Goal: Task Accomplishment & Management: Complete application form

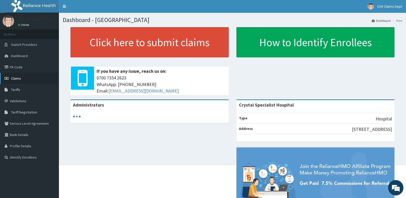
click at [18, 77] on span "Claims" at bounding box center [16, 78] width 10 height 5
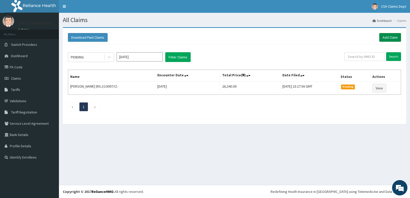
click at [392, 34] on link "Add Claim" at bounding box center [390, 37] width 22 height 9
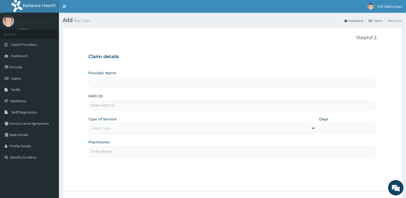
type input "Crystal Specialist Hospital"
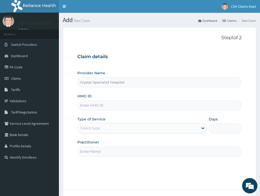
click at [90, 105] on input "HMO ID" at bounding box center [159, 105] width 164 height 10
paste input "GIM/10016/B"
type input "GIM/10016/B"
click at [94, 127] on div "Select type" at bounding box center [90, 127] width 20 height 5
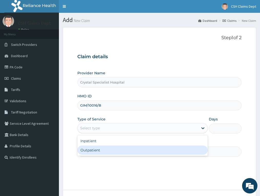
click at [94, 150] on div "Outpatient" at bounding box center [142, 149] width 130 height 9
type input "1"
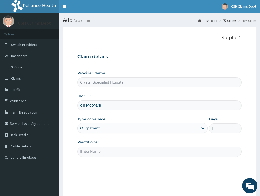
click at [92, 150] on input "Practitioner" at bounding box center [159, 151] width 164 height 10
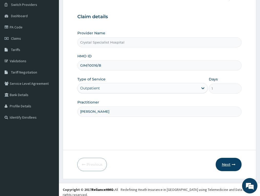
type input "SAM"
click at [224, 163] on button "Next" at bounding box center [229, 164] width 26 height 13
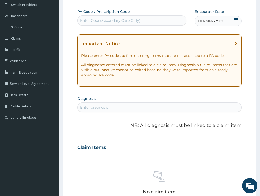
click at [237, 21] on icon at bounding box center [236, 20] width 5 height 5
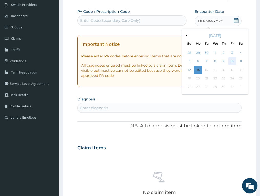
click at [233, 60] on div "10" at bounding box center [232, 62] width 8 height 8
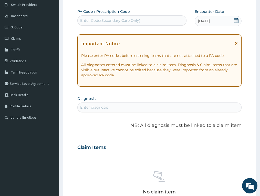
click at [108, 104] on div "Enter diagnosis" at bounding box center [159, 107] width 163 height 8
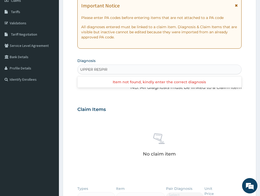
scroll to position [91, 0]
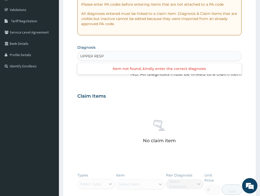
type input "UPPER RES"
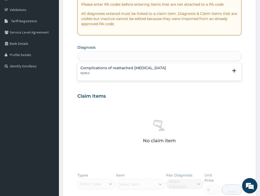
click at [104, 55] on div "UPPER RES" at bounding box center [159, 56] width 163 height 8
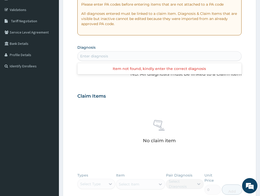
click at [104, 56] on div "Enter diagnosis" at bounding box center [94, 56] width 28 height 5
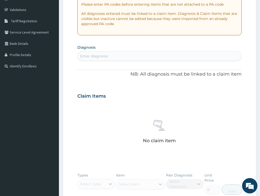
click at [117, 83] on div "PA Code / Prescription Code Enter Code(Secondary Care Only) Encounter Date 10-1…" at bounding box center [159, 95] width 164 height 275
click at [105, 57] on div "Enter diagnosis" at bounding box center [94, 56] width 28 height 5
type input "MALARIA"
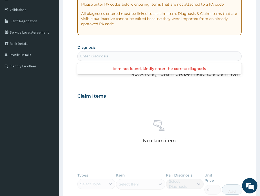
drag, startPoint x: 102, startPoint y: 56, endPoint x: 74, endPoint y: 56, distance: 28.2
click at [74, 56] on form "Step 2 of 2 PA Code / Prescription Code Enter Code(Secondary Care Only) Encount…" at bounding box center [159, 103] width 193 height 334
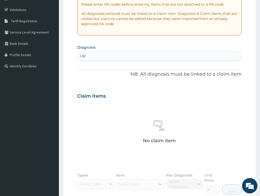
type input "URTI"
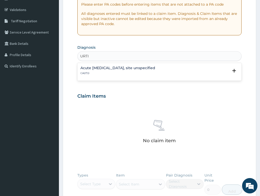
click at [100, 70] on h4 "Acute upper respiratory infection, site unspecified" at bounding box center [117, 68] width 75 height 4
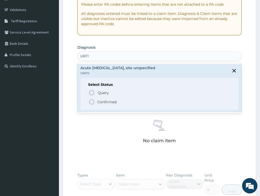
click at [102, 102] on p "Confirmed" at bounding box center [106, 101] width 19 height 5
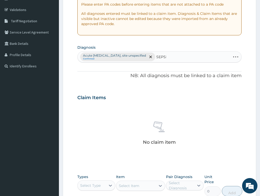
type input "SEPSIS"
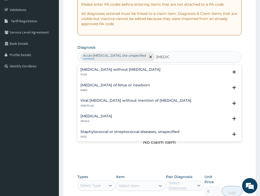
click at [109, 68] on h4 "Sepsis without septic shock" at bounding box center [120, 70] width 80 height 4
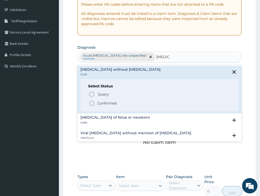
click at [101, 102] on p "Confirmed" at bounding box center [106, 103] width 19 height 5
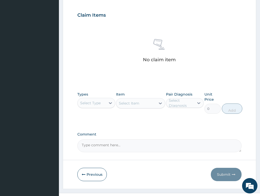
scroll to position [184, 0]
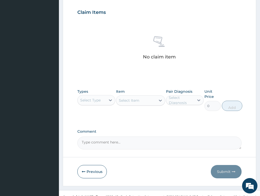
click at [93, 98] on div "Select Type" at bounding box center [90, 100] width 20 height 5
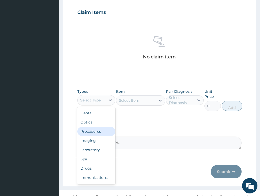
drag, startPoint x: 93, startPoint y: 124, endPoint x: 155, endPoint y: 5, distance: 134.6
click at [94, 127] on div "Procedures" at bounding box center [96, 131] width 38 height 9
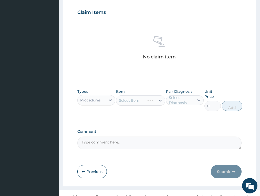
click at [133, 96] on div "Select Item" at bounding box center [140, 100] width 49 height 10
click at [139, 98] on div "Select Item" at bounding box center [129, 100] width 20 height 5
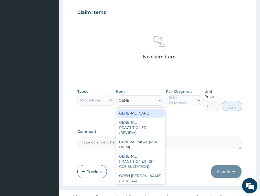
type input "GENER"
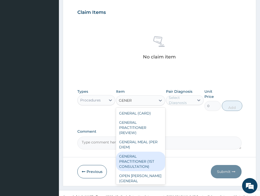
click at [149, 155] on div "GENERAL PRACTITIONER (1ST CONSULTATION)" at bounding box center [140, 161] width 49 height 19
type input "3490"
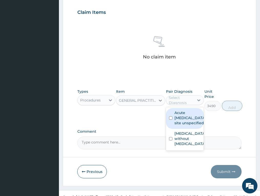
click at [183, 95] on div "Select Diagnosis" at bounding box center [181, 100] width 25 height 10
click at [184, 110] on label "Acute upper respiratory infection, site unspecified" at bounding box center [189, 117] width 31 height 15
checkbox input "true"
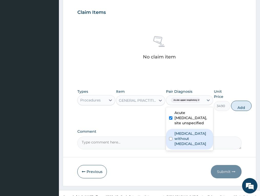
click at [184, 131] on label "Sepsis without septic shock" at bounding box center [192, 138] width 36 height 15
checkbox input "true"
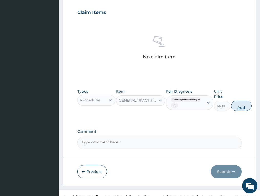
click at [238, 101] on button "Add" at bounding box center [241, 106] width 20 height 10
type input "0"
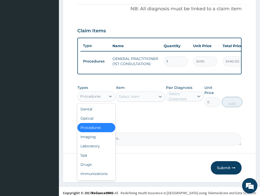
click at [95, 91] on div "Procedures" at bounding box center [96, 96] width 38 height 10
drag, startPoint x: 89, startPoint y: 159, endPoint x: 123, endPoint y: 66, distance: 98.8
click at [91, 160] on div "Drugs" at bounding box center [96, 164] width 38 height 9
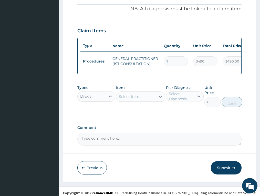
click at [141, 92] on div "Select Item" at bounding box center [135, 96] width 39 height 8
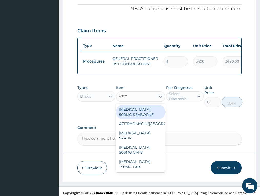
type input "AZITH"
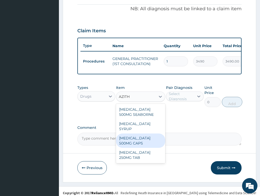
click at [155, 133] on div "[MEDICAL_DATA] 500MG CAPS" at bounding box center [140, 140] width 49 height 14
type input "576.135009765625"
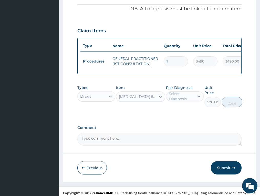
click at [175, 95] on div "Select Diagnosis" at bounding box center [181, 96] width 25 height 10
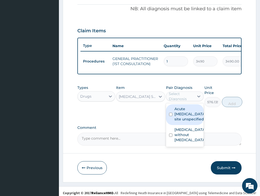
click at [187, 117] on label "Acute [MEDICAL_DATA], site unspecified" at bounding box center [189, 113] width 31 height 15
checkbox input "true"
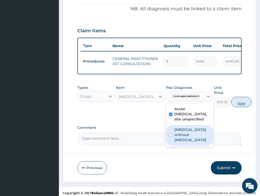
click at [182, 138] on label "[MEDICAL_DATA] without [MEDICAL_DATA]" at bounding box center [192, 134] width 36 height 15
checkbox input "true"
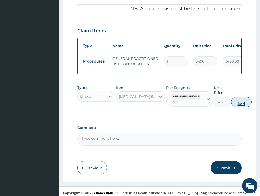
click at [244, 98] on button "Add" at bounding box center [241, 102] width 20 height 10
type input "0"
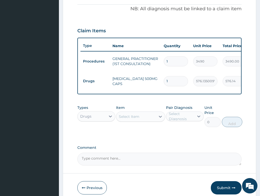
click at [145, 113] on div "Select Item" at bounding box center [135, 116] width 39 height 8
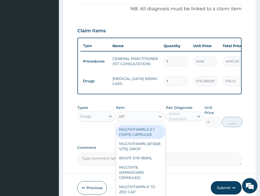
type input "VIT C"
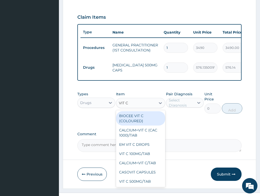
scroll to position [185, 0]
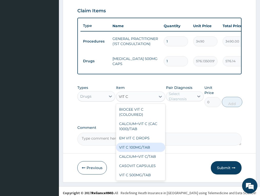
click at [137, 144] on div "VIT C 100MG/TAB" at bounding box center [140, 147] width 49 height 9
type input "19.57999992370605"
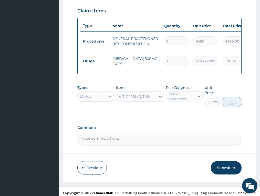
click at [182, 94] on div "Select Diagnosis" at bounding box center [181, 96] width 25 height 10
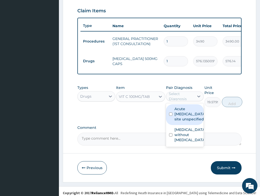
click at [182, 115] on label "Acute [MEDICAL_DATA], site unspecified" at bounding box center [189, 113] width 31 height 15
checkbox input "true"
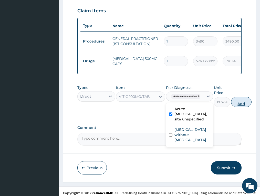
click at [242, 98] on button "Add" at bounding box center [241, 102] width 20 height 10
type input "0"
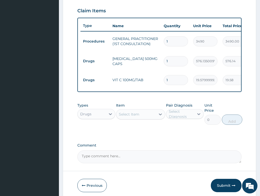
click at [135, 112] on div "Select Item" at bounding box center [129, 114] width 20 height 5
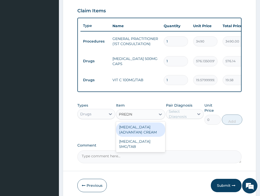
type input "PREDNI"
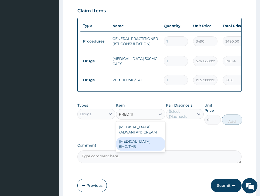
drag, startPoint x: 139, startPoint y: 139, endPoint x: 164, endPoint y: 114, distance: 35.7
click at [139, 139] on div "[MEDICAL_DATA] 5MG/TAB" at bounding box center [140, 144] width 49 height 14
type input "21"
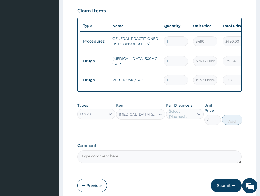
click at [178, 111] on div "Select Diagnosis" at bounding box center [181, 114] width 25 height 10
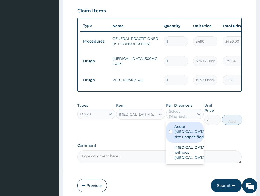
click at [195, 131] on label "Acute [MEDICAL_DATA], site unspecified" at bounding box center [189, 131] width 31 height 15
checkbox input "true"
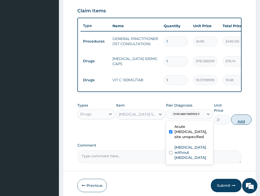
click at [243, 114] on button "Add" at bounding box center [241, 119] width 20 height 10
type input "0"
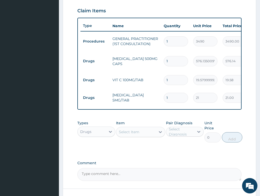
click at [166, 93] on input "1" at bounding box center [176, 98] width 24 height 10
type input "21"
type input "441.00"
type input "21"
click at [177, 75] on input "1" at bounding box center [176, 80] width 24 height 10
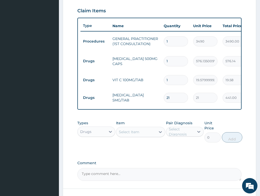
type input "10"
type input "195.80"
type input "1"
type input "19.58"
type input "0.00"
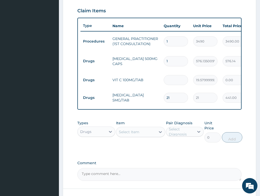
type input "2"
type input "39.16"
type input "21"
type input "411.18"
type input "21"
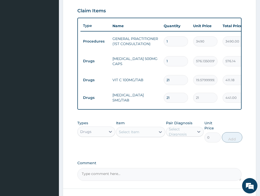
drag, startPoint x: 174, startPoint y: 90, endPoint x: 136, endPoint y: 98, distance: 39.2
click at [136, 98] on tr "Drugs PREDNISOLONE 5MG/TAB 21 21 441.00 Acute upper respiratory infect... Delete" at bounding box center [205, 98] width 251 height 18
type input "1"
type input "21.00"
type input "10"
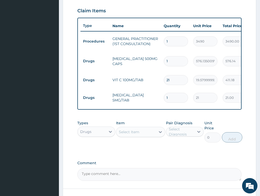
type input "210.00"
type input "10"
click at [179, 56] on input "1" at bounding box center [176, 61] width 24 height 10
type input "14"
type input "8065.89"
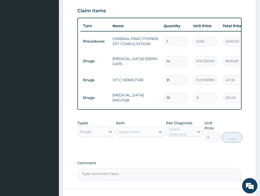
type input "14"
click at [170, 145] on div "Types Drugs Item Select Item Pair Diagnosis Select Diagnosis Unit Price 0 Add" at bounding box center [159, 135] width 164 height 35
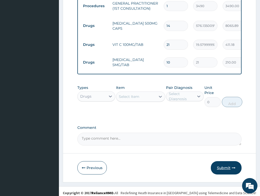
click at [231, 165] on button "Submit" at bounding box center [226, 167] width 31 height 13
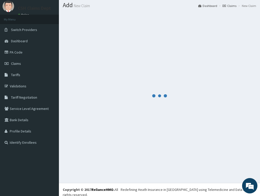
scroll to position [220, 0]
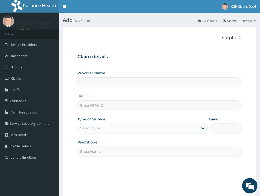
type input "Crystal Specialist Hospital"
click at [103, 106] on input "HMO ID" at bounding box center [159, 105] width 164 height 10
paste input "CMG/10004/D"
type input "CMG/10004/D"
click at [101, 124] on div "Select type" at bounding box center [138, 128] width 121 height 8
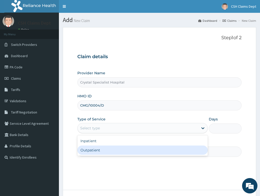
click at [103, 151] on div "Outpatient" at bounding box center [142, 149] width 130 height 9
type input "1"
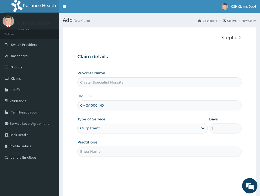
click at [101, 152] on input "Practitioner" at bounding box center [159, 151] width 164 height 10
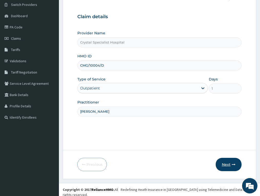
type input "SAM"
click at [227, 163] on button "Next" at bounding box center [229, 164] width 26 height 13
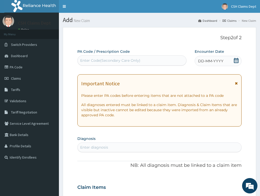
click at [235, 61] on icon at bounding box center [236, 60] width 5 height 5
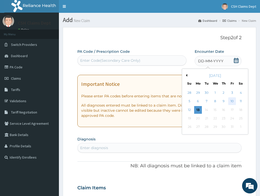
click at [232, 101] on div "10" at bounding box center [232, 102] width 8 height 8
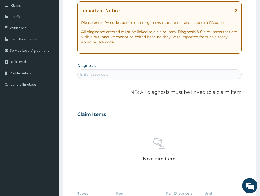
scroll to position [77, 0]
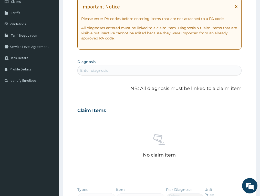
click at [99, 68] on div "Enter diagnosis" at bounding box center [159, 70] width 163 height 8
click at [88, 70] on input "MALRIA" at bounding box center [87, 70] width 15 height 5
type input "MALARIA"
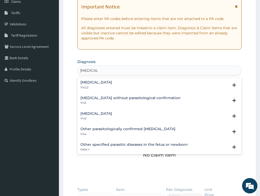
scroll to position [26, 0]
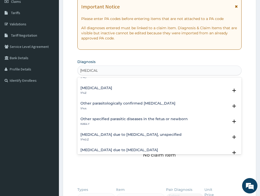
click at [101, 89] on h4 "Malaria, unspecified" at bounding box center [96, 88] width 32 height 4
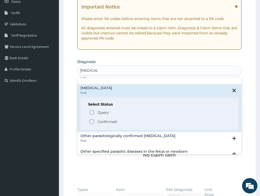
click at [102, 121] on p "Confirmed" at bounding box center [106, 121] width 19 height 5
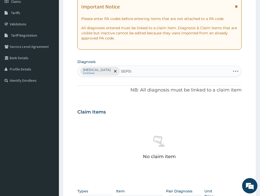
type input "SEPSIS"
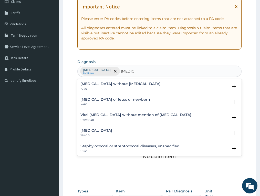
click at [97, 85] on h4 "Sepsis without septic shock" at bounding box center [120, 84] width 80 height 4
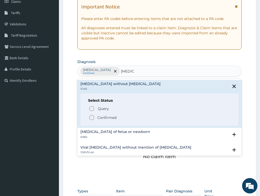
click at [104, 118] on p "Confirmed" at bounding box center [106, 117] width 19 height 5
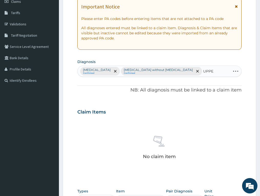
type input "UPPER"
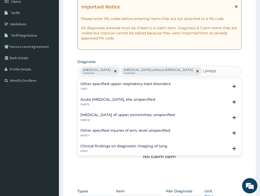
click at [114, 101] on h4 "Acute [MEDICAL_DATA], site unspecified" at bounding box center [117, 100] width 75 height 4
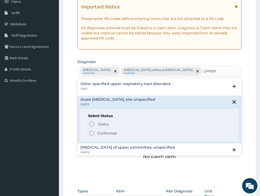
click at [105, 132] on p "Confirmed" at bounding box center [106, 133] width 19 height 5
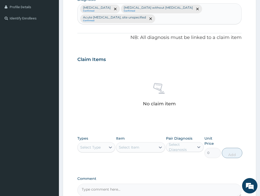
scroll to position [179, 0]
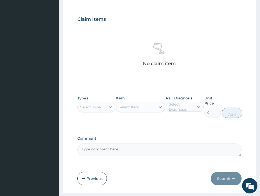
click at [99, 108] on div "Select Type" at bounding box center [90, 106] width 20 height 5
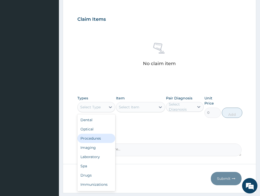
click at [93, 137] on div "Procedures" at bounding box center [96, 138] width 38 height 9
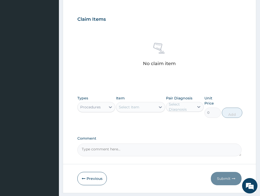
click at [140, 108] on div "Select Item" at bounding box center [135, 107] width 39 height 8
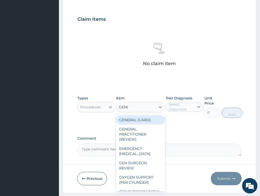
type input "GENER"
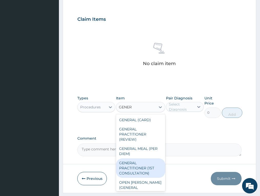
click at [131, 166] on div "GENERAL PRACTITIONER (1ST CONSULTATION)" at bounding box center [140, 167] width 49 height 19
type input "3490"
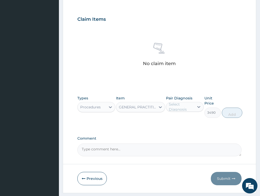
click at [188, 98] on label "Pair Diagnosis" at bounding box center [179, 98] width 26 height 5
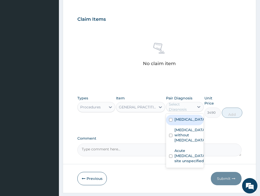
click at [188, 108] on div "Select Diagnosis" at bounding box center [181, 107] width 25 height 10
click at [184, 122] on label "Malaria, unspecified" at bounding box center [189, 119] width 31 height 5
checkbox input "true"
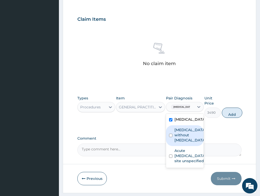
click at [186, 142] on label "Sepsis without septic shock" at bounding box center [189, 134] width 31 height 15
checkbox input "true"
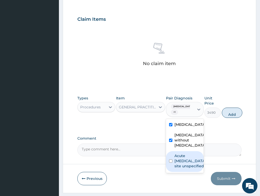
click at [194, 168] on label "Acute upper respiratory infection, site unspecified" at bounding box center [189, 160] width 31 height 15
checkbox input "true"
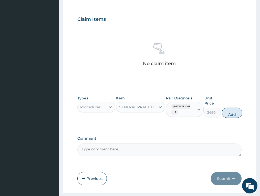
click at [229, 111] on button "Add" at bounding box center [232, 113] width 20 height 10
type input "0"
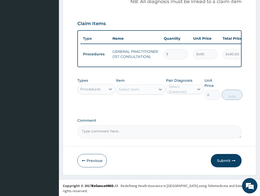
click at [91, 91] on div "Procedures" at bounding box center [90, 89] width 20 height 5
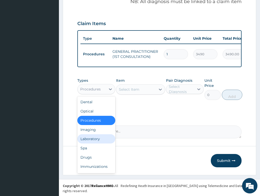
click at [89, 143] on div "Laboratory" at bounding box center [96, 138] width 38 height 9
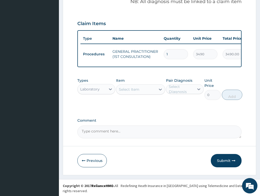
click at [123, 92] on div "Select Item" at bounding box center [129, 89] width 20 height 5
type input "FBC"
drag, startPoint x: 140, startPoint y: 106, endPoint x: 256, endPoint y: 22, distance: 143.0
click at [141, 104] on div "FBC" at bounding box center [140, 102] width 49 height 9
type input "4700"
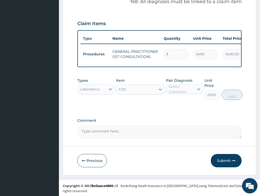
click at [193, 98] on div "Pair Diagnosis Select Diagnosis" at bounding box center [185, 89] width 38 height 22
click at [189, 92] on div "Select Diagnosis" at bounding box center [181, 89] width 25 height 10
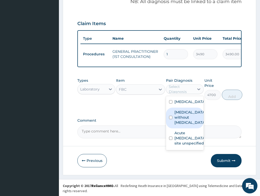
click at [186, 125] on label "Sepsis without septic shock" at bounding box center [189, 117] width 31 height 15
checkbox input "true"
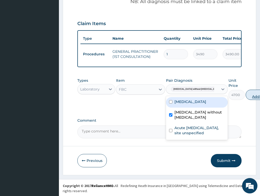
click at [246, 100] on button "Add" at bounding box center [256, 95] width 20 height 10
type input "0"
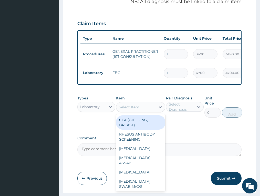
click at [130, 110] on div "Select Item" at bounding box center [129, 106] width 20 height 5
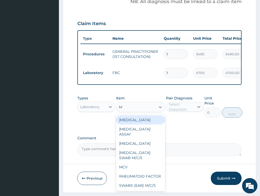
type input "MP"
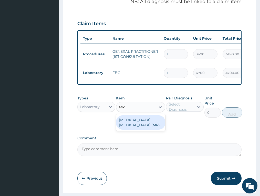
drag, startPoint x: 133, startPoint y: 122, endPoint x: 152, endPoint y: 122, distance: 19.0
click at [135, 122] on div "MALARIA PARASITE (MP)" at bounding box center [140, 122] width 49 height 14
type input "2740"
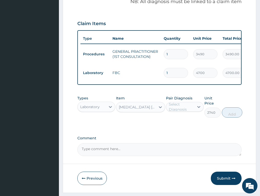
click at [180, 112] on div "Select Diagnosis" at bounding box center [181, 107] width 25 height 10
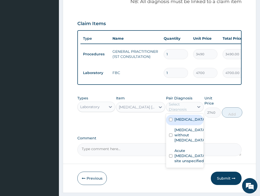
click at [181, 122] on label "Malaria, unspecified" at bounding box center [189, 119] width 31 height 5
checkbox input "true"
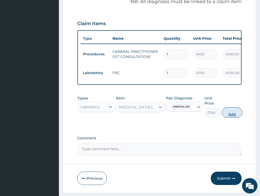
click at [234, 118] on button "Add" at bounding box center [232, 112] width 20 height 10
type input "0"
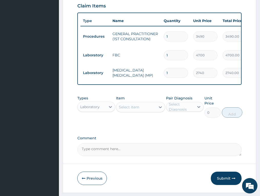
scroll to position [210, 0]
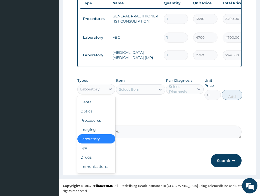
click at [99, 92] on div "Laboratory" at bounding box center [89, 89] width 19 height 5
click at [86, 162] on div "Drugs" at bounding box center [96, 157] width 38 height 9
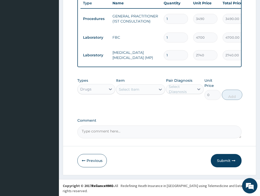
click at [125, 92] on div "Select Item" at bounding box center [129, 89] width 20 height 5
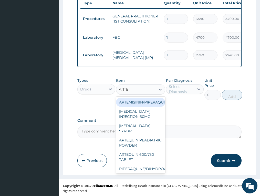
type input "ARTEM"
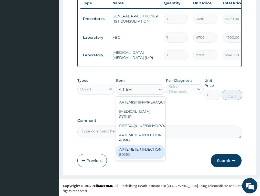
click at [144, 153] on div "ARTEMETER INJECTION 80MG" at bounding box center [140, 152] width 49 height 14
type input "1161.25"
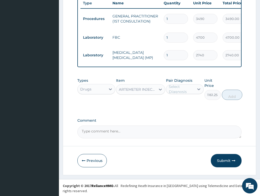
click at [188, 93] on div "Select Diagnosis" at bounding box center [181, 89] width 25 height 10
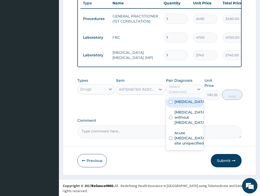
click at [187, 104] on label "Malaria, unspecified" at bounding box center [189, 101] width 31 height 5
checkbox input "true"
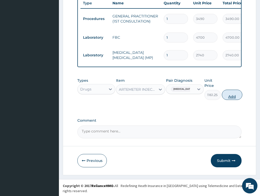
click at [233, 99] on button "Add" at bounding box center [232, 95] width 20 height 10
type input "0"
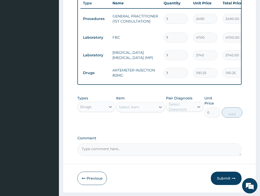
click at [133, 107] on div "Select Item" at bounding box center [135, 107] width 39 height 8
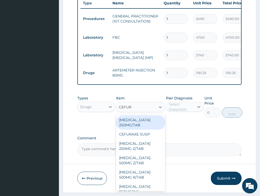
type input "CEFURO"
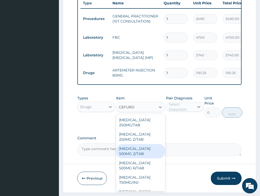
scroll to position [39, 0]
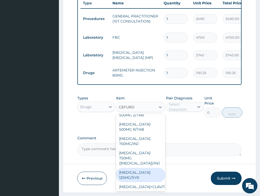
click at [140, 173] on div "CEFUROXIME 125MG/SYR" at bounding box center [140, 175] width 49 height 14
type input "6035.77001953125"
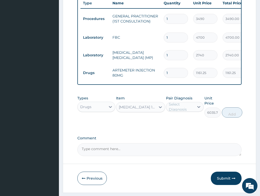
click at [189, 111] on div "Select Diagnosis" at bounding box center [181, 107] width 25 height 10
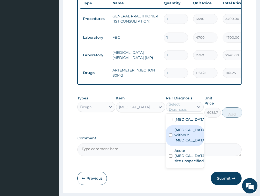
click at [184, 143] on label "Sepsis without septic shock" at bounding box center [189, 134] width 31 height 15
checkbox input "true"
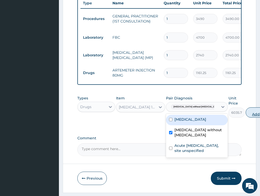
click at [246, 118] on button "Add" at bounding box center [256, 112] width 20 height 10
type input "0"
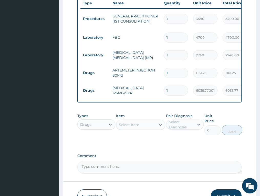
click at [141, 125] on div "Select Item" at bounding box center [135, 125] width 39 height 8
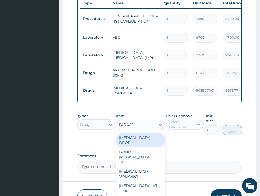
type input "PARACET"
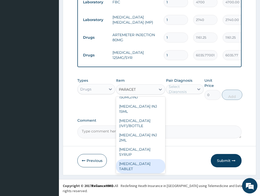
scroll to position [51, 0]
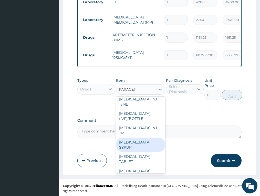
click at [141, 148] on div "PARACETAMOL SYRUP" at bounding box center [140, 145] width 49 height 14
type input "840.5150146484375"
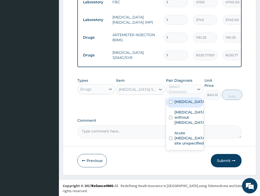
click at [187, 94] on div "Select Diagnosis" at bounding box center [181, 89] width 25 height 10
click at [187, 104] on label "Malaria, unspecified" at bounding box center [189, 101] width 31 height 5
checkbox input "true"
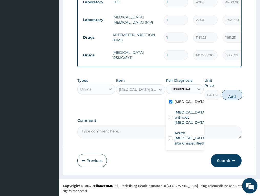
click at [236, 95] on button "Add" at bounding box center [232, 95] width 20 height 10
type input "0"
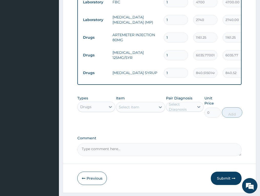
click at [129, 110] on div "Select Item" at bounding box center [129, 106] width 20 height 5
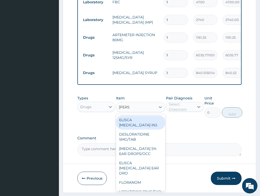
type input "LORAT"
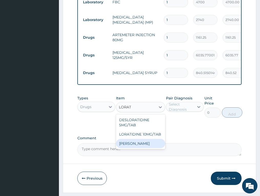
click at [136, 148] on div "LORATIDINE SYRUP" at bounding box center [140, 143] width 49 height 9
type input "1733.734985351562"
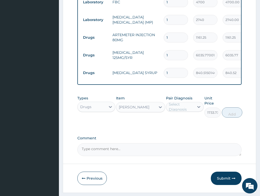
click at [176, 112] on div "Select Diagnosis" at bounding box center [181, 107] width 25 height 10
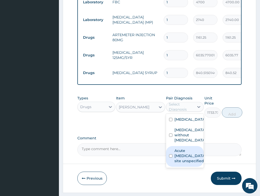
click at [185, 163] on label "Acute upper respiratory infection, site unspecified" at bounding box center [189, 155] width 31 height 15
checkbox input "true"
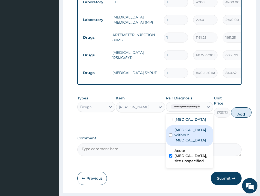
click at [241, 118] on button "Add" at bounding box center [241, 112] width 20 height 10
type input "0"
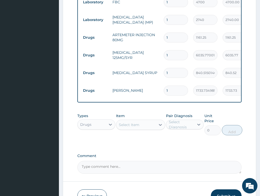
scroll to position [220, 0]
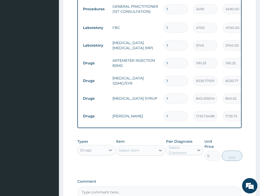
drag, startPoint x: 171, startPoint y: 62, endPoint x: 150, endPoint y: 69, distance: 21.1
click at [150, 69] on tr "Drugs ARTEMETER INJECTION 80MG 1 1161.25 1161.25 Malaria, unspecified Delete" at bounding box center [205, 63] width 251 height 18
type input "2"
type input "2322.50"
type input "2"
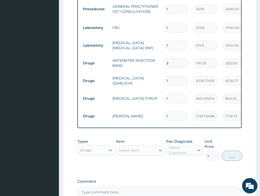
click at [119, 72] on tbody "Procedures GENERAL PRACTITIONER (1ST CONSULTATION) 1 3490 3490.00 Malaria, unsp…" at bounding box center [205, 62] width 251 height 126
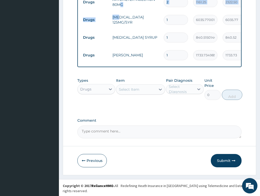
drag, startPoint x: 224, startPoint y: 166, endPoint x: 260, endPoint y: 108, distance: 68.5
click at [225, 166] on button "Submit" at bounding box center [226, 160] width 31 height 13
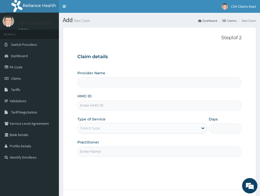
type input "Crystal Specialist Hospital"
click at [19, 66] on link "PA Code" at bounding box center [29, 66] width 59 height 11
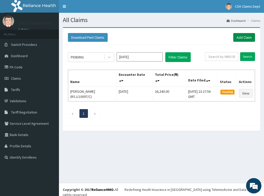
click at [248, 38] on link "Add Claim" at bounding box center [244, 37] width 22 height 9
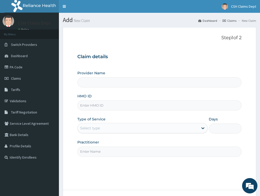
type input "Crystal Specialist Hospital"
click at [107, 103] on input "HMO ID" at bounding box center [159, 105] width 164 height 10
paste input "ALT/10064/C"
type input "ALT/10064/C"
click at [117, 124] on div "Select type" at bounding box center [138, 128] width 121 height 8
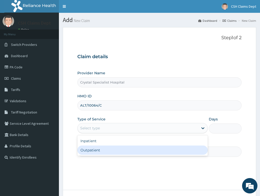
click at [112, 149] on div "Outpatient" at bounding box center [142, 149] width 130 height 9
type input "1"
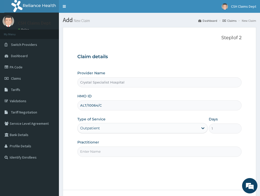
click at [100, 150] on input "Practitioner" at bounding box center [159, 151] width 164 height 10
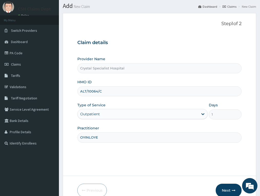
scroll to position [40, 0]
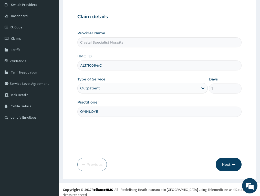
type input "OYINLOYE"
click at [229, 165] on button "Next" at bounding box center [229, 164] width 26 height 13
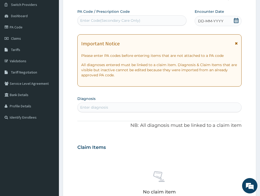
click at [236, 21] on icon at bounding box center [236, 20] width 5 height 5
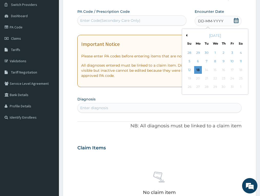
drag, startPoint x: 232, startPoint y: 60, endPoint x: 202, endPoint y: 76, distance: 34.0
click at [232, 60] on div "10" at bounding box center [232, 62] width 8 height 8
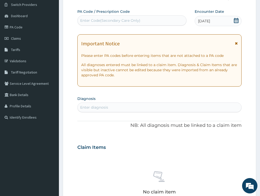
click at [111, 108] on div "Enter diagnosis" at bounding box center [159, 107] width 163 height 8
type input "MALARIA"
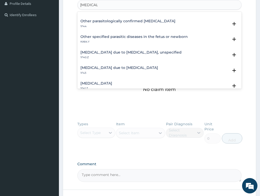
scroll to position [26, 0]
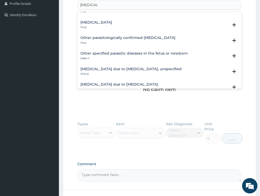
click at [117, 67] on h4 "Malaria due to Plasmodium falciparum, unspecified" at bounding box center [130, 69] width 101 height 4
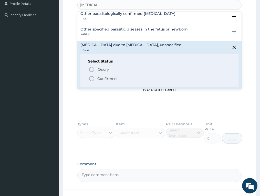
scroll to position [77, 0]
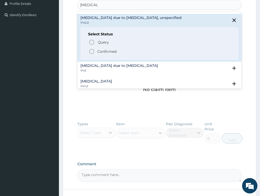
click at [104, 51] on p "Confirmed" at bounding box center [106, 51] width 19 height 5
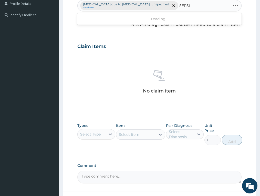
type input "SEPSIS"
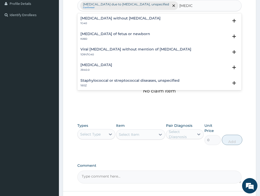
click at [97, 16] on h4 "Sepsis without septic shock" at bounding box center [120, 18] width 80 height 4
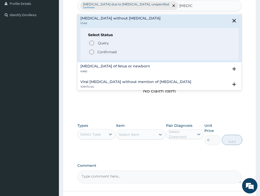
click at [106, 50] on p "Confirmed" at bounding box center [106, 51] width 19 height 5
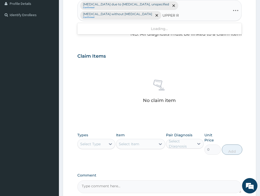
type input "UPPER"
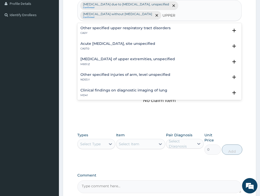
click at [94, 42] on h4 "Acute upper respiratory infection, site unspecified" at bounding box center [117, 44] width 75 height 4
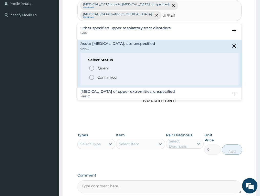
click at [106, 75] on p "Confirmed" at bounding box center [106, 77] width 19 height 5
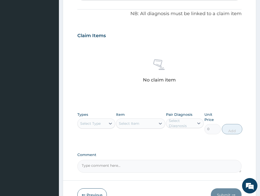
scroll to position [193, 0]
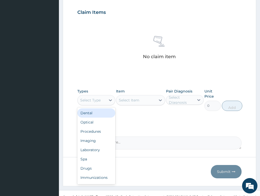
click at [104, 96] on div "Select Type" at bounding box center [92, 100] width 28 height 8
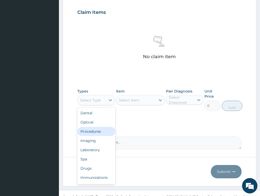
click at [102, 127] on div "Procedures" at bounding box center [96, 131] width 38 height 9
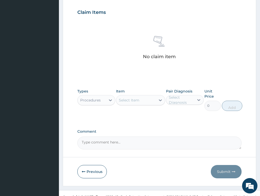
click at [140, 96] on div "Select Item" at bounding box center [135, 100] width 39 height 8
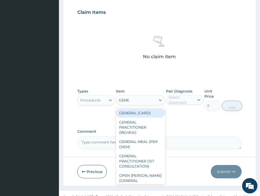
type input "GENER"
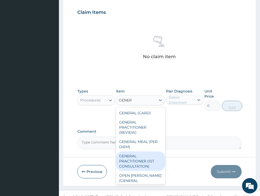
drag, startPoint x: 143, startPoint y: 154, endPoint x: 174, endPoint y: 100, distance: 61.7
click at [144, 152] on div "GENERAL PRACTITIONER (1ST CONSULTATION)" at bounding box center [140, 160] width 49 height 19
type input "3490"
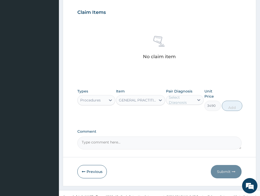
click at [181, 95] on div "Select Diagnosis" at bounding box center [181, 100] width 25 height 10
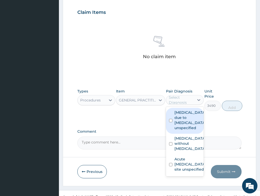
click at [186, 110] on label "Malaria due to Plasmodium falciparum, unspecified" at bounding box center [189, 120] width 31 height 20
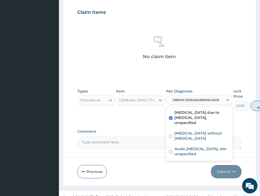
click at [187, 123] on label "Malaria due to Plasmodium falciparum, unspecified" at bounding box center [201, 117] width 55 height 15
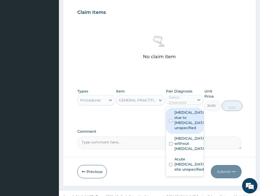
click at [186, 113] on label "Malaria due to Plasmodium falciparum, unspecified" at bounding box center [189, 120] width 31 height 20
checkbox input "true"
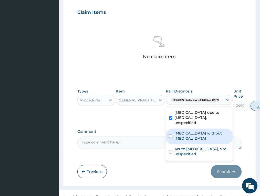
click at [185, 133] on label "[MEDICAL_DATA] without [MEDICAL_DATA]" at bounding box center [201, 136] width 55 height 10
checkbox input "true"
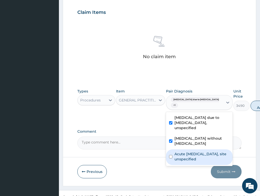
click at [191, 153] on label "Acute [MEDICAL_DATA], site unspecified" at bounding box center [201, 156] width 55 height 10
checkbox input "true"
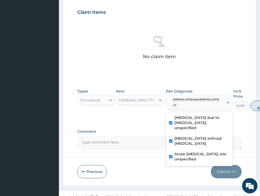
click at [250, 101] on button "Add" at bounding box center [260, 106] width 20 height 10
type input "0"
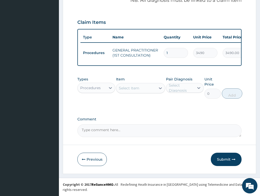
scroll to position [175, 0]
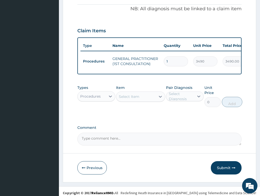
click at [102, 95] on div "Procedures" at bounding box center [92, 96] width 28 height 8
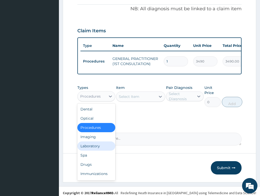
click at [94, 145] on div "Laboratory" at bounding box center [96, 145] width 38 height 9
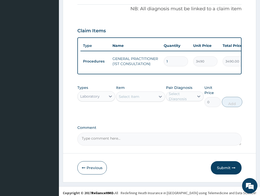
click at [127, 94] on div "Select Item" at bounding box center [129, 96] width 20 height 5
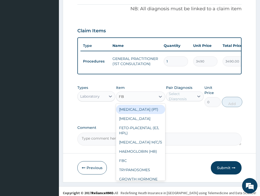
type input "FBC"
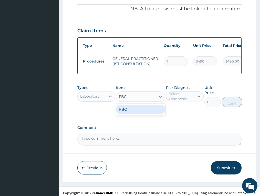
click at [134, 107] on div "FBC" at bounding box center [140, 109] width 49 height 9
type input "4700"
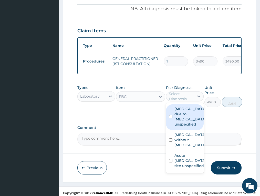
click at [185, 93] on div "Select Diagnosis" at bounding box center [181, 96] width 25 height 10
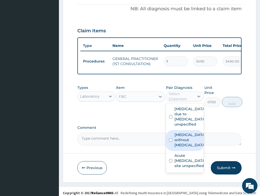
click at [183, 138] on label "[MEDICAL_DATA] without [MEDICAL_DATA]" at bounding box center [189, 139] width 31 height 15
checkbox input "true"
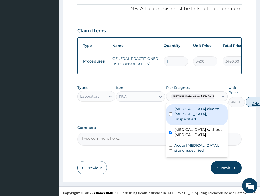
click at [246, 99] on button "Add" at bounding box center [256, 102] width 20 height 10
type input "0"
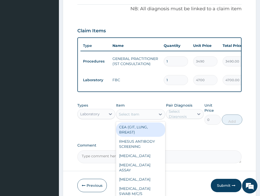
click at [141, 112] on div "Select Item" at bounding box center [135, 114] width 39 height 8
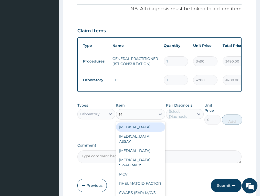
type input "MP"
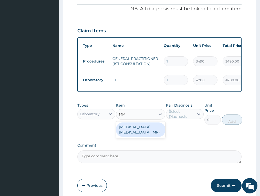
click at [151, 122] on div "[MEDICAL_DATA] [MEDICAL_DATA] (MP)" at bounding box center [140, 129] width 49 height 14
type input "2740"
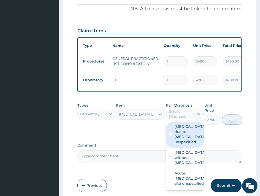
click at [185, 109] on div "Select Diagnosis" at bounding box center [181, 114] width 25 height 10
click at [193, 134] on label "[MEDICAL_DATA] due to [MEDICAL_DATA], unspecified" at bounding box center [189, 134] width 31 height 20
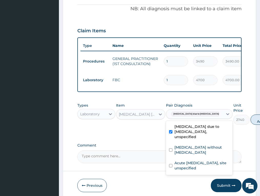
checkbox input "true"
click at [250, 116] on button "Add" at bounding box center [260, 119] width 20 height 10
type input "0"
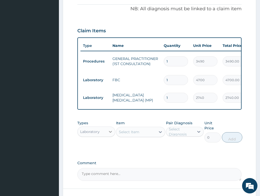
scroll to position [210, 0]
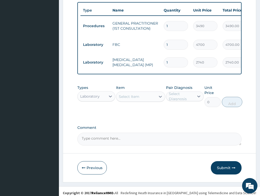
click at [97, 94] on div "Laboratory" at bounding box center [89, 96] width 19 height 5
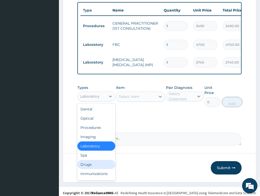
click at [99, 160] on div "Drugs" at bounding box center [96, 164] width 38 height 9
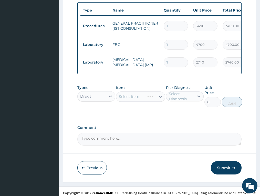
click at [137, 95] on div "Select Item" at bounding box center [140, 96] width 49 height 10
click at [145, 94] on div "Select Item" at bounding box center [140, 96] width 49 height 10
click at [135, 94] on div "Select Item" at bounding box center [129, 96] width 20 height 5
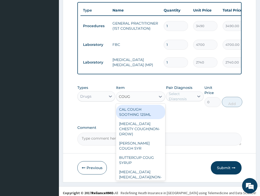
type input "COUGH"
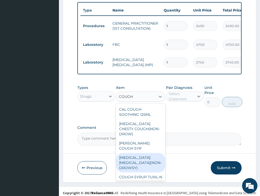
scroll to position [11, 0]
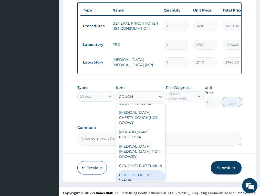
click at [139, 171] on div "COUGH (COFLIN) SYRUP" at bounding box center [140, 177] width 49 height 14
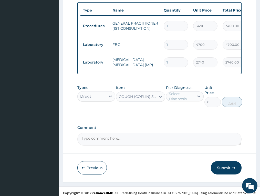
type input "1032.06005859375"
click at [191, 94] on div "Select Diagnosis" at bounding box center [181, 96] width 25 height 10
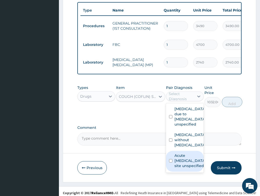
drag, startPoint x: 188, startPoint y: 110, endPoint x: 185, endPoint y: 157, distance: 46.9
click at [185, 157] on div "Malaria due to Plasmodium falciparum, unspecified Sepsis without septic shock A…" at bounding box center [185, 137] width 38 height 69
click at [185, 157] on label "Acute [MEDICAL_DATA], site unspecified" at bounding box center [189, 160] width 31 height 15
checkbox input "true"
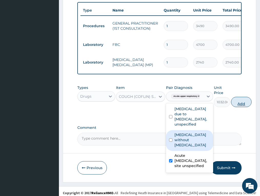
click at [239, 100] on button "Add" at bounding box center [241, 102] width 20 height 10
type input "0"
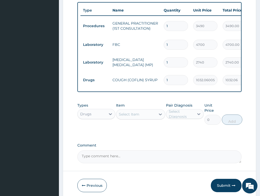
scroll to position [228, 0]
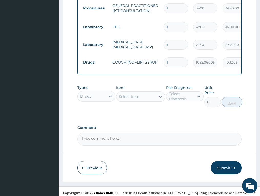
click at [138, 94] on div "Select Item" at bounding box center [129, 96] width 20 height 5
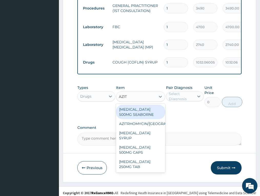
type input "AZITH"
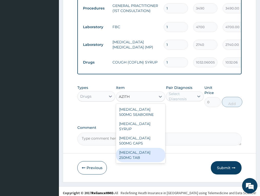
click at [146, 148] on div "[MEDICAL_DATA] 250MG TAB" at bounding box center [140, 155] width 49 height 14
type input "313"
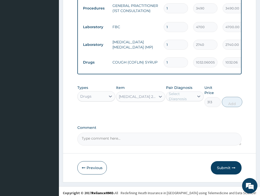
click at [182, 91] on div "Select Diagnosis" at bounding box center [181, 96] width 25 height 10
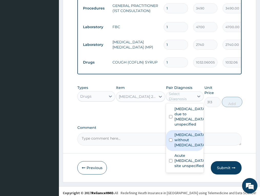
drag, startPoint x: 186, startPoint y: 132, endPoint x: 192, endPoint y: 150, distance: 18.5
click at [187, 133] on label "[MEDICAL_DATA] without [MEDICAL_DATA]" at bounding box center [189, 139] width 31 height 15
checkbox input "true"
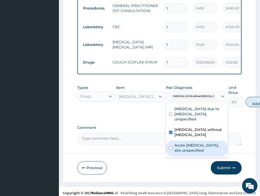
drag, startPoint x: 192, startPoint y: 154, endPoint x: 194, endPoint y: 149, distance: 5.3
click at [192, 153] on label "Acute [MEDICAL_DATA], site unspecified" at bounding box center [199, 148] width 50 height 10
checkbox input "true"
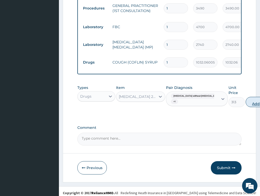
click at [246, 101] on button "Add" at bounding box center [256, 102] width 20 height 10
type input "0"
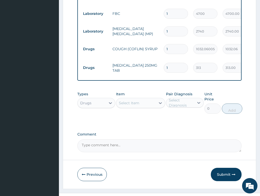
scroll to position [248, 0]
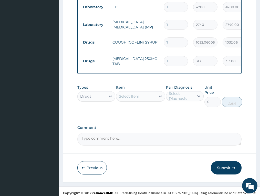
click at [127, 94] on div "Select Item" at bounding box center [129, 96] width 20 height 5
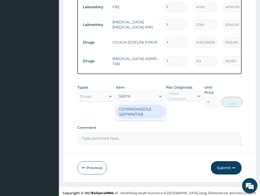
type input "SEPTRI"
drag, startPoint x: 145, startPoint y: 111, endPoint x: 180, endPoint y: 93, distance: 39.1
click at [146, 111] on div "COTRIMOXAZOLE SEPTRIN/TAB" at bounding box center [140, 111] width 49 height 14
type input "140.6150054931641"
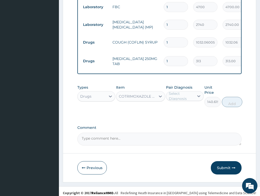
click at [181, 93] on div "Select Diagnosis" at bounding box center [181, 96] width 25 height 10
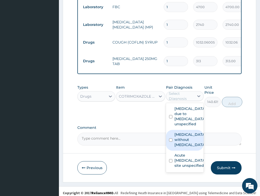
click at [186, 133] on label "[MEDICAL_DATA] without [MEDICAL_DATA]" at bounding box center [189, 139] width 31 height 15
checkbox input "true"
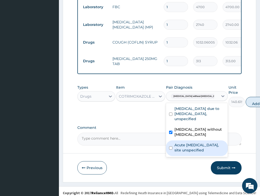
drag, startPoint x: 185, startPoint y: 158, endPoint x: 208, endPoint y: 133, distance: 33.5
click at [185, 153] on label "Acute [MEDICAL_DATA], site unspecified" at bounding box center [199, 147] width 50 height 10
checkbox input "true"
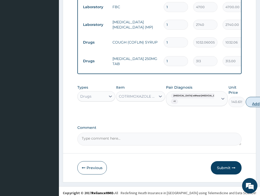
click at [246, 101] on button "Add" at bounding box center [256, 102] width 20 height 10
type input "0"
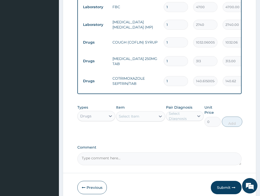
click at [134, 114] on div "Select Item" at bounding box center [129, 116] width 20 height 5
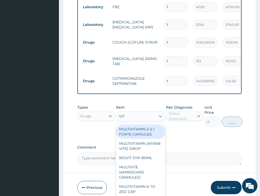
type input "VIT C"
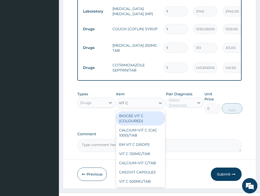
scroll to position [268, 0]
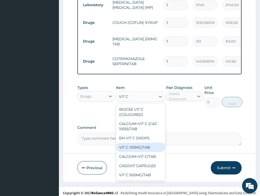
click at [132, 143] on div "VIT C 100MG/TAB" at bounding box center [140, 147] width 49 height 9
type input "19.57999992370605"
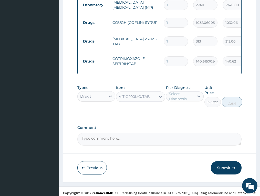
click at [186, 93] on div "Select Diagnosis" at bounding box center [181, 96] width 25 height 10
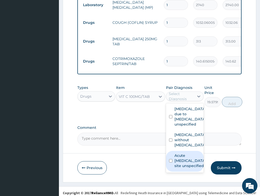
click at [188, 157] on label "Acute [MEDICAL_DATA], site unspecified" at bounding box center [189, 160] width 31 height 15
checkbox input "true"
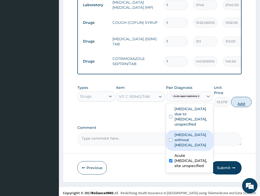
click at [239, 100] on button "Add" at bounding box center [241, 102] width 20 height 10
type input "0"
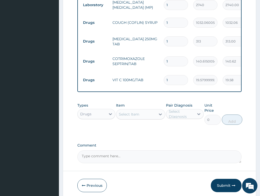
type input "21"
type input "411.18"
type input "21"
click at [171, 56] on input "1" at bounding box center [176, 61] width 24 height 10
type input "10"
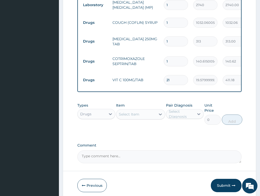
type input "1406.15"
type input "10"
drag, startPoint x: 146, startPoint y: 35, endPoint x: 120, endPoint y: 35, distance: 26.6
click at [120, 35] on tr "Drugs AZITHROMYCIN 250MG TAB 1 313 313.00 Sepsis without septic shock + 1 Delete" at bounding box center [205, 41] width 251 height 20
type input "7"
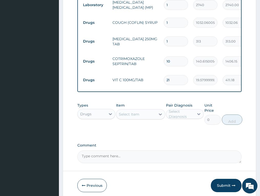
type input "2191.00"
type input "7"
click at [225, 180] on button "Submit" at bounding box center [226, 185] width 31 height 13
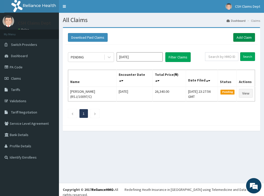
click at [244, 35] on link "Add Claim" at bounding box center [244, 37] width 22 height 9
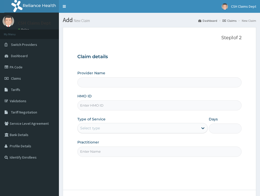
type input "Crystal Specialist Hospital"
click at [122, 106] on input "HMO ID" at bounding box center [159, 105] width 164 height 10
paste input "CIP/10136/A"
type input "CIP/10136/A"
click at [92, 130] on div "Select type" at bounding box center [90, 127] width 20 height 5
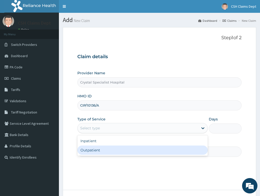
drag, startPoint x: 94, startPoint y: 147, endPoint x: 95, endPoint y: 150, distance: 3.1
click at [94, 148] on div "Outpatient" at bounding box center [142, 149] width 130 height 9
type input "1"
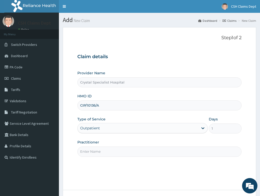
click at [95, 150] on input "Practitioner" at bounding box center [159, 151] width 164 height 10
type input "M"
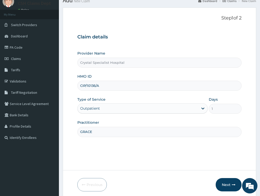
scroll to position [40, 0]
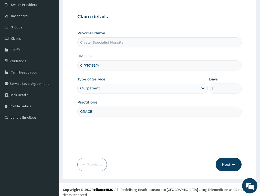
type input "GRACE"
click at [224, 164] on button "Next" at bounding box center [229, 164] width 26 height 13
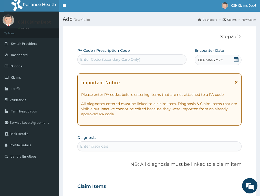
scroll to position [0, 0]
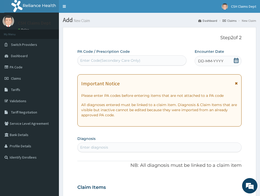
click at [157, 58] on div "Enter Code(Secondary Care Only)" at bounding box center [132, 60] width 109 height 8
paste input "PA/4D06F8"
type input "PA/4D06F8"
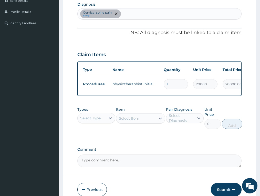
scroll to position [163, 0]
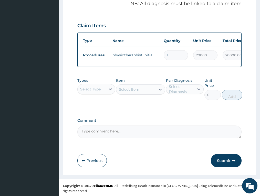
drag, startPoint x: 221, startPoint y: 165, endPoint x: 263, endPoint y: 99, distance: 78.2
click at [221, 161] on button "Submit" at bounding box center [226, 160] width 31 height 13
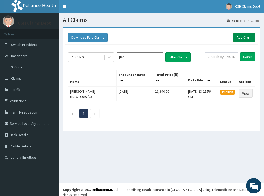
click at [245, 37] on link "Add Claim" at bounding box center [244, 37] width 22 height 9
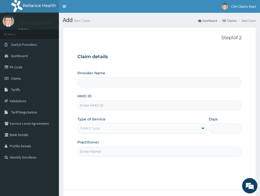
type input "Crystal Specialist Hospital"
click at [126, 103] on input "HMO ID" at bounding box center [159, 105] width 164 height 10
paste input "PRN/10172/C"
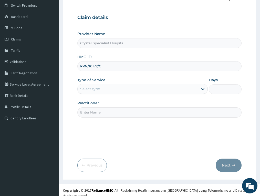
scroll to position [40, 0]
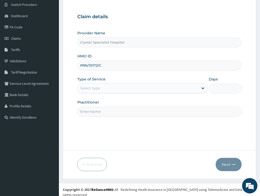
type input "PRN/10172/C"
click at [110, 89] on div "Select type" at bounding box center [138, 88] width 121 height 8
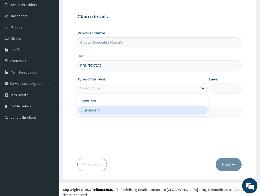
click at [105, 110] on div "Outpatient" at bounding box center [142, 110] width 130 height 9
type input "1"
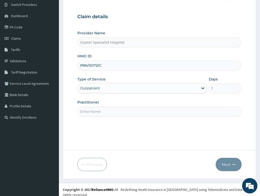
click at [95, 112] on input "Practitioner" at bounding box center [159, 112] width 164 height 10
type input "OLUSOJI"
click at [229, 165] on button "Next" at bounding box center [229, 164] width 26 height 13
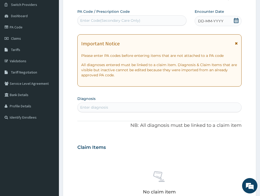
click at [236, 19] on icon at bounding box center [236, 20] width 5 height 5
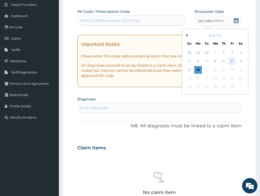
click at [230, 60] on div "10" at bounding box center [232, 62] width 8 height 8
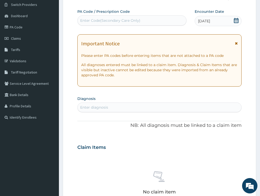
click at [134, 108] on div "Enter diagnosis" at bounding box center [159, 107] width 163 height 8
type input "[MEDICAL_DATA]"
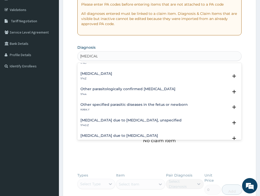
scroll to position [51, 0]
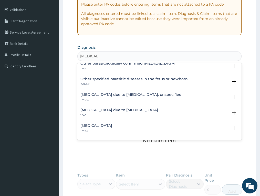
click at [99, 95] on h4 "Malaria due to Plasmodium falciparum, unspecified" at bounding box center [130, 95] width 101 height 4
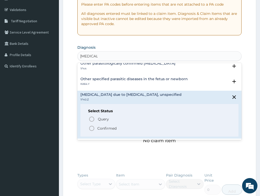
click at [101, 127] on p "Confirmed" at bounding box center [106, 128] width 19 height 5
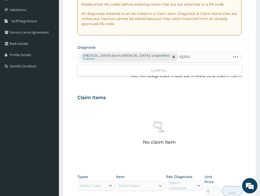
type input "SEPSIS"
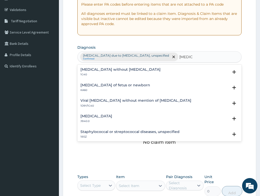
click at [105, 70] on h4 "Sepsis without septic shock" at bounding box center [120, 70] width 80 height 4
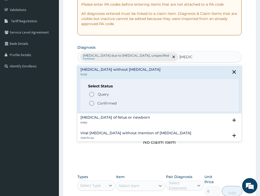
click at [104, 102] on p "Confirmed" at bounding box center [106, 103] width 19 height 5
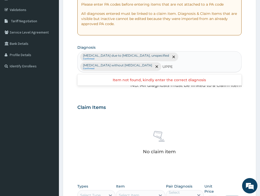
type input "UPPER"
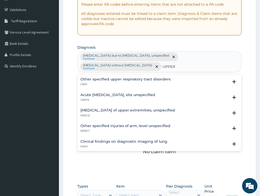
click at [107, 98] on p "CA07.0" at bounding box center [117, 100] width 75 height 4
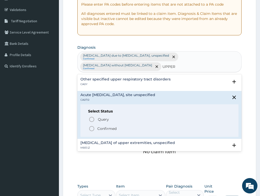
click at [103, 126] on p "Confirmed" at bounding box center [106, 128] width 19 height 5
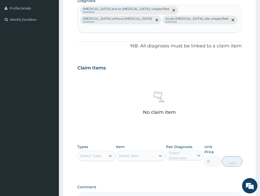
scroll to position [193, 0]
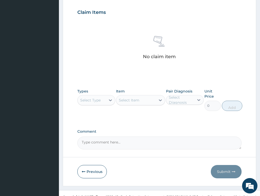
click at [90, 98] on div "Select Type" at bounding box center [90, 100] width 20 height 5
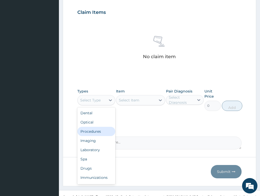
click at [92, 127] on div "Procedures" at bounding box center [96, 131] width 38 height 9
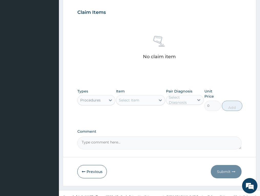
click at [136, 98] on div "Select Item" at bounding box center [129, 100] width 20 height 5
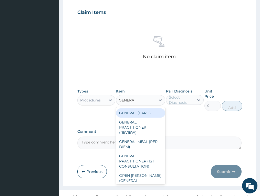
type input "GENERAL"
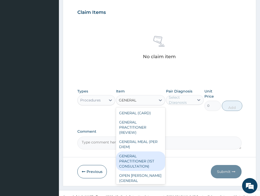
drag, startPoint x: 139, startPoint y: 157, endPoint x: 179, endPoint y: 104, distance: 66.1
click at [139, 156] on div "GENERAL PRACTITIONER (1ST CONSULTATION)" at bounding box center [140, 160] width 49 height 19
type input "3490"
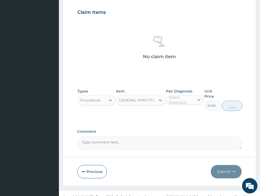
drag, startPoint x: 182, startPoint y: 90, endPoint x: 183, endPoint y: 99, distance: 8.7
click at [182, 95] on div "Select Diagnosis" at bounding box center [181, 100] width 25 height 10
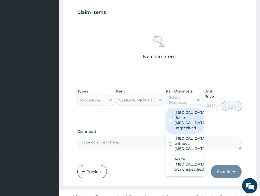
drag, startPoint x: 183, startPoint y: 108, endPoint x: 186, endPoint y: 129, distance: 20.9
click at [183, 110] on label "Malaria due to Plasmodium falciparum, unspecified" at bounding box center [189, 120] width 31 height 20
checkbox input "true"
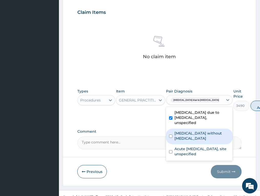
drag, startPoint x: 186, startPoint y: 131, endPoint x: 186, endPoint y: 149, distance: 17.7
click at [186, 133] on label "Sepsis without septic shock" at bounding box center [201, 136] width 55 height 10
checkbox input "true"
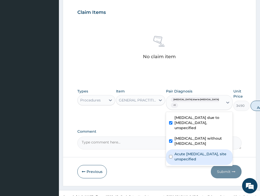
click at [186, 151] on label "Acute upper respiratory infection, site unspecified" at bounding box center [201, 156] width 55 height 10
checkbox input "true"
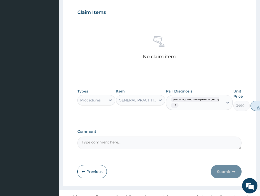
drag, startPoint x: 240, startPoint y: 99, endPoint x: 261, endPoint y: 65, distance: 40.6
click at [250, 101] on button "Add" at bounding box center [260, 106] width 20 height 10
type input "0"
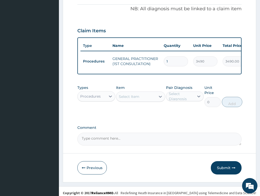
click at [94, 94] on div "Procedures" at bounding box center [90, 96] width 20 height 5
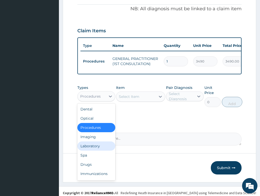
click at [94, 145] on div "Laboratory" at bounding box center [96, 145] width 38 height 9
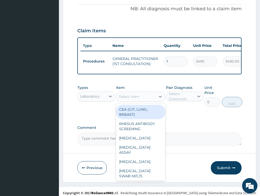
click at [136, 94] on div "Select Item" at bounding box center [129, 96] width 20 height 5
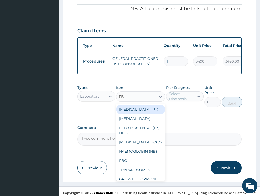
type input "FBC"
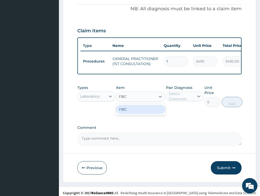
drag, startPoint x: 148, startPoint y: 108, endPoint x: 157, endPoint y: 104, distance: 10.2
click at [152, 106] on div "FBC" at bounding box center [140, 109] width 49 height 9
type input "4700"
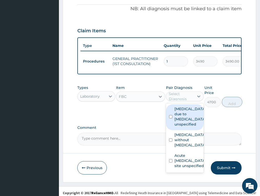
click at [186, 93] on div "Select Diagnosis" at bounding box center [181, 96] width 25 height 10
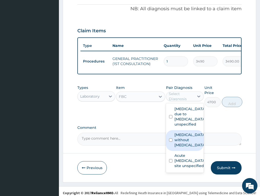
click at [180, 140] on label "Sepsis without septic shock" at bounding box center [189, 139] width 31 height 15
checkbox input "true"
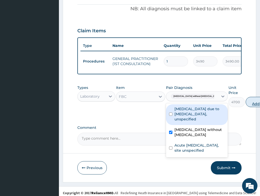
click at [246, 97] on button "Add" at bounding box center [256, 102] width 20 height 10
type input "0"
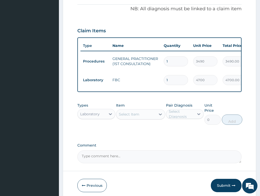
click at [146, 111] on div "Select Item" at bounding box center [135, 114] width 39 height 8
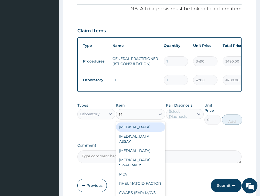
type input "MP"
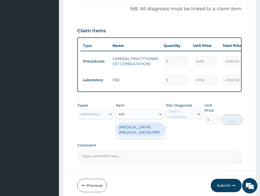
click at [155, 122] on div "MALARIA PARASITE (MP)" at bounding box center [140, 129] width 49 height 14
type input "2740"
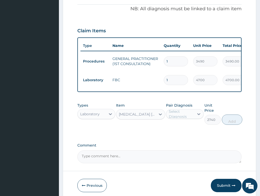
click at [182, 109] on div "Select Diagnosis" at bounding box center [181, 114] width 25 height 10
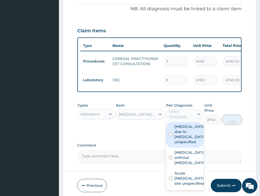
click at [189, 130] on label "Malaria due to Plasmodium falciparum, unspecified" at bounding box center [189, 134] width 31 height 20
checkbox input "true"
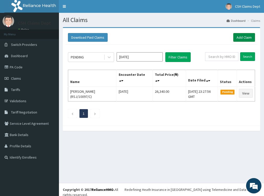
click at [250, 39] on link "Add Claim" at bounding box center [244, 37] width 22 height 9
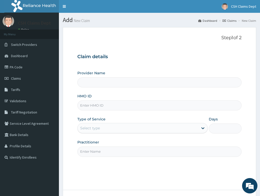
type input "Crystal Specialist Hospital"
click at [121, 104] on input "HMO ID" at bounding box center [159, 105] width 164 height 10
paste input "LTI/10216/A"
type input "LTI/10216/A"
click at [126, 129] on div "Select type" at bounding box center [138, 128] width 121 height 8
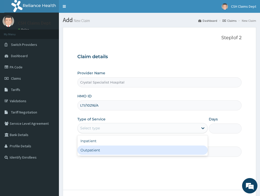
click at [115, 152] on div "Outpatient" at bounding box center [142, 149] width 130 height 9
type input "1"
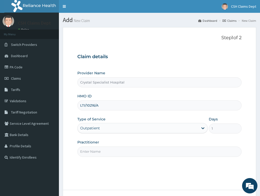
click at [123, 151] on input "Practitioner" at bounding box center [159, 151] width 164 height 10
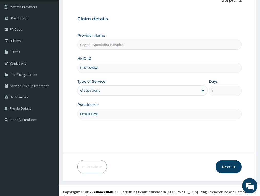
scroll to position [40, 0]
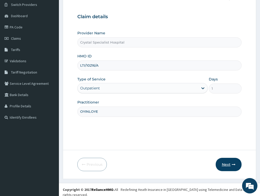
type input "OYINLOYE"
click at [230, 167] on button "Next" at bounding box center [229, 164] width 26 height 13
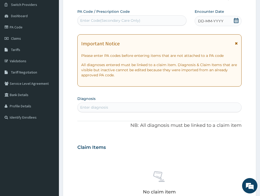
click at [235, 20] on icon at bounding box center [236, 20] width 5 height 5
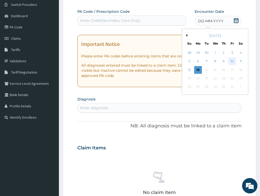
click at [232, 61] on div "10" at bounding box center [232, 62] width 8 height 8
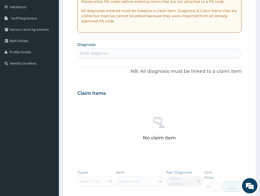
scroll to position [117, 0]
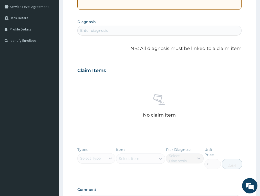
click at [87, 32] on div "Enter diagnosis" at bounding box center [94, 30] width 28 height 5
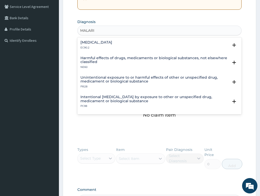
type input "[MEDICAL_DATA]"
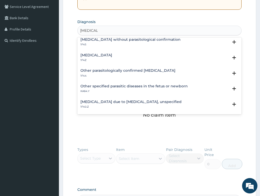
scroll to position [26, 0]
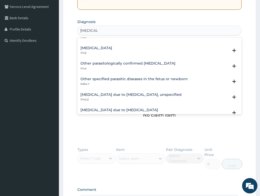
click at [115, 93] on h4 "[MEDICAL_DATA] due to [MEDICAL_DATA], unspecified" at bounding box center [130, 95] width 101 height 4
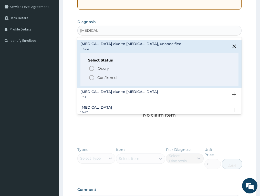
scroll to position [77, 0]
click at [105, 77] on p "Confirmed" at bounding box center [106, 77] width 19 height 5
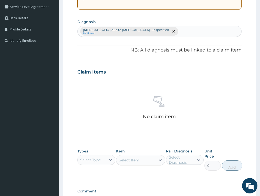
click at [180, 28] on div "[MEDICAL_DATA] due to [MEDICAL_DATA], unspecified Confirmed" at bounding box center [159, 31] width 163 height 11
type input "[MEDICAL_DATA]"
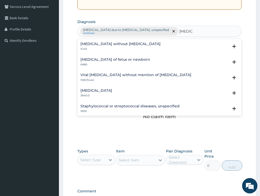
click at [101, 43] on h4 "[MEDICAL_DATA] without [MEDICAL_DATA]" at bounding box center [120, 44] width 80 height 4
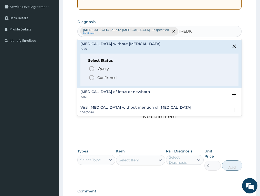
click at [110, 77] on p "Confirmed" at bounding box center [106, 77] width 19 height 5
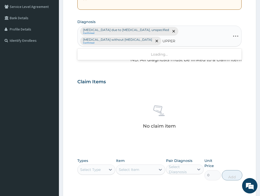
type input "UPPER"
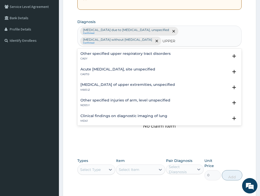
click at [95, 67] on h4 "Acute [MEDICAL_DATA], site unspecified" at bounding box center [117, 69] width 75 height 4
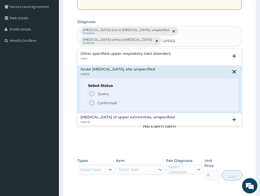
click at [103, 100] on p "Confirmed" at bounding box center [106, 102] width 19 height 5
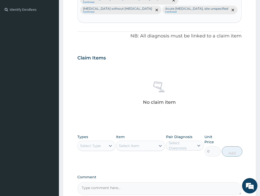
scroll to position [193, 0]
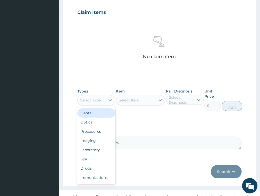
click at [95, 98] on div "Select Type" at bounding box center [90, 100] width 20 height 5
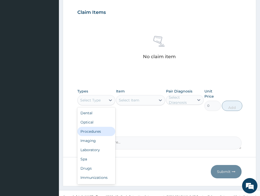
click at [97, 127] on div "Procedures" at bounding box center [96, 131] width 38 height 9
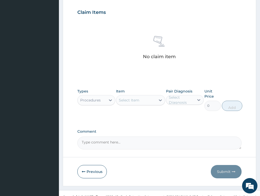
click at [146, 96] on div "Select Item" at bounding box center [135, 100] width 39 height 8
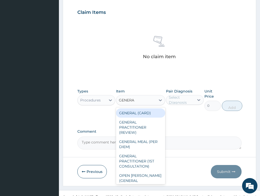
type input "GENERAL"
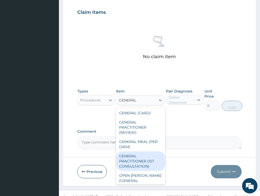
drag, startPoint x: 145, startPoint y: 159, endPoint x: 172, endPoint y: 106, distance: 59.4
click at [145, 158] on div "GENERAL PRACTITIONER (1ST CONSULTATION)" at bounding box center [140, 160] width 49 height 19
type input "3490"
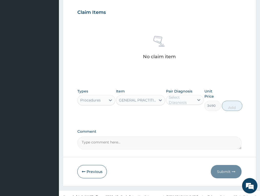
click at [179, 95] on div "Select Diagnosis" at bounding box center [181, 100] width 25 height 10
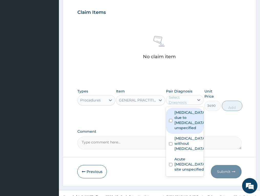
drag, startPoint x: 182, startPoint y: 108, endPoint x: 184, endPoint y: 128, distance: 19.8
click at [182, 110] on label "[MEDICAL_DATA] due to [MEDICAL_DATA], unspecified" at bounding box center [189, 120] width 31 height 20
checkbox input "true"
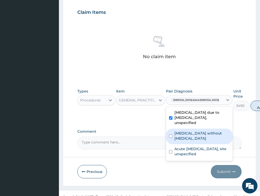
click at [184, 133] on label "[MEDICAL_DATA] without [MEDICAL_DATA]" at bounding box center [201, 136] width 55 height 10
checkbox input "true"
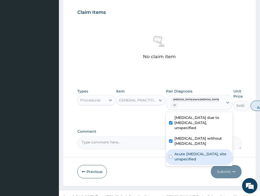
click at [187, 153] on label "Acute [MEDICAL_DATA], site unspecified" at bounding box center [201, 156] width 55 height 10
checkbox input "true"
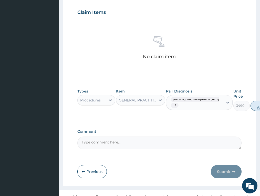
click at [250, 101] on button "Add" at bounding box center [260, 106] width 20 height 10
type input "0"
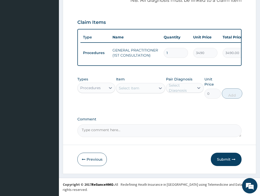
scroll to position [175, 0]
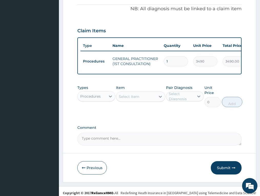
click at [100, 94] on div "Procedures" at bounding box center [90, 96] width 20 height 5
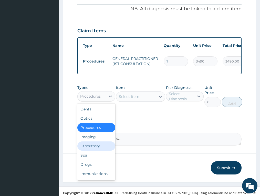
click at [94, 141] on div "Laboratory" at bounding box center [96, 145] width 38 height 9
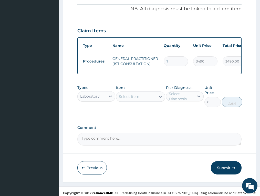
click at [135, 94] on div "Select Item" at bounding box center [129, 96] width 20 height 5
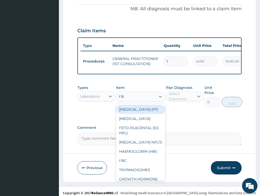
type input "FBC"
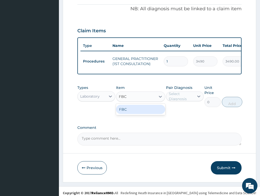
drag, startPoint x: 129, startPoint y: 104, endPoint x: 172, endPoint y: 90, distance: 45.3
click at [131, 105] on div "FBC" at bounding box center [140, 109] width 49 height 9
type input "4700"
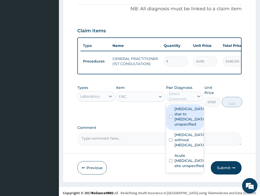
click at [185, 91] on div "Select Diagnosis" at bounding box center [185, 96] width 38 height 10
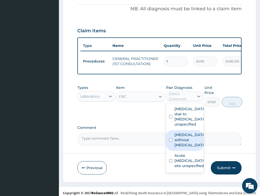
click at [181, 139] on label "[MEDICAL_DATA] without [MEDICAL_DATA]" at bounding box center [189, 139] width 31 height 15
checkbox input "true"
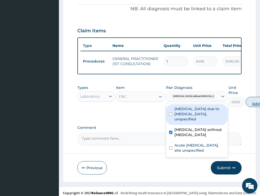
click at [246, 100] on button "Add" at bounding box center [256, 102] width 20 height 10
type input "0"
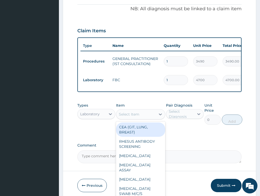
click at [151, 110] on div "Select Item" at bounding box center [135, 114] width 39 height 8
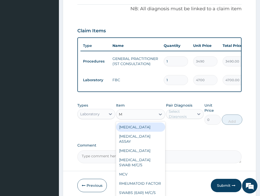
type input "MP"
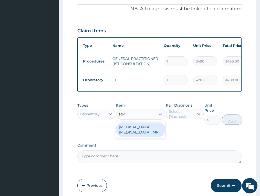
click at [152, 122] on div "[MEDICAL_DATA] [MEDICAL_DATA] (MP)" at bounding box center [140, 129] width 49 height 14
type input "2740"
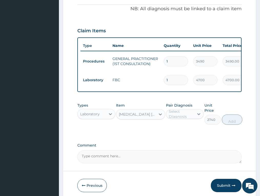
click at [180, 105] on div "Pair Diagnosis Select Diagnosis" at bounding box center [185, 114] width 38 height 22
click at [183, 113] on div "Select Diagnosis" at bounding box center [181, 114] width 25 height 10
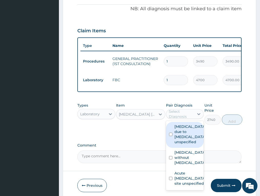
click at [187, 132] on label "Malaria due to Plasmodium falciparum, unspecified" at bounding box center [189, 134] width 31 height 20
checkbox input "true"
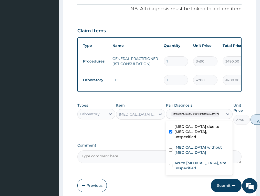
click at [250, 119] on button "Add" at bounding box center [260, 119] width 20 height 10
type input "0"
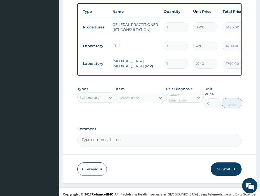
scroll to position [210, 0]
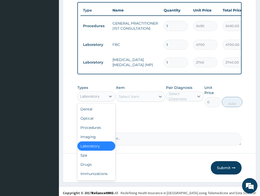
drag, startPoint x: 109, startPoint y: 93, endPoint x: 106, endPoint y: 126, distance: 32.9
click at [109, 94] on icon at bounding box center [110, 96] width 5 height 5
click at [83, 162] on div "Drugs" at bounding box center [96, 164] width 38 height 9
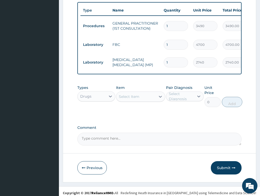
click at [142, 93] on div "Select Item" at bounding box center [135, 96] width 39 height 8
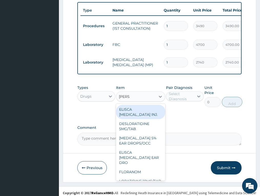
type input "LORAT"
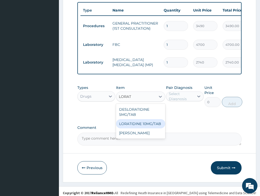
drag, startPoint x: 147, startPoint y: 120, endPoint x: 180, endPoint y: 96, distance: 39.9
click at [148, 119] on div "LORATIDINE 10MG/TAB" at bounding box center [140, 123] width 49 height 9
type input "66"
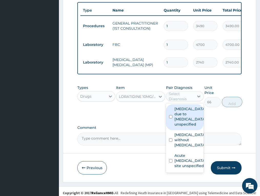
click at [183, 92] on div "Select Diagnosis" at bounding box center [181, 96] width 25 height 10
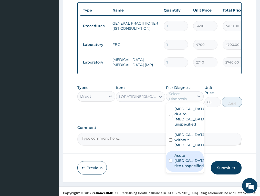
click at [188, 157] on label "Acute upper respiratory infection, site unspecified" at bounding box center [189, 160] width 31 height 15
checkbox input "true"
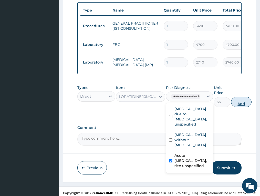
click at [241, 99] on button "Add" at bounding box center [241, 102] width 20 height 10
type input "0"
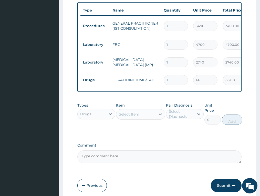
click at [135, 112] on div "Select Item" at bounding box center [129, 114] width 20 height 5
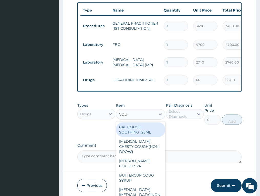
type input "COUGH"
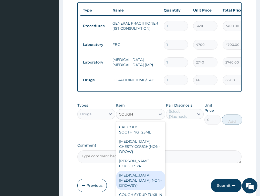
scroll to position [11, 0]
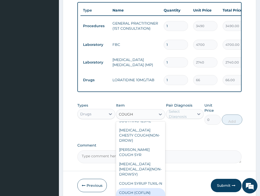
drag, startPoint x: 143, startPoint y: 188, endPoint x: 178, endPoint y: 137, distance: 61.9
click at [143, 188] on div "COUGH (COFLIN) SYRUP" at bounding box center [140, 195] width 49 height 14
type input "1032.06005859375"
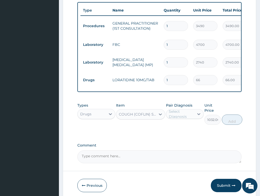
click at [187, 110] on div "Select Diagnosis" at bounding box center [181, 114] width 25 height 10
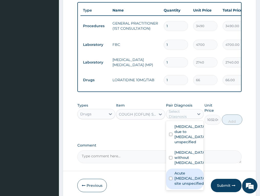
drag, startPoint x: 185, startPoint y: 170, endPoint x: 220, endPoint y: 133, distance: 50.4
click at [191, 168] on div "Acute upper respiratory infection, site unspecified" at bounding box center [185, 178] width 38 height 21
checkbox input "true"
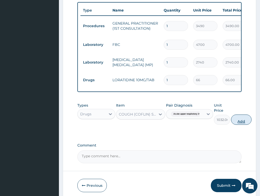
click at [239, 119] on button "Add" at bounding box center [241, 119] width 20 height 10
type input "0"
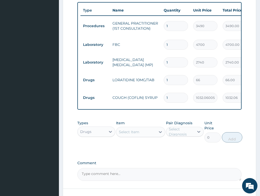
click at [145, 128] on div "Select Item" at bounding box center [135, 132] width 39 height 8
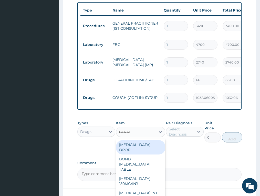
type input "PARACET"
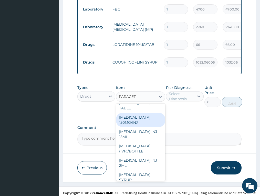
scroll to position [59, 0]
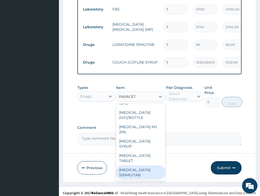
drag, startPoint x: 141, startPoint y: 167, endPoint x: 150, endPoint y: 155, distance: 15.2
click at [142, 165] on div "[MEDICAL_DATA] 500MG/TAB" at bounding box center [140, 172] width 49 height 14
type input "22.625"
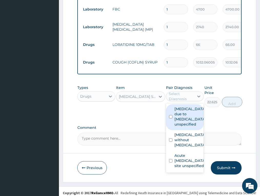
click at [182, 92] on div "Select Diagnosis" at bounding box center [181, 96] width 25 height 10
drag, startPoint x: 186, startPoint y: 114, endPoint x: 215, endPoint y: 102, distance: 31.1
click at [186, 114] on label "[MEDICAL_DATA] due to [MEDICAL_DATA], unspecified" at bounding box center [189, 116] width 31 height 20
checkbox input "true"
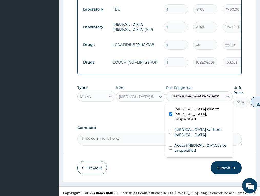
click at [250, 99] on button "Add" at bounding box center [260, 102] width 20 height 10
type input "0"
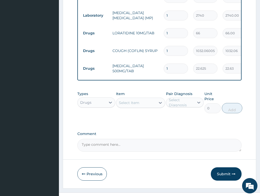
scroll to position [263, 0]
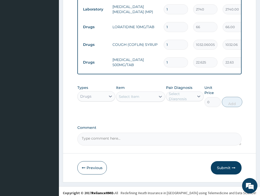
click at [139, 96] on div "Select Item" at bounding box center [135, 96] width 39 height 8
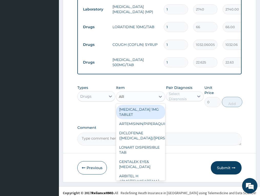
type input "A"
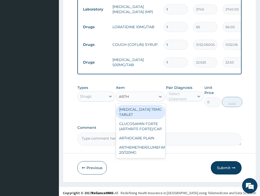
type input "ARTHE"
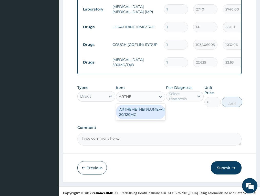
drag, startPoint x: 141, startPoint y: 110, endPoint x: 174, endPoint y: 94, distance: 37.0
click at [142, 110] on div "ARTHEMETHER/LUMEFANTRINE/TAB 20/120MG" at bounding box center [140, 112] width 49 height 14
type input "130"
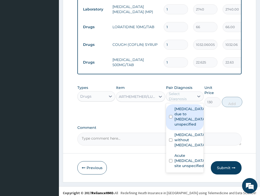
click at [177, 92] on div "Select Diagnosis" at bounding box center [181, 96] width 25 height 10
drag, startPoint x: 187, startPoint y: 115, endPoint x: 237, endPoint y: 96, distance: 53.3
click at [188, 115] on label "[MEDICAL_DATA] due to [MEDICAL_DATA], unspecified" at bounding box center [189, 116] width 31 height 20
checkbox input "true"
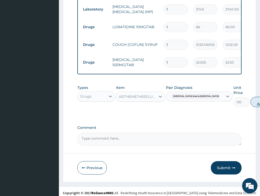
click at [250, 99] on button "Add" at bounding box center [260, 102] width 20 height 10
type input "0"
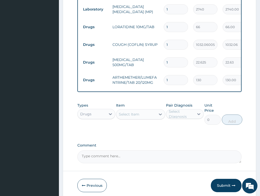
drag, startPoint x: 180, startPoint y: 75, endPoint x: 162, endPoint y: 78, distance: 18.4
click at [162, 78] on td "1" at bounding box center [175, 79] width 29 height 15
type input "2"
type input "260.00"
type input "24"
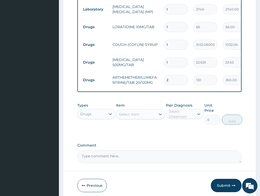
type input "3120.00"
type input "24"
click at [179, 57] on input "1" at bounding box center [176, 62] width 24 height 10
type input "18"
type input "407.25"
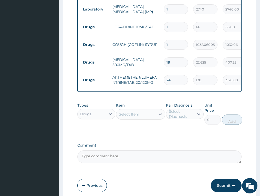
type input "18"
drag, startPoint x: 171, startPoint y: 18, endPoint x: 140, endPoint y: 29, distance: 33.0
click at [140, 29] on tbody "Procedures GENERAL PRACTITIONER (1ST CONSULTATION) 1 3490 3490.00 Malaria due t…" at bounding box center [205, 26] width 251 height 126
type input "5"
type input "330.00"
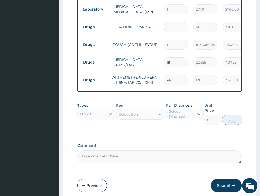
type input "5"
click at [146, 40] on td "COUGH (COFLIN) SYRUP" at bounding box center [135, 44] width 51 height 10
drag, startPoint x: 227, startPoint y: 179, endPoint x: 262, endPoint y: 126, distance: 63.8
click at [227, 179] on button "Submit" at bounding box center [226, 185] width 31 height 13
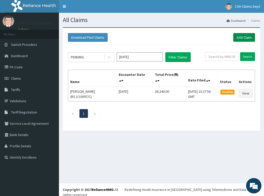
drag, startPoint x: 245, startPoint y: 38, endPoint x: 260, endPoint y: 30, distance: 16.7
click at [246, 37] on link "Add Claim" at bounding box center [244, 37] width 22 height 9
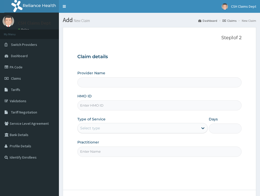
type input "Crystal Specialist Hospital"
click at [119, 107] on input "HMO ID" at bounding box center [159, 105] width 164 height 10
paste input "ALP/10339/A"
type input "ALP/10339/A"
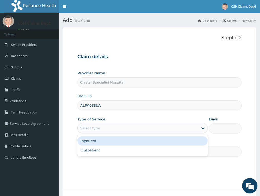
drag, startPoint x: 103, startPoint y: 124, endPoint x: 109, endPoint y: 142, distance: 18.9
click at [103, 125] on div "Select type" at bounding box center [138, 128] width 121 height 8
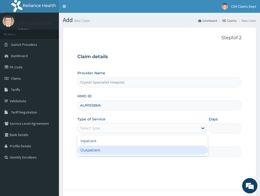
drag, startPoint x: 111, startPoint y: 150, endPoint x: 100, endPoint y: 151, distance: 11.1
click at [111, 151] on div "Outpatient" at bounding box center [142, 149] width 130 height 9
type input "1"
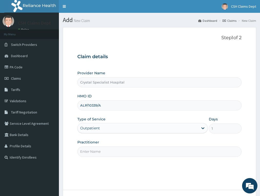
click at [100, 151] on input "Practitioner" at bounding box center [159, 151] width 164 height 10
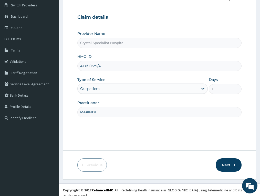
scroll to position [40, 0]
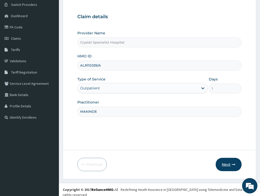
type input "MAKINDE"
click at [224, 165] on button "Next" at bounding box center [229, 164] width 26 height 13
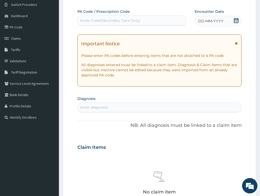
click at [235, 20] on icon at bounding box center [236, 20] width 5 height 5
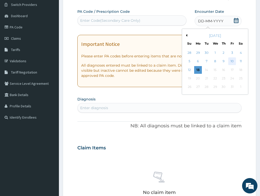
click at [230, 60] on div "10" at bounding box center [232, 62] width 8 height 8
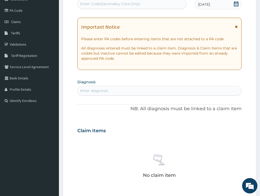
scroll to position [66, 0]
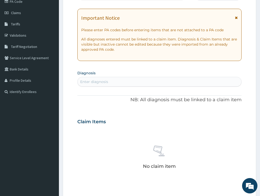
click at [121, 82] on div "Enter diagnosis" at bounding box center [159, 82] width 163 height 8
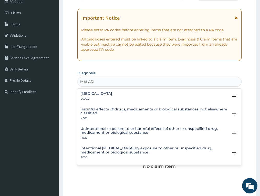
type input "[MEDICAL_DATA]"
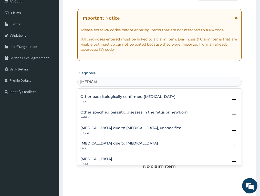
scroll to position [51, 0]
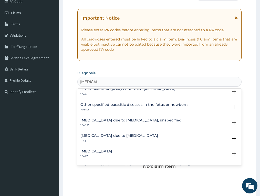
click at [122, 121] on h4 "[MEDICAL_DATA] due to [MEDICAL_DATA], unspecified" at bounding box center [130, 120] width 101 height 4
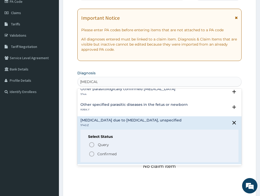
click at [107, 154] on p "Confirmed" at bounding box center [106, 153] width 19 height 5
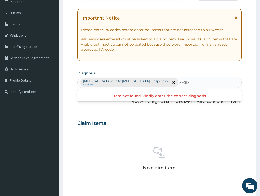
click at [179, 82] on input "SESIS" at bounding box center [184, 82] width 10 height 5
type input "[MEDICAL_DATA]"
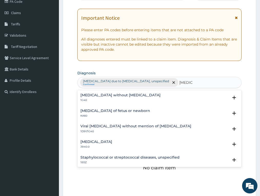
click at [102, 95] on h4 "[MEDICAL_DATA] without [MEDICAL_DATA]" at bounding box center [120, 95] width 80 height 4
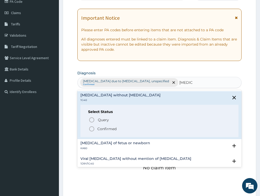
click at [112, 128] on p "Confirmed" at bounding box center [106, 128] width 19 height 5
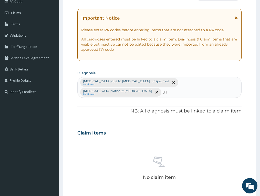
type input "UTI"
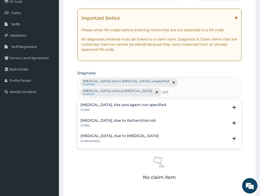
click at [95, 103] on h4 "Urinary tract infection, site and agent not specified" at bounding box center [123, 105] width 86 height 4
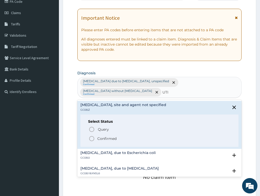
click at [108, 136] on p "Confirmed" at bounding box center [106, 138] width 19 height 5
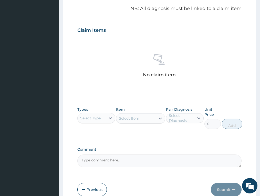
scroll to position [193, 0]
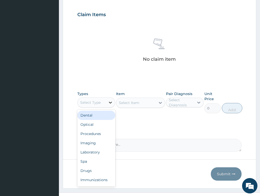
click at [106, 98] on div at bounding box center [110, 102] width 9 height 9
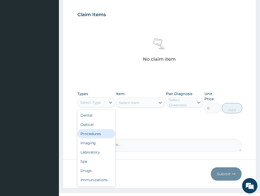
click at [103, 129] on div "Procedures" at bounding box center [96, 133] width 38 height 9
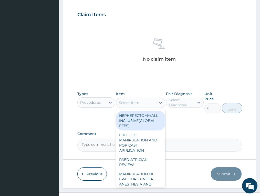
click at [151, 99] on div "Select Item" at bounding box center [135, 103] width 39 height 8
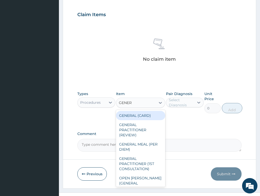
type input "GENERA"
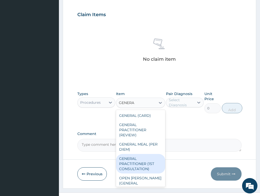
drag, startPoint x: 141, startPoint y: 157, endPoint x: 162, endPoint y: 132, distance: 32.3
click at [142, 155] on div "GENERAL PRACTITIONER (1ST CONSULTATION)" at bounding box center [140, 163] width 49 height 19
type input "3490"
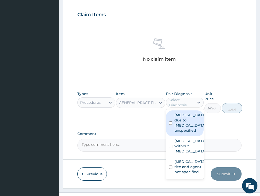
click at [187, 97] on div "Select Diagnosis" at bounding box center [181, 102] width 25 height 10
click at [184, 116] on label "[MEDICAL_DATA] due to [MEDICAL_DATA], unspecified" at bounding box center [189, 122] width 31 height 20
checkbox input "true"
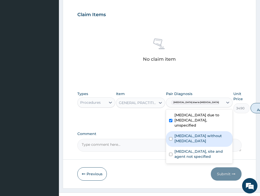
drag, startPoint x: 184, startPoint y: 132, endPoint x: 190, endPoint y: 147, distance: 16.5
click at [184, 133] on label "[MEDICAL_DATA] without [MEDICAL_DATA]" at bounding box center [201, 138] width 55 height 10
checkbox input "true"
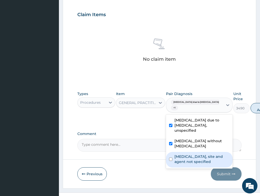
click at [191, 154] on label "Urinary tract infection, site and agent not specified" at bounding box center [201, 159] width 55 height 10
checkbox input "true"
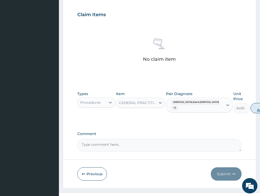
click at [250, 103] on button "Add" at bounding box center [260, 108] width 20 height 10
type input "0"
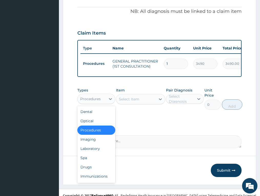
click at [93, 96] on div "Procedures" at bounding box center [90, 98] width 20 height 5
click at [95, 144] on div "Laboratory" at bounding box center [96, 148] width 38 height 9
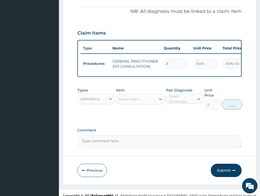
click at [140, 96] on div "Select Item" at bounding box center [135, 99] width 39 height 8
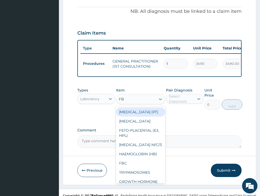
type input "FBC"
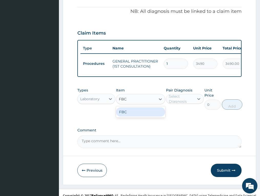
drag, startPoint x: 148, startPoint y: 108, endPoint x: 157, endPoint y: 104, distance: 9.1
click at [148, 108] on div "FBC" at bounding box center [140, 111] width 49 height 9
type input "4700"
click at [173, 94] on div "Select Diagnosis" at bounding box center [181, 99] width 25 height 10
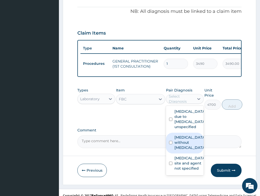
click at [185, 141] on label "[MEDICAL_DATA] without [MEDICAL_DATA]" at bounding box center [189, 142] width 31 height 15
checkbox input "true"
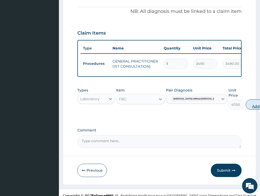
click at [246, 99] on button "Add" at bounding box center [256, 104] width 20 height 10
type input "0"
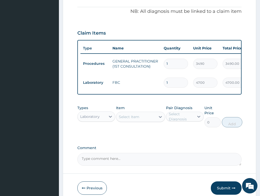
click at [142, 96] on div "PA Code / Prescription Code Enter Code(Secondary Care Only) Encounter Date 10-1…" at bounding box center [159, 20] width 164 height 292
click at [140, 113] on div "Select Item" at bounding box center [135, 117] width 39 height 8
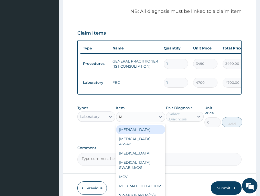
type input "MP"
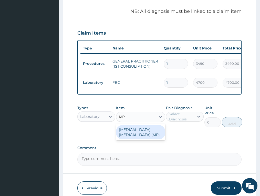
click at [147, 126] on div "[MEDICAL_DATA] [MEDICAL_DATA] (MP)" at bounding box center [140, 132] width 49 height 14
type input "2740"
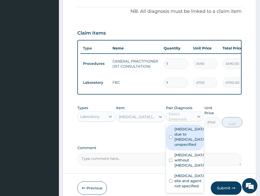
click at [169, 111] on div "Select Diagnosis" at bounding box center [181, 116] width 25 height 10
drag, startPoint x: 185, startPoint y: 128, endPoint x: 225, endPoint y: 121, distance: 40.9
click at [186, 128] on label "[MEDICAL_DATA] due to [MEDICAL_DATA], unspecified" at bounding box center [189, 136] width 31 height 20
checkbox input "true"
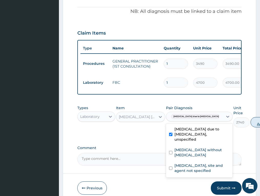
click at [250, 117] on button "Add" at bounding box center [260, 122] width 20 height 10
type input "0"
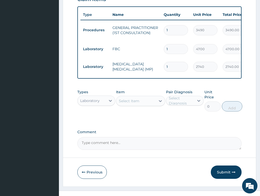
scroll to position [210, 0]
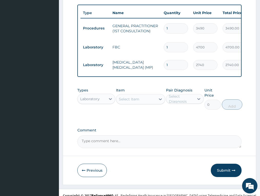
click at [135, 97] on div "Select Item" at bounding box center [129, 99] width 20 height 5
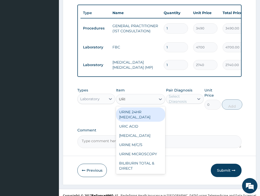
type input "URIN"
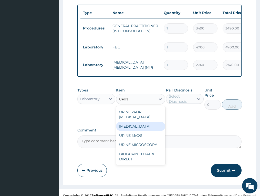
click at [139, 122] on div "[MEDICAL_DATA]" at bounding box center [140, 126] width 49 height 9
type input "2450"
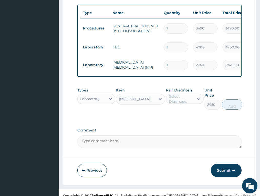
click at [183, 94] on div "Select Diagnosis" at bounding box center [181, 99] width 25 height 10
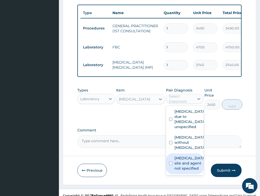
drag, startPoint x: 186, startPoint y: 159, endPoint x: 216, endPoint y: 114, distance: 54.4
click at [186, 159] on label "Urinary tract infection, site and agent not specified" at bounding box center [189, 162] width 31 height 15
checkbox input "true"
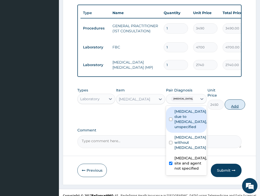
click at [232, 101] on button "Add" at bounding box center [235, 104] width 20 height 10
type input "0"
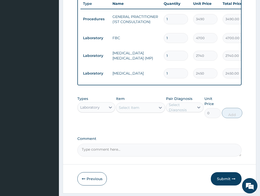
scroll to position [228, 0]
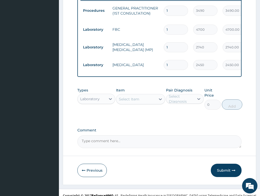
click at [93, 96] on div "Laboratory" at bounding box center [89, 98] width 19 height 5
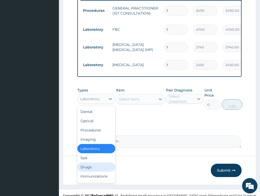
click at [97, 162] on div "Drugs" at bounding box center [96, 166] width 38 height 9
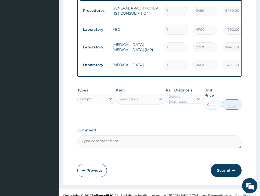
click at [138, 97] on div "Select Item" at bounding box center [129, 99] width 20 height 5
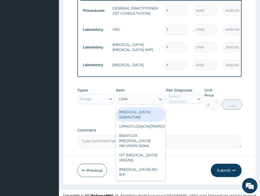
type input "CIPRO"
click at [136, 110] on div "[MEDICAL_DATA] 500MG/TAB" at bounding box center [140, 114] width 49 height 14
type input "192.0399932861328"
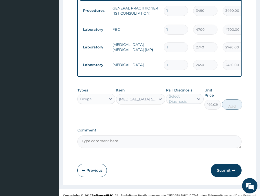
click at [181, 94] on div "Select Diagnosis" at bounding box center [181, 99] width 25 height 10
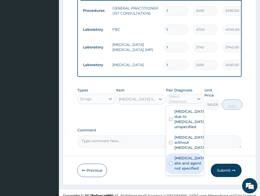
click at [188, 157] on label "Urinary tract infection, site and agent not specified" at bounding box center [189, 162] width 31 height 15
checkbox input "true"
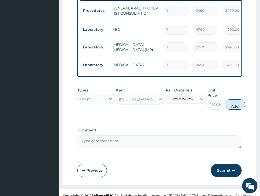
click at [238, 99] on button "Add" at bounding box center [235, 104] width 20 height 10
type input "0"
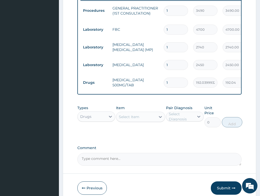
click at [138, 115] on div "Select Item" at bounding box center [135, 117] width 39 height 8
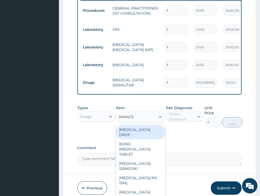
type input "PARACET"
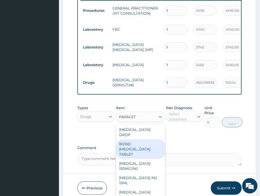
scroll to position [59, 0]
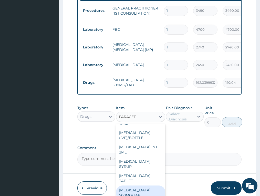
click at [142, 185] on div "[MEDICAL_DATA] 500MG/TAB" at bounding box center [140, 192] width 49 height 14
type input "22.625"
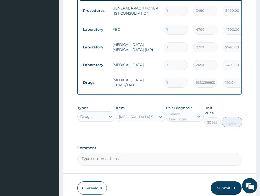
click at [188, 111] on div "Select Diagnosis" at bounding box center [181, 116] width 25 height 10
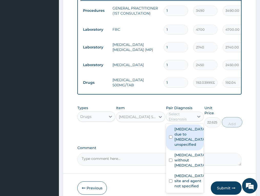
drag, startPoint x: 187, startPoint y: 130, endPoint x: 219, endPoint y: 116, distance: 35.3
click at [187, 130] on label "[MEDICAL_DATA] due to [MEDICAL_DATA], unspecified" at bounding box center [189, 136] width 31 height 20
checkbox input "true"
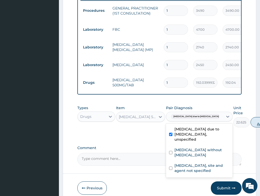
click at [250, 118] on button "Add" at bounding box center [260, 122] width 20 height 10
type input "0"
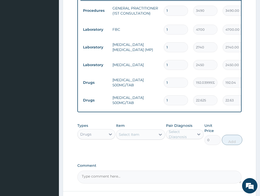
click at [142, 130] on div "Select Item" at bounding box center [135, 134] width 39 height 8
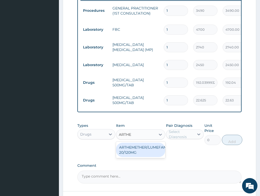
type input "ARTHEM"
click at [152, 147] on div "ARTHEMETHER/LUMEFANTRINE/TAB 20/120MG" at bounding box center [140, 150] width 49 height 14
type input "130"
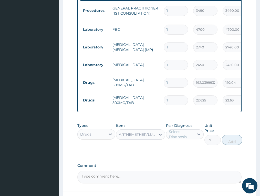
click at [191, 129] on div "Select Diagnosis" at bounding box center [181, 134] width 25 height 10
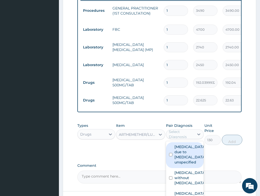
click at [187, 154] on label "[MEDICAL_DATA] due to [MEDICAL_DATA], unspecified" at bounding box center [189, 154] width 31 height 20
checkbox input "true"
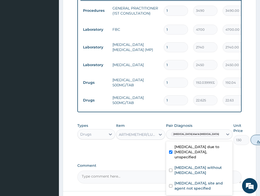
click at [250, 136] on button "Add" at bounding box center [260, 140] width 20 height 10
type input "0"
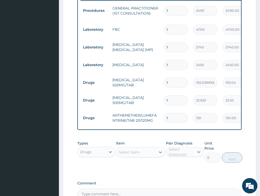
drag, startPoint x: 157, startPoint y: 111, endPoint x: 154, endPoint y: 111, distance: 2.6
click at [154, 111] on tr "Drugs ARTHEMETHER/LUMEFANTRINE/TAB 20/120MG 1 130 130.00 Malaria due to Plasmod…" at bounding box center [205, 118] width 251 height 18
type input "2"
type input "260.00"
type input "24"
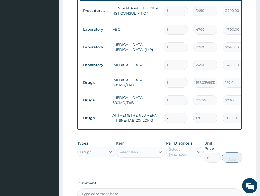
type input "3120.00"
type input "24"
click at [177, 95] on input "1" at bounding box center [176, 100] width 24 height 10
type input "12"
type input "271.50"
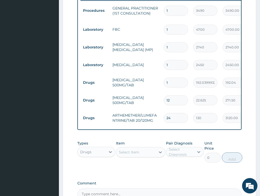
type input "12"
click at [178, 78] on input "1" at bounding box center [176, 83] width 24 height 10
type input "10"
type input "1920.40"
type input "10"
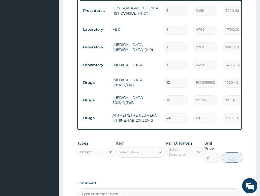
click at [150, 75] on td "[MEDICAL_DATA] 500MG/TAB" at bounding box center [135, 82] width 51 height 15
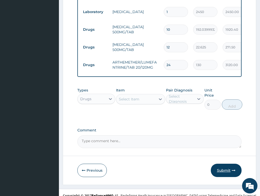
click at [227, 164] on button "Submit" at bounding box center [226, 170] width 31 height 13
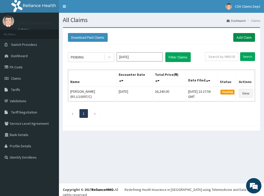
click at [246, 38] on link "Add Claim" at bounding box center [244, 37] width 22 height 9
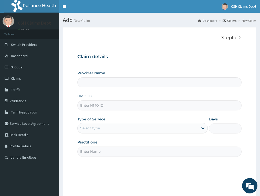
type input "Crystal Specialist Hospital"
click at [110, 108] on input "HMO ID" at bounding box center [159, 105] width 164 height 10
paste input "CMG/10004/B"
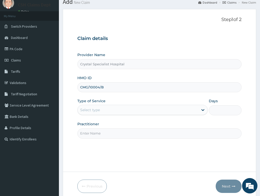
scroll to position [40, 0]
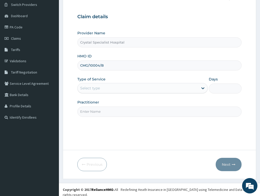
type input "CMG/10004/B"
drag, startPoint x: 103, startPoint y: 86, endPoint x: 106, endPoint y: 93, distance: 7.2
click at [103, 87] on div "Select type" at bounding box center [138, 88] width 121 height 8
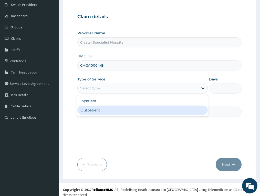
click at [108, 111] on div "Outpatient" at bounding box center [142, 110] width 130 height 9
type input "1"
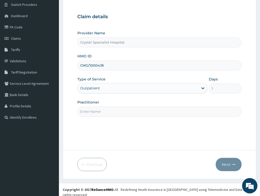
click at [103, 112] on input "Practitioner" at bounding box center [159, 112] width 164 height 10
type input "OYINLOYE"
click at [227, 162] on button "Next" at bounding box center [229, 164] width 26 height 13
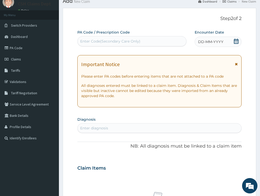
scroll to position [0, 0]
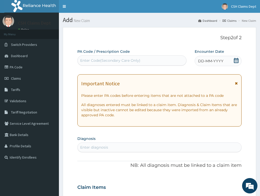
click at [234, 61] on icon at bounding box center [236, 60] width 5 height 5
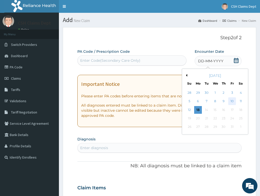
click at [233, 100] on div "10" at bounding box center [232, 102] width 8 height 8
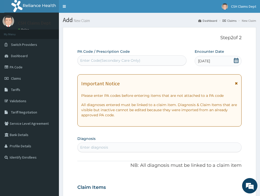
scroll to position [77, 0]
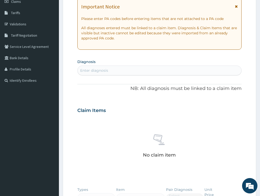
click at [108, 70] on div "Enter diagnosis" at bounding box center [94, 70] width 28 height 5
type input "[MEDICAL_DATA]"
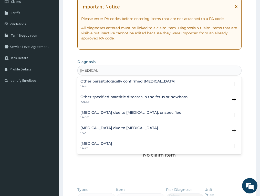
scroll to position [51, 0]
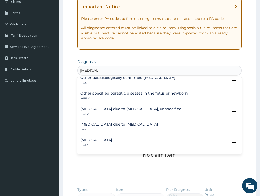
click at [131, 110] on h4 "[MEDICAL_DATA] due to [MEDICAL_DATA], unspecified" at bounding box center [130, 109] width 101 height 4
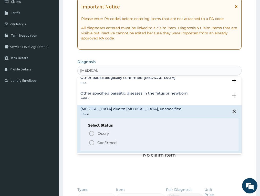
click at [106, 142] on p "Confirmed" at bounding box center [106, 142] width 19 height 5
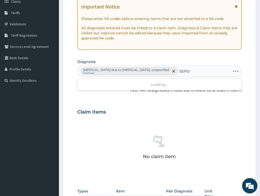
type input "[MEDICAL_DATA]"
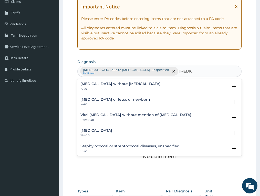
click at [102, 85] on h4 "[MEDICAL_DATA] without [MEDICAL_DATA]" at bounding box center [120, 84] width 80 height 4
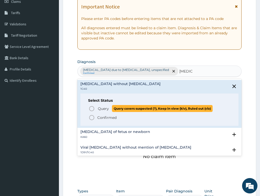
click at [103, 108] on span "Query" at bounding box center [103, 108] width 11 height 5
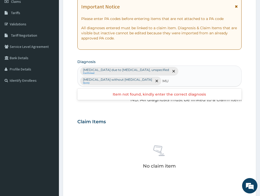
type input "M"
type input "MYALGIA"
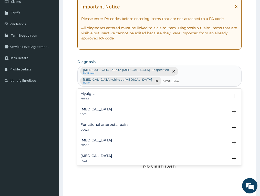
click at [86, 92] on h4 "Myalgia" at bounding box center [87, 94] width 14 height 4
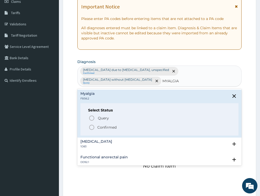
click at [99, 126] on p "Confirmed" at bounding box center [106, 127] width 19 height 5
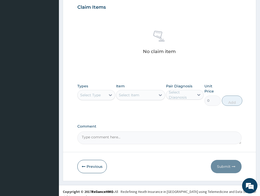
scroll to position [193, 0]
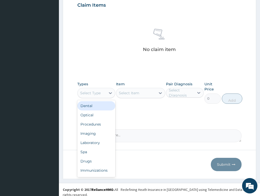
click at [95, 93] on div "Select Type" at bounding box center [90, 92] width 20 height 5
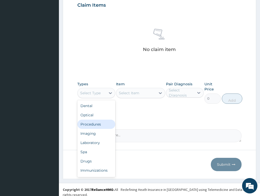
click at [97, 123] on div "Procedures" at bounding box center [96, 124] width 38 height 9
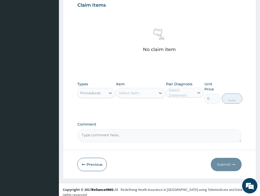
click at [137, 92] on div "Select Item" at bounding box center [129, 92] width 20 height 5
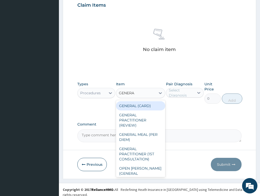
type input "GENERAL"
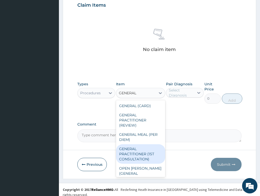
click at [142, 162] on div "GENERAL PRACTITIONER (1ST CONSULTATION)" at bounding box center [140, 153] width 49 height 19
type input "3490"
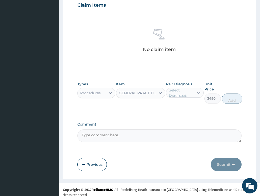
click at [181, 93] on div "Select Diagnosis" at bounding box center [181, 93] width 25 height 10
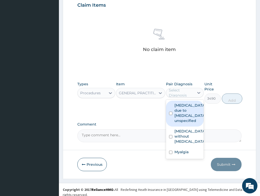
click at [181, 107] on label "[MEDICAL_DATA] due to [MEDICAL_DATA], unspecified" at bounding box center [189, 113] width 31 height 20
checkbox input "true"
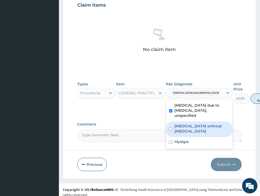
drag, startPoint x: 185, startPoint y: 134, endPoint x: 184, endPoint y: 146, distance: 12.3
click at [185, 134] on label "[MEDICAL_DATA] without [MEDICAL_DATA]" at bounding box center [201, 128] width 55 height 10
checkbox input "true"
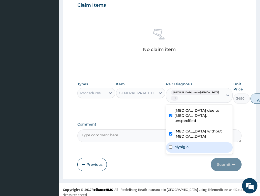
click at [184, 149] on label "Myalgia" at bounding box center [181, 146] width 14 height 5
checkbox input "true"
click at [250, 101] on button "Add" at bounding box center [260, 98] width 20 height 10
type input "0"
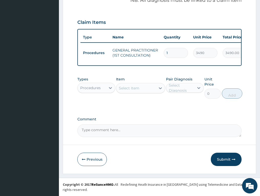
scroll to position [175, 0]
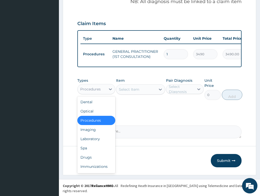
drag, startPoint x: 90, startPoint y: 94, endPoint x: 102, endPoint y: 127, distance: 34.8
click at [90, 92] on div "Procedures" at bounding box center [90, 89] width 20 height 5
click at [97, 141] on div "Laboratory" at bounding box center [96, 138] width 38 height 9
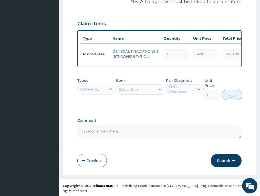
click at [127, 93] on div "Select Item" at bounding box center [135, 89] width 39 height 8
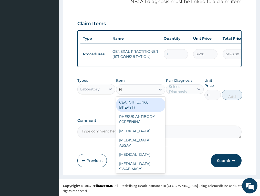
type input "FBC"
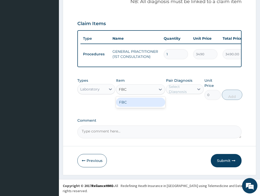
click at [146, 102] on div "FBC" at bounding box center [140, 102] width 49 height 9
type input "4700"
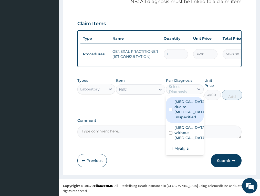
click at [185, 91] on div "Select Diagnosis" at bounding box center [181, 89] width 25 height 10
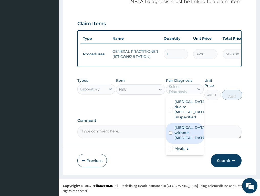
click at [179, 140] on label "[MEDICAL_DATA] without [MEDICAL_DATA]" at bounding box center [189, 132] width 31 height 15
checkbox input "true"
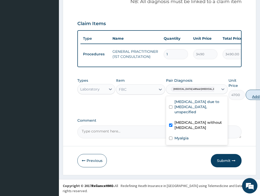
click at [246, 100] on button "Add" at bounding box center [256, 95] width 20 height 10
type input "0"
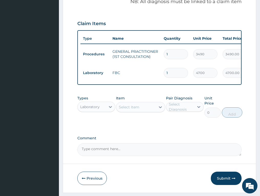
click at [124, 108] on div "Select Item" at bounding box center [135, 107] width 39 height 8
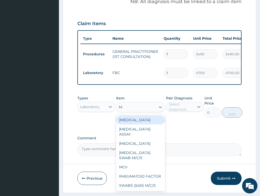
type input "MP"
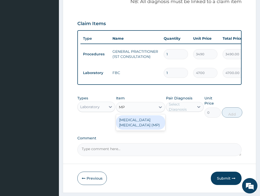
click at [124, 123] on div "[MEDICAL_DATA] [MEDICAL_DATA] (MP)" at bounding box center [140, 122] width 49 height 14
type input "2740"
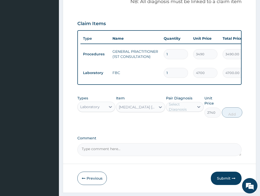
click at [184, 108] on div "Select Diagnosis" at bounding box center [181, 107] width 25 height 10
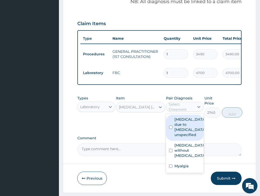
click at [185, 132] on label "[MEDICAL_DATA] due to [MEDICAL_DATA], unspecified" at bounding box center [189, 127] width 31 height 20
checkbox input "true"
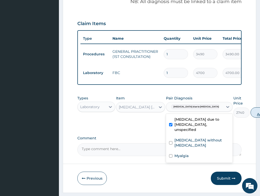
click at [250, 117] on button "Add" at bounding box center [260, 112] width 20 height 10
type input "0"
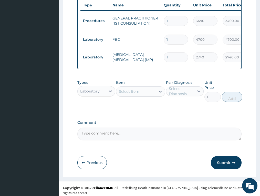
scroll to position [210, 0]
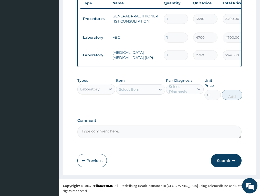
click at [93, 92] on div "Laboratory" at bounding box center [89, 89] width 19 height 5
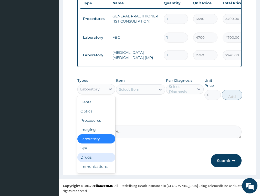
drag, startPoint x: 96, startPoint y: 162, endPoint x: 124, endPoint y: 64, distance: 101.4
click at [96, 159] on div "Drugs" at bounding box center [96, 157] width 38 height 9
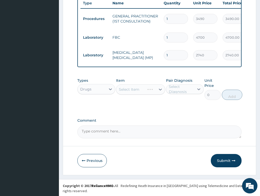
click at [134, 93] on div "Select Item" at bounding box center [140, 89] width 49 height 10
click at [133, 92] on div "Select Item" at bounding box center [129, 89] width 20 height 5
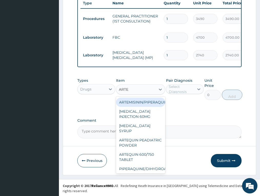
type input "ARTEM"
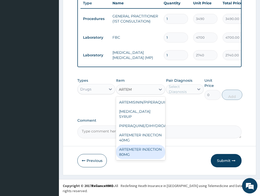
drag, startPoint x: 135, startPoint y: 156, endPoint x: 165, endPoint y: 122, distance: 44.9
click at [137, 155] on div "ARTEMETER INJECTION 80MG" at bounding box center [140, 152] width 49 height 14
type input "1161.25"
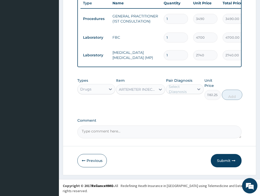
click at [181, 94] on div "Select Diagnosis" at bounding box center [181, 89] width 25 height 10
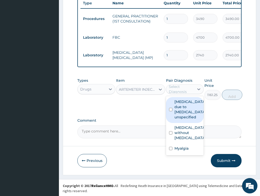
click at [180, 110] on label "[MEDICAL_DATA] due to [MEDICAL_DATA], unspecified" at bounding box center [189, 109] width 31 height 20
checkbox input "true"
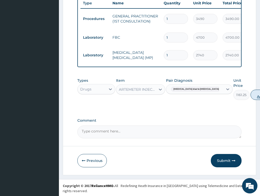
click at [250, 98] on button "Add" at bounding box center [260, 95] width 20 height 10
type input "0"
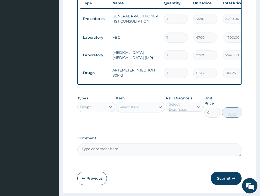
click at [140, 111] on div "Select Item" at bounding box center [135, 107] width 39 height 8
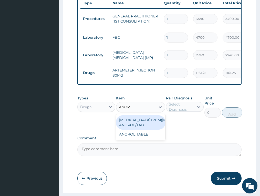
type input "ANORO"
click at [134, 126] on div "[MEDICAL_DATA]+PCM([MEDICAL_DATA]) ANOROL/TAB" at bounding box center [140, 122] width 49 height 14
type input "181.0800018310547"
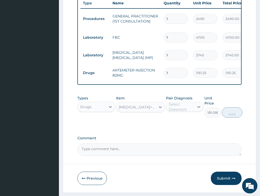
click at [189, 101] on label "Pair Diagnosis" at bounding box center [179, 98] width 26 height 5
click at [187, 110] on div "Select Diagnosis" at bounding box center [181, 107] width 25 height 10
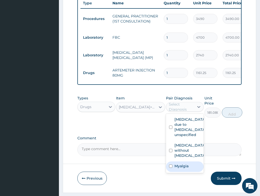
drag, startPoint x: 183, startPoint y: 170, endPoint x: 223, endPoint y: 125, distance: 59.5
click at [185, 166] on div "Myalgia" at bounding box center [185, 166] width 38 height 10
checkbox input "true"
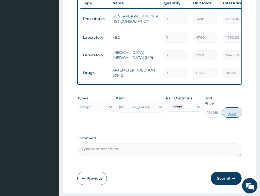
click at [234, 117] on button "Add" at bounding box center [232, 112] width 20 height 10
type input "0"
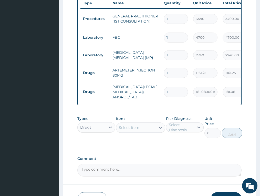
type input "15"
type input "2716.20"
type input "15"
drag, startPoint x: 172, startPoint y: 74, endPoint x: 153, endPoint y: 75, distance: 19.5
click at [153, 75] on tr "Drugs ARTEMETER INJECTION 80MG 1 1161.25 1161.25 Malaria due to Plasmodium falc…" at bounding box center [205, 73] width 251 height 18
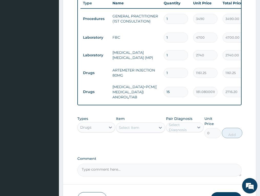
type input "6"
type input "6967.50"
type input "6"
click at [178, 146] on div "Types Drugs Item Select Item Pair Diagnosis Select Diagnosis Unit Price 0 Add" at bounding box center [159, 130] width 164 height 35
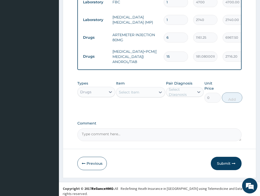
drag, startPoint x: 228, startPoint y: 168, endPoint x: 260, endPoint y: 122, distance: 57.0
click at [228, 168] on button "Submit" at bounding box center [226, 163] width 31 height 13
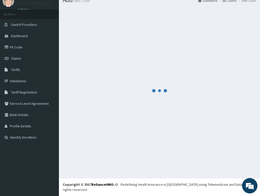
scroll to position [15, 0]
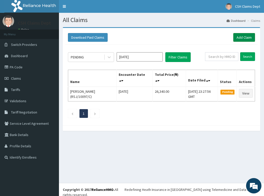
click at [243, 36] on link "Add Claim" at bounding box center [244, 37] width 22 height 9
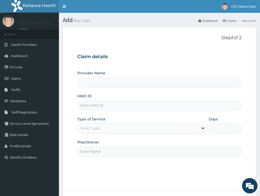
type input "Crystal Specialist Hospital"
click at [95, 108] on input "HMO ID" at bounding box center [159, 105] width 164 height 10
paste input "MPP/10512/A"
type input "MPP/10512/A"
click at [96, 128] on div "Select type" at bounding box center [90, 127] width 20 height 5
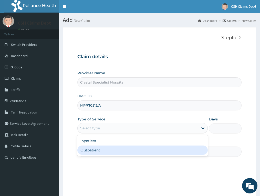
click at [96, 150] on div "Outpatient" at bounding box center [142, 149] width 130 height 9
type input "1"
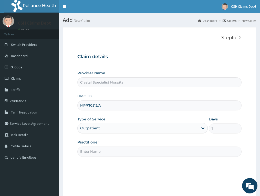
click at [96, 152] on input "Practitioner" at bounding box center [159, 151] width 164 height 10
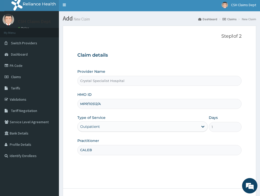
scroll to position [40, 0]
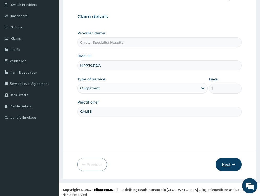
type input "CALEB"
click at [225, 164] on button "Next" at bounding box center [229, 164] width 26 height 13
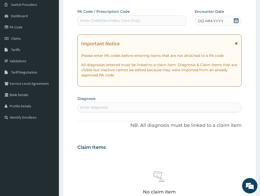
click at [236, 20] on icon at bounding box center [236, 20] width 5 height 5
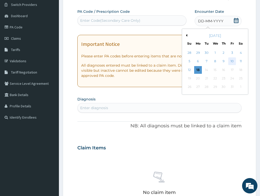
click at [232, 61] on div "10" at bounding box center [232, 62] width 8 height 8
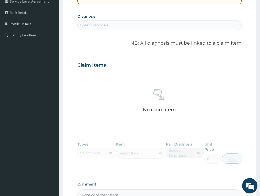
scroll to position [142, 0]
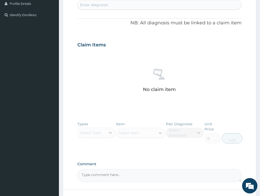
click at [95, 6] on div "Enter diagnosis" at bounding box center [94, 4] width 28 height 5
type input "[MEDICAL_DATA]"
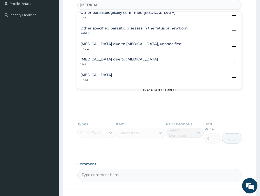
scroll to position [51, 0]
click at [119, 44] on h4 "[MEDICAL_DATA] due to [MEDICAL_DATA], unspecified" at bounding box center [130, 43] width 101 height 4
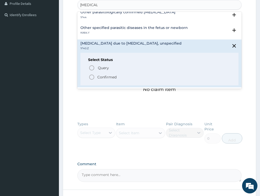
click at [109, 77] on p "Confirmed" at bounding box center [106, 77] width 19 height 5
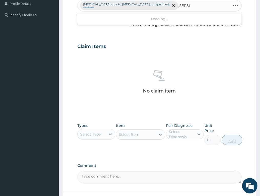
type input "[MEDICAL_DATA]"
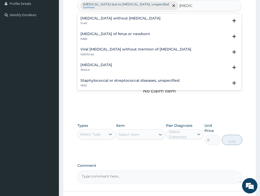
click at [104, 19] on h4 "[MEDICAL_DATA] without [MEDICAL_DATA]" at bounding box center [120, 18] width 80 height 4
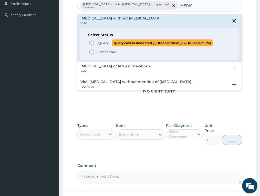
click at [107, 43] on span "Query" at bounding box center [103, 42] width 11 height 5
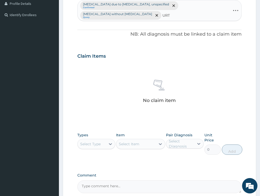
type input "URTI"
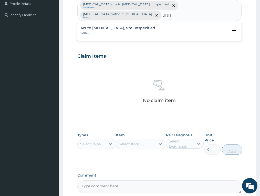
click at [121, 26] on h4 "Acute upper respiratory infection, site unspecified" at bounding box center [117, 28] width 75 height 4
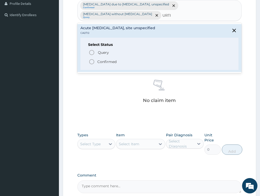
click at [108, 59] on p "Confirmed" at bounding box center [106, 61] width 19 height 5
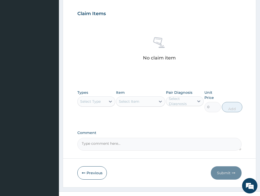
scroll to position [193, 0]
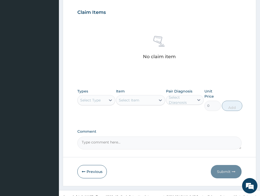
drag, startPoint x: 91, startPoint y: 93, endPoint x: 96, endPoint y: 98, distance: 7.3
click at [91, 98] on div "Select Type" at bounding box center [90, 100] width 20 height 5
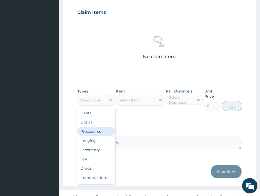
click at [90, 127] on div "Procedures" at bounding box center [96, 131] width 38 height 9
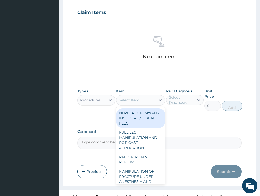
click at [145, 96] on div "Select Item" at bounding box center [135, 100] width 39 height 8
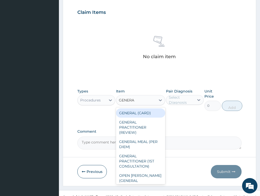
type input "GENERAL"
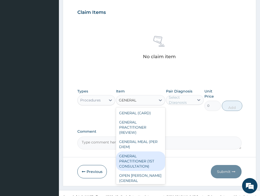
drag, startPoint x: 140, startPoint y: 157, endPoint x: 164, endPoint y: 120, distance: 43.8
click at [143, 153] on div "GENERAL PRACTITIONER (1ST CONSULTATION)" at bounding box center [140, 160] width 49 height 19
type input "3490"
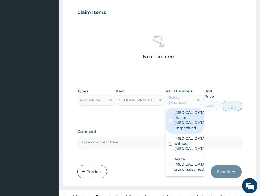
click at [178, 95] on div "Select Diagnosis" at bounding box center [181, 100] width 25 height 10
click at [184, 110] on label "[MEDICAL_DATA] due to [MEDICAL_DATA], unspecified" at bounding box center [189, 120] width 31 height 20
checkbox input "true"
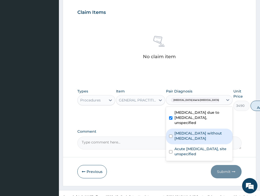
click at [187, 131] on label "[MEDICAL_DATA] without [MEDICAL_DATA]" at bounding box center [201, 136] width 55 height 10
checkbox input "true"
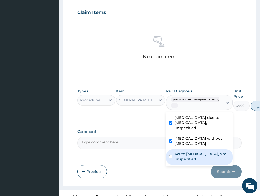
drag, startPoint x: 187, startPoint y: 156, endPoint x: 233, endPoint y: 114, distance: 61.3
click at [188, 155] on label "Acute upper respiratory infection, site unspecified" at bounding box center [201, 156] width 55 height 10
checkbox input "true"
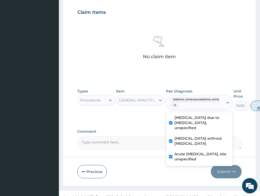
click at [250, 101] on button "Add" at bounding box center [260, 106] width 20 height 10
type input "0"
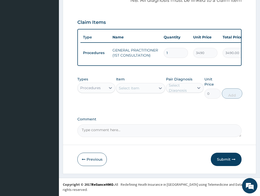
scroll to position [175, 0]
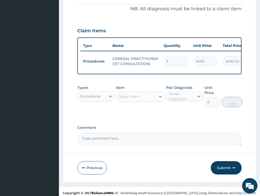
click at [95, 94] on div "Procedures" at bounding box center [90, 96] width 20 height 5
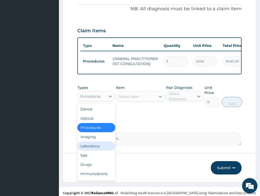
click at [93, 142] on div "Laboratory" at bounding box center [96, 145] width 38 height 9
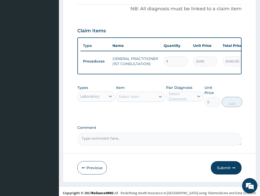
click at [142, 94] on div "Select Item" at bounding box center [135, 96] width 39 height 8
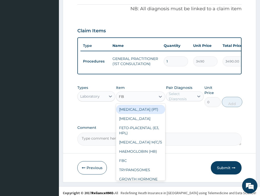
type input "FBC"
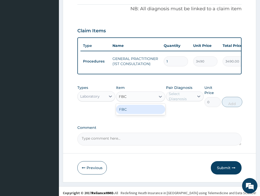
click at [162, 105] on div "FBC" at bounding box center [140, 109] width 49 height 9
type input "4700"
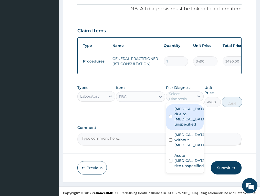
click at [180, 91] on div "Select Diagnosis" at bounding box center [181, 96] width 25 height 10
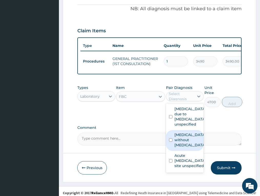
click at [183, 136] on label "[MEDICAL_DATA] without [MEDICAL_DATA]" at bounding box center [189, 139] width 31 height 15
checkbox input "true"
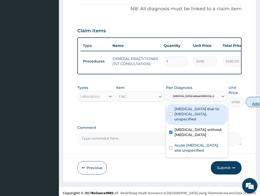
click at [246, 99] on button "Add" at bounding box center [256, 102] width 20 height 10
type input "0"
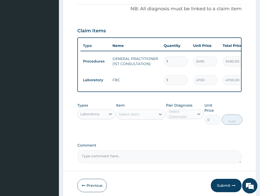
click at [142, 111] on div "Select Item" at bounding box center [135, 114] width 39 height 8
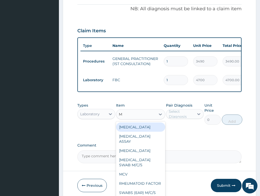
type input "MP"
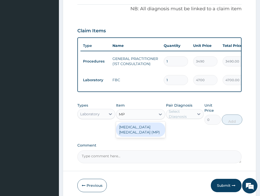
click at [141, 129] on div "[MEDICAL_DATA] [MEDICAL_DATA] (MP)" at bounding box center [140, 129] width 49 height 14
type input "2740"
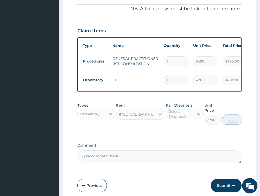
click at [184, 110] on div "Select Diagnosis" at bounding box center [181, 114] width 25 height 10
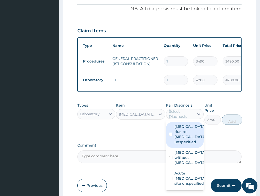
click at [183, 129] on label "[MEDICAL_DATA] due to [MEDICAL_DATA], unspecified" at bounding box center [189, 134] width 31 height 20
checkbox input "true"
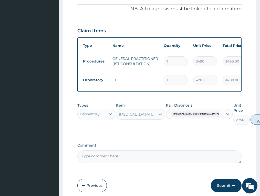
click at [250, 117] on button "Add" at bounding box center [260, 119] width 20 height 10
type input "0"
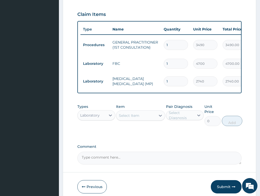
scroll to position [210, 0]
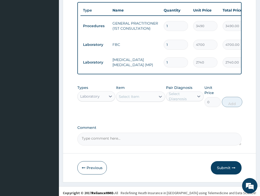
click at [84, 94] on div "Laboratory" at bounding box center [89, 96] width 19 height 5
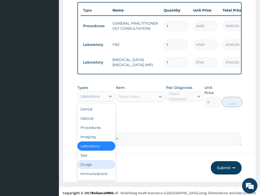
click at [89, 160] on div "Drugs" at bounding box center [96, 164] width 38 height 9
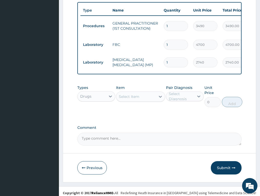
click at [134, 94] on div "Select Item" at bounding box center [129, 96] width 20 height 5
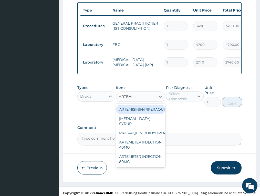
type input "ARTEME"
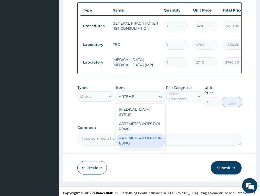
click at [151, 134] on div "ARTEMETER INJECTION 80MG" at bounding box center [140, 140] width 49 height 14
type input "1161.25"
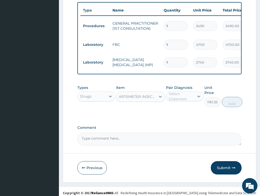
click at [182, 87] on div "Pair Diagnosis Select Diagnosis" at bounding box center [185, 96] width 38 height 22
click at [187, 94] on div "Select Diagnosis" at bounding box center [181, 96] width 25 height 10
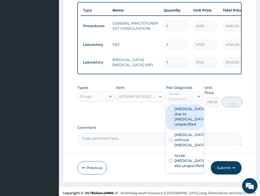
click at [187, 114] on label "[MEDICAL_DATA] due to [MEDICAL_DATA], unspecified" at bounding box center [189, 116] width 31 height 20
checkbox input "true"
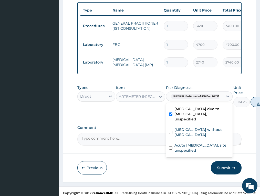
click at [250, 99] on button "Add" at bounding box center [260, 102] width 20 height 10
type input "0"
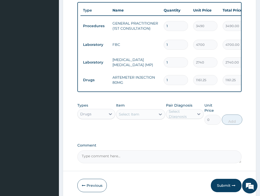
click at [139, 112] on div "Select Item" at bounding box center [129, 114] width 20 height 5
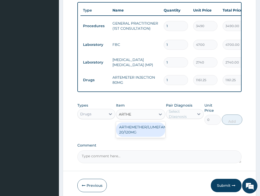
type input "ARTHEM"
click at [141, 124] on div "ARTHEMETHER/LUMEFANTRINE/TAB 20/120MG" at bounding box center [140, 129] width 49 height 14
type input "130"
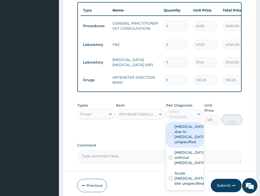
click at [192, 113] on div "Select Diagnosis" at bounding box center [181, 114] width 25 height 10
click at [186, 132] on label "[MEDICAL_DATA] due to [MEDICAL_DATA], unspecified" at bounding box center [189, 134] width 31 height 20
checkbox input "true"
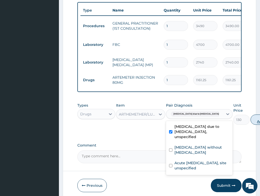
click at [250, 117] on button "Add" at bounding box center [260, 119] width 20 height 10
type input "0"
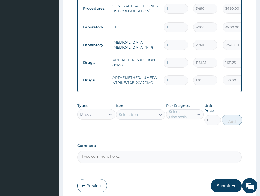
scroll to position [246, 0]
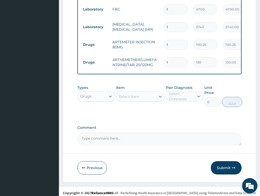
click at [136, 97] on div "Select Item" at bounding box center [140, 96] width 49 height 10
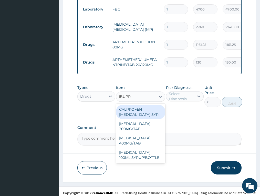
type input "IBUPRO"
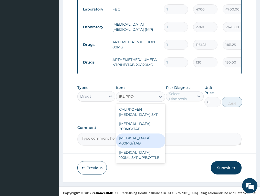
click at [130, 134] on div "[MEDICAL_DATA] 400MG/TAB" at bounding box center [140, 140] width 49 height 14
type input "92.91500091552734"
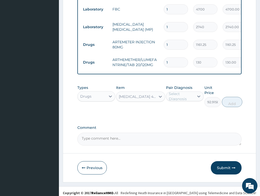
click at [179, 96] on div "Select Diagnosis" at bounding box center [181, 96] width 25 height 10
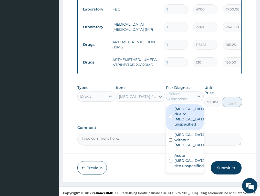
click at [185, 117] on label "[MEDICAL_DATA] due to [MEDICAL_DATA], unspecified" at bounding box center [189, 116] width 31 height 20
checkbox input "true"
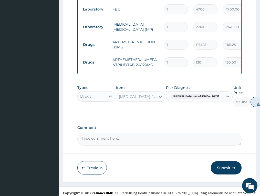
click at [250, 100] on button "Add" at bounding box center [260, 102] width 20 height 10
type input "0"
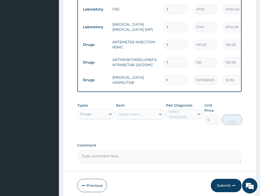
click at [140, 111] on div "Select Item" at bounding box center [135, 114] width 39 height 8
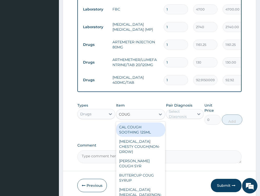
type input "COUGH"
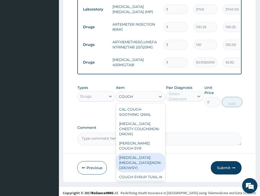
scroll to position [11, 0]
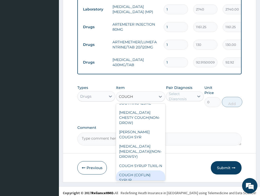
click at [136, 170] on div "COUGH (COFLIN) SYRUP" at bounding box center [140, 177] width 49 height 14
type input "1032.06005859375"
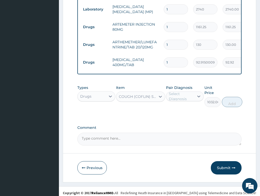
click at [189, 93] on div "Select Diagnosis" at bounding box center [181, 96] width 25 height 10
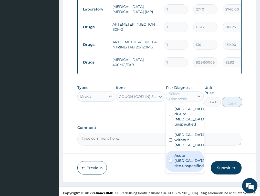
drag, startPoint x: 186, startPoint y: 161, endPoint x: 219, endPoint y: 123, distance: 49.7
click at [187, 161] on label "Acute upper respiratory infection, site unspecified" at bounding box center [189, 160] width 31 height 15
checkbox input "true"
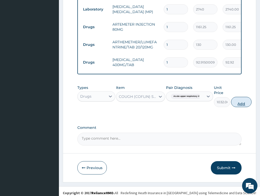
click at [243, 100] on button "Add" at bounding box center [241, 102] width 20 height 10
type input "0"
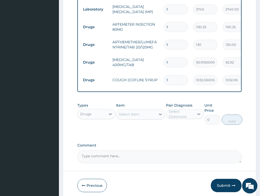
click at [138, 112] on div "Select Item" at bounding box center [129, 114] width 20 height 5
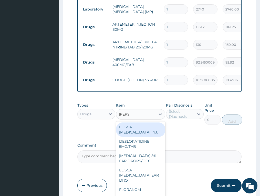
type input "LORAT"
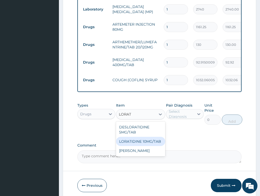
click at [145, 142] on div "LORATIDINE 10MG/TAB" at bounding box center [140, 141] width 49 height 9
type input "66"
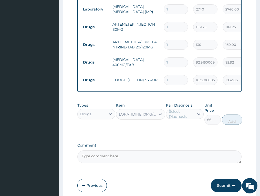
click at [186, 111] on div "Select Diagnosis" at bounding box center [181, 114] width 25 height 10
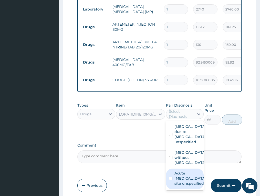
click at [189, 178] on label "Acute upper respiratory infection, site unspecified" at bounding box center [189, 178] width 31 height 15
checkbox input "true"
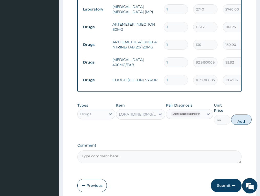
click at [242, 115] on button "Add" at bounding box center [241, 119] width 20 height 10
type input "0"
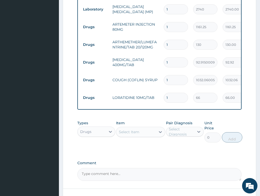
drag, startPoint x: 169, startPoint y: 91, endPoint x: 162, endPoint y: 93, distance: 6.6
click at [162, 93] on td "1" at bounding box center [175, 97] width 29 height 15
type input "5"
type input "330.00"
type input "5"
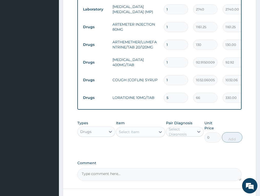
click at [170, 57] on input "1" at bounding box center [176, 62] width 24 height 10
type input "12"
type input "1114.98"
drag, startPoint x: 174, startPoint y: 55, endPoint x: 150, endPoint y: 59, distance: 24.9
click at [150, 59] on tr "Drugs IBUPROFEN 400MG/TAB 12 92.91500091552734 1114.98 Malaria due to Plasmodiu…" at bounding box center [205, 63] width 251 height 18
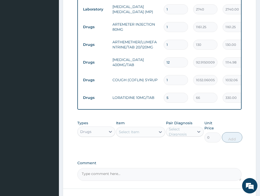
type input "6"
type input "557.49"
type input "6"
drag, startPoint x: 173, startPoint y: 37, endPoint x: 150, endPoint y: 40, distance: 23.8
click at [150, 40] on tr "Drugs ARTHEMETHER/LUMEFANTRINE/TAB 20/120MG 1 130 130.00 Malaria due to Plasmod…" at bounding box center [205, 45] width 251 height 18
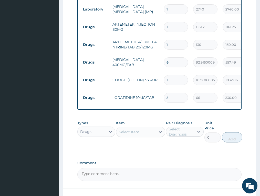
type input "2"
type input "260.00"
type input "24"
type input "3120.00"
type input "24"
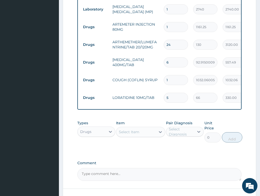
drag, startPoint x: 172, startPoint y: 21, endPoint x: 149, endPoint y: 21, distance: 23.0
click at [149, 21] on tr "Drugs ARTEMETER INJECTION 80MG 1 1161.25 1161.25 [MEDICAL_DATA] due to [MEDICAL…" at bounding box center [205, 27] width 251 height 18
type input "2"
type input "2322.50"
type input "2"
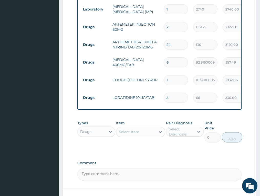
click at [139, 55] on td "[MEDICAL_DATA] 400MG/TAB" at bounding box center [135, 62] width 51 height 15
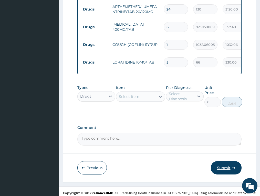
click at [229, 170] on button "Submit" at bounding box center [226, 167] width 31 height 13
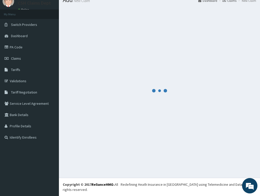
scroll to position [15, 0]
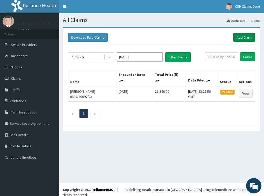
click at [247, 39] on link "Add Claim" at bounding box center [244, 37] width 22 height 9
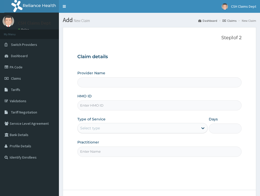
type input "Crystal Specialist Hospital"
click at [88, 105] on input "HMO ID" at bounding box center [159, 105] width 164 height 10
paste input "GSV/10637/A"
type input "GSV/10637/A"
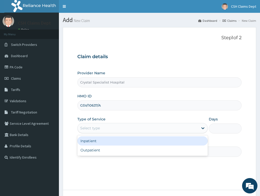
click at [93, 129] on div "Select type" at bounding box center [90, 127] width 20 height 5
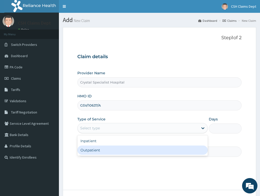
click at [99, 149] on div "Outpatient" at bounding box center [142, 149] width 130 height 9
type input "1"
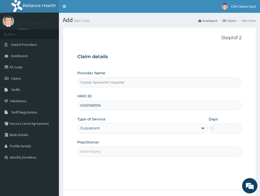
click at [91, 151] on input "Practitioner" at bounding box center [159, 151] width 164 height 10
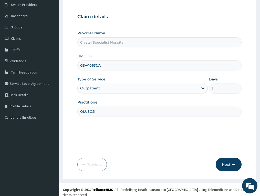
type input "OLUSOJI"
click at [234, 164] on icon "button" at bounding box center [234, 165] width 4 height 4
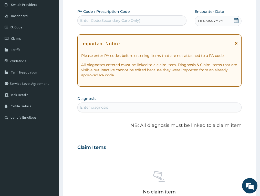
click at [235, 20] on icon at bounding box center [236, 20] width 5 height 5
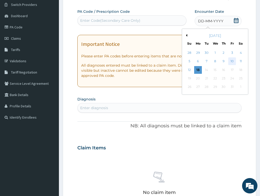
click at [231, 60] on div "10" at bounding box center [232, 62] width 8 height 8
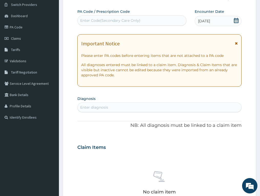
click at [97, 107] on div "Enter diagnosis" at bounding box center [94, 107] width 28 height 5
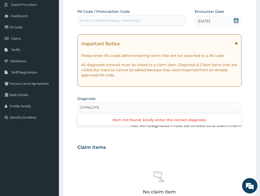
type input "OYINLOYE"
drag, startPoint x: 71, startPoint y: 133, endPoint x: 85, endPoint y: 122, distance: 17.0
click at [73, 133] on form "Step 2 of 2 PA Code / Prescription Code Enter Code(Secondary Care Only) Encount…" at bounding box center [159, 154] width 193 height 334
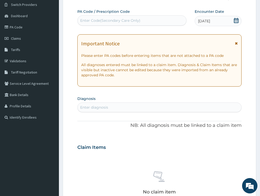
click at [102, 109] on div "Enter diagnosis" at bounding box center [94, 107] width 28 height 5
type input "[MEDICAL_DATA]"
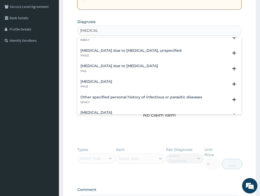
scroll to position [77, 0]
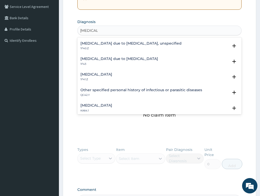
click at [121, 38] on div "Other specified parasitic diseases in the fetus or newborn KA64.Y Select Status…" at bounding box center [159, 32] width 164 height 16
click at [121, 46] on div "[MEDICAL_DATA] due to [MEDICAL_DATA], unspecified 1F40.Z" at bounding box center [130, 45] width 101 height 9
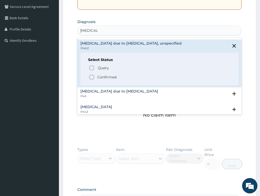
click at [100, 77] on p "Confirmed" at bounding box center [106, 77] width 19 height 5
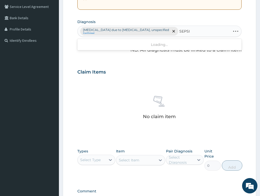
type input "[MEDICAL_DATA]"
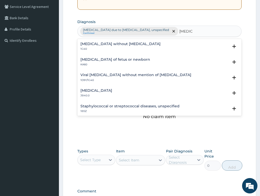
click at [98, 43] on h4 "[MEDICAL_DATA] without [MEDICAL_DATA]" at bounding box center [120, 44] width 80 height 4
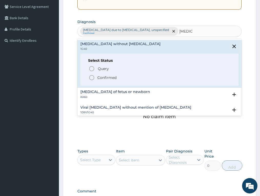
click at [99, 77] on p "Confirmed" at bounding box center [106, 77] width 19 height 5
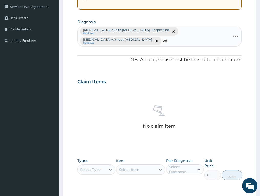
type input "PAIN"
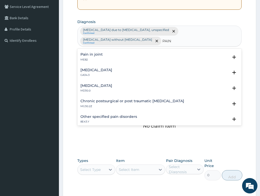
click at [87, 52] on h4 "Pain in joint" at bounding box center [91, 54] width 22 height 4
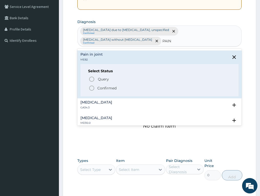
click at [103, 86] on p "Confirmed" at bounding box center [106, 88] width 19 height 5
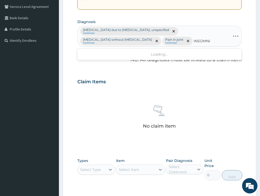
type input "[MEDICAL_DATA]"
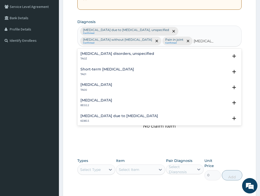
click at [97, 54] on h4 "[MEDICAL_DATA] disorders, unspecified" at bounding box center [117, 54] width 74 height 4
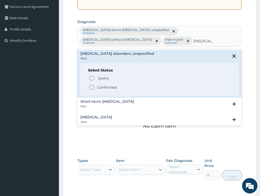
click at [102, 87] on p "Confirmed" at bounding box center [106, 87] width 19 height 5
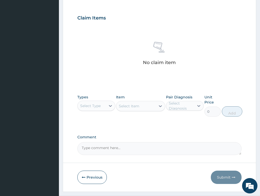
scroll to position [193, 0]
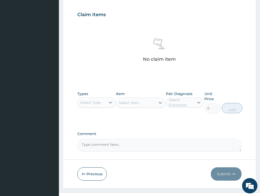
click at [102, 98] on div "Select Type" at bounding box center [92, 102] width 28 height 8
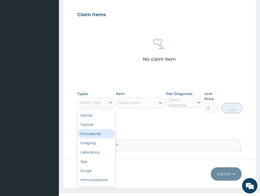
click at [92, 129] on div "Procedures" at bounding box center [96, 133] width 38 height 9
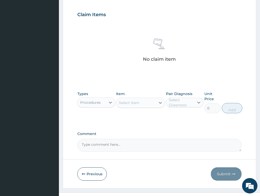
click at [132, 99] on div "Select Item" at bounding box center [135, 103] width 39 height 8
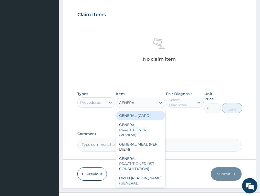
type input "GENERAL"
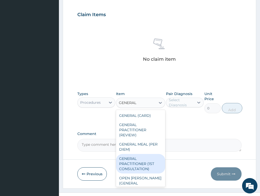
drag, startPoint x: 133, startPoint y: 155, endPoint x: 168, endPoint y: 123, distance: 46.9
click at [134, 155] on div "GENERAL PRACTITIONER (1ST CONSULTATION)" at bounding box center [140, 163] width 49 height 19
type input "3490"
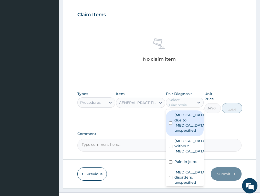
click at [191, 97] on div "Select Diagnosis" at bounding box center [181, 102] width 25 height 10
click at [191, 112] on label "[MEDICAL_DATA] due to [MEDICAL_DATA], unspecified" at bounding box center [189, 122] width 31 height 20
checkbox input "true"
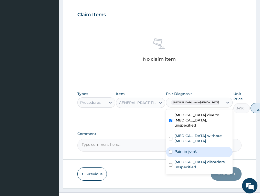
click at [186, 147] on div "Pain in joint" at bounding box center [199, 152] width 67 height 10
checkbox input "true"
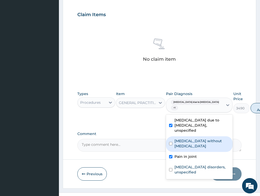
click at [188, 140] on label "[MEDICAL_DATA] without [MEDICAL_DATA]" at bounding box center [201, 143] width 55 height 10
checkbox input "true"
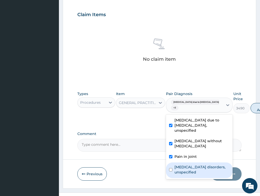
click at [189, 164] on label "[MEDICAL_DATA] disorders, unspecified" at bounding box center [201, 169] width 55 height 10
checkbox input "true"
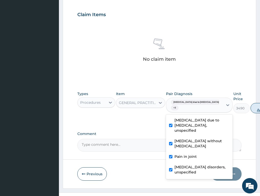
click at [250, 103] on button "Add" at bounding box center [260, 108] width 20 height 10
type input "0"
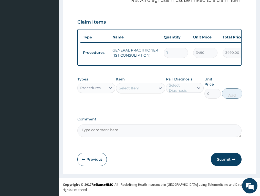
scroll to position [175, 0]
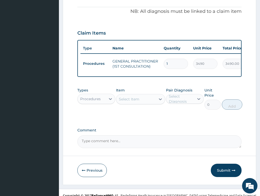
click at [94, 95] on div "Procedures" at bounding box center [92, 99] width 28 height 8
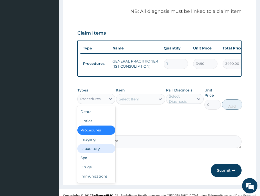
click at [96, 144] on div "Laboratory" at bounding box center [96, 148] width 38 height 9
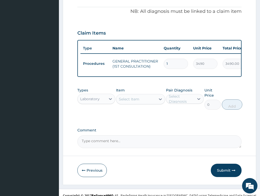
click at [138, 96] on div "Select Item" at bounding box center [135, 99] width 39 height 8
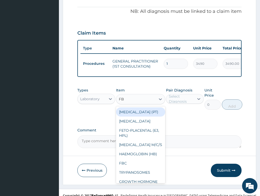
type input "FBC"
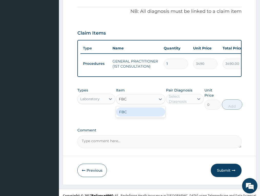
click at [137, 107] on div "FBC" at bounding box center [140, 111] width 49 height 9
type input "4700"
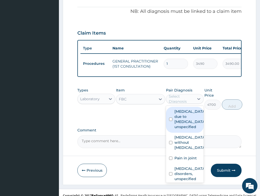
click at [178, 94] on div "Select Diagnosis" at bounding box center [181, 99] width 25 height 10
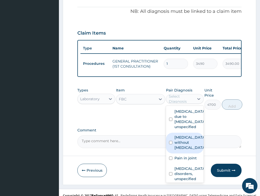
click at [183, 143] on label "[MEDICAL_DATA] without [MEDICAL_DATA]" at bounding box center [189, 142] width 31 height 15
checkbox input "true"
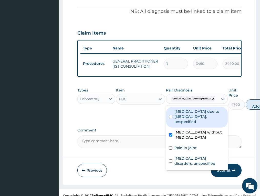
click at [246, 99] on button "Add" at bounding box center [256, 104] width 20 height 10
type input "0"
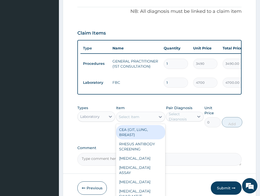
drag, startPoint x: 134, startPoint y: 111, endPoint x: 125, endPoint y: 110, distance: 9.3
click at [133, 114] on div "Select Item" at bounding box center [129, 116] width 20 height 5
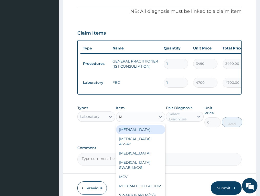
type input "MP"
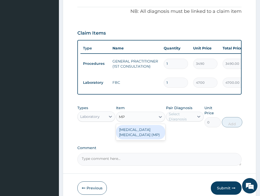
drag, startPoint x: 135, startPoint y: 123, endPoint x: 170, endPoint y: 109, distance: 37.8
click at [135, 125] on div "[MEDICAL_DATA] [MEDICAL_DATA] (MP)" at bounding box center [140, 132] width 49 height 14
type input "2740"
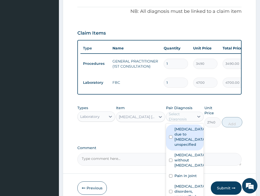
drag, startPoint x: 171, startPoint y: 109, endPoint x: 193, endPoint y: 123, distance: 26.8
click at [171, 111] on div "Select Diagnosis" at bounding box center [181, 116] width 25 height 10
click at [182, 134] on label "[MEDICAL_DATA] due to [MEDICAL_DATA], unspecified" at bounding box center [189, 136] width 31 height 20
checkbox input "true"
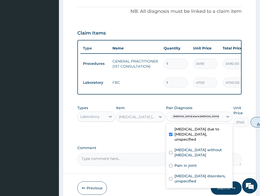
click at [250, 117] on button "Add" at bounding box center [260, 122] width 20 height 10
type input "0"
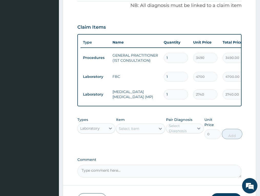
scroll to position [210, 0]
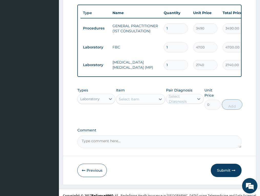
click at [97, 96] on div "Laboratory" at bounding box center [89, 98] width 19 height 5
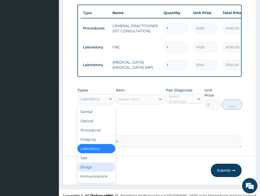
click at [93, 162] on div "Drugs" at bounding box center [96, 166] width 38 height 9
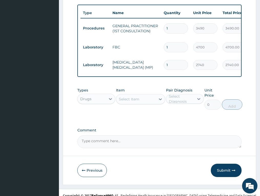
click at [143, 95] on div "Select Item" at bounding box center [135, 99] width 39 height 8
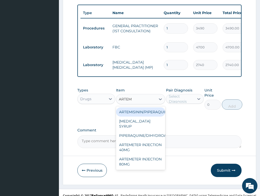
type input "ARTEME"
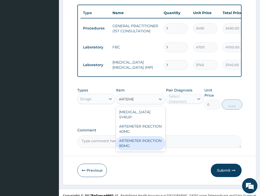
click at [141, 136] on div "ARTEMETER INJECTION 80MG" at bounding box center [140, 143] width 49 height 14
type input "1161.25"
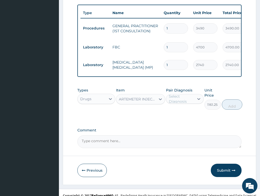
click at [176, 94] on div "Select Diagnosis" at bounding box center [181, 99] width 25 height 10
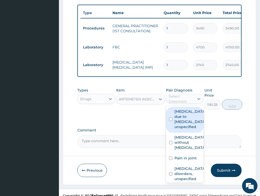
click at [186, 114] on label "[MEDICAL_DATA] due to [MEDICAL_DATA], unspecified" at bounding box center [189, 119] width 31 height 20
checkbox input "true"
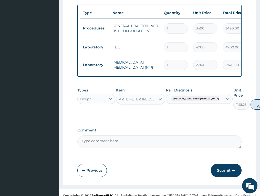
click at [250, 99] on button "Add" at bounding box center [260, 104] width 20 height 10
type input "0"
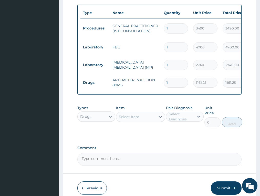
click at [131, 114] on div "Select Item" at bounding box center [129, 116] width 20 height 5
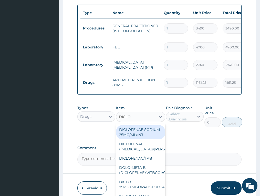
type input "DICLOF"
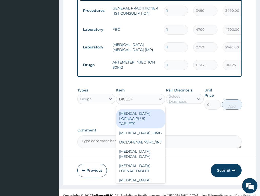
scroll to position [102, 0]
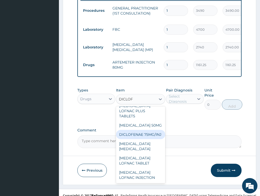
click at [138, 136] on div "DICLOFENAE 75MG/INJ" at bounding box center [140, 134] width 49 height 9
type input "169.3049926757812"
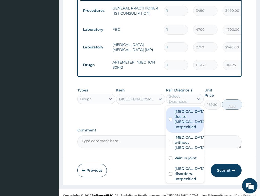
click at [182, 94] on div "Select Diagnosis" at bounding box center [181, 99] width 25 height 10
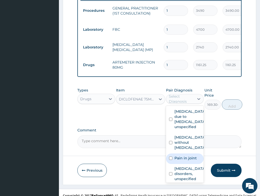
click at [185, 161] on label "Pain in joint" at bounding box center [185, 157] width 22 height 5
checkbox input "true"
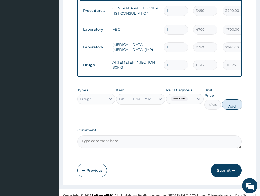
click at [225, 99] on button "Add" at bounding box center [232, 104] width 20 height 10
type input "0"
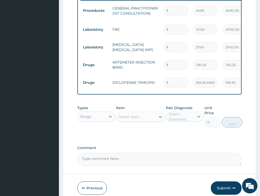
click at [144, 113] on div "Select Item" at bounding box center [135, 117] width 39 height 8
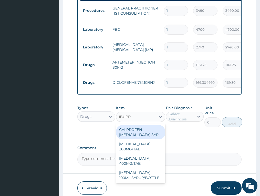
type input "IBUPRO"
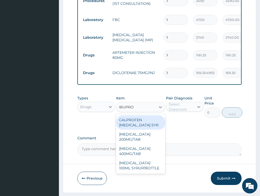
scroll to position [246, 0]
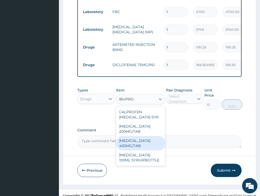
click at [141, 138] on div "IBUPROFEN 400MG/TAB" at bounding box center [140, 143] width 49 height 14
type input "92.91500091552734"
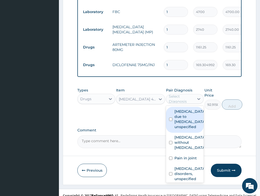
click at [183, 94] on div "Select Diagnosis" at bounding box center [181, 99] width 25 height 10
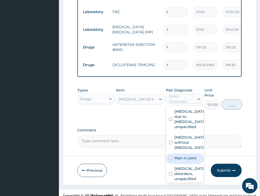
click at [186, 161] on label "Pain in joint" at bounding box center [185, 157] width 22 height 5
checkbox input "true"
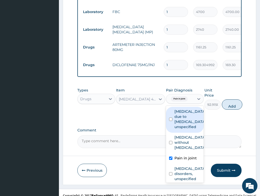
click at [184, 120] on label "Malaria due to Plasmodium falciparum, unspecified" at bounding box center [189, 119] width 31 height 20
checkbox input "true"
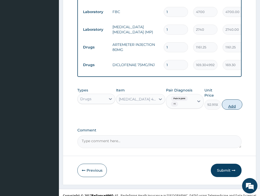
click at [230, 99] on button "Add" at bounding box center [232, 104] width 20 height 10
type input "0"
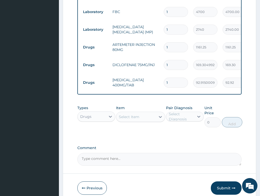
click at [140, 113] on div "Select Item" at bounding box center [135, 117] width 39 height 8
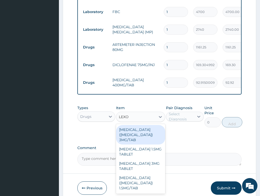
type input "LEXOT"
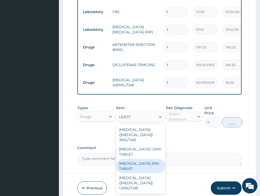
click at [150, 159] on div "LEXOTAN 3MG TABLET" at bounding box center [140, 166] width 49 height 14
type input "357.9500122070312"
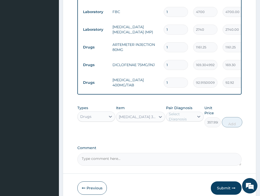
click at [178, 111] on div "Select Diagnosis" at bounding box center [181, 116] width 25 height 10
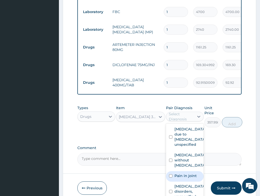
scroll to position [13, 0]
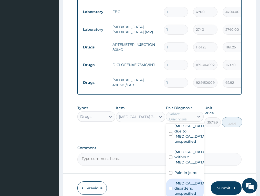
drag, startPoint x: 185, startPoint y: 178, endPoint x: 191, endPoint y: 170, distance: 10.0
click at [185, 181] on label "Insomnia disorders, unspecified" at bounding box center [189, 188] width 31 height 15
checkbox input "true"
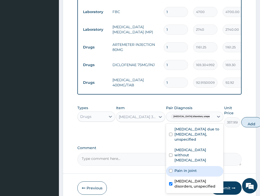
scroll to position [0, 0]
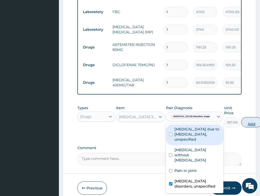
click at [241, 117] on button "Add" at bounding box center [251, 122] width 20 height 10
type input "0"
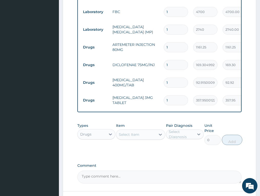
click at [138, 132] on div "Select Item" at bounding box center [129, 134] width 20 height 5
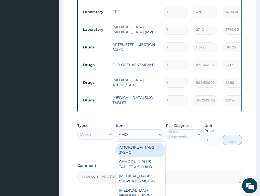
type input "AMOX"
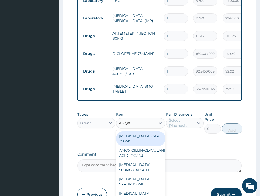
scroll to position [281, 0]
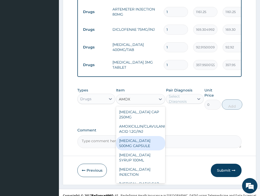
click at [141, 136] on div "AMOXIL 500MG CAPSULE" at bounding box center [140, 143] width 49 height 14
type input "225.8099975585938"
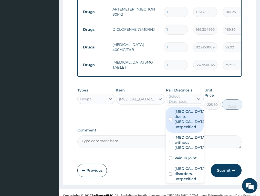
click at [186, 94] on div "Select Diagnosis" at bounding box center [181, 99] width 25 height 10
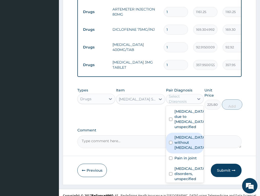
click at [184, 140] on label "Sepsis without septic shock" at bounding box center [189, 142] width 31 height 15
checkbox input "true"
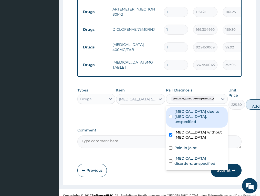
click at [246, 99] on button "Add" at bounding box center [256, 104] width 20 height 10
type input "0"
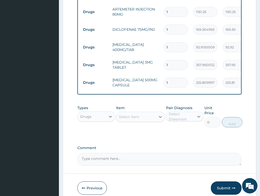
type input "15"
type input "3387.15"
type input "15"
drag, startPoint x: 174, startPoint y: 56, endPoint x: 135, endPoint y: 60, distance: 39.3
click at [135, 60] on tr "Drugs LEXOTAN 3MG TABLET 1 357.9500122070312 357.95 Insomnia disorders, unspeci…" at bounding box center [205, 65] width 251 height 18
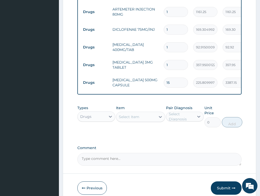
type input "2"
type input "715.90"
type input "2"
click at [173, 42] on input "1" at bounding box center [176, 47] width 24 height 10
type input "10"
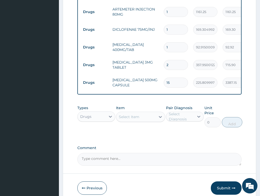
type input "929.15"
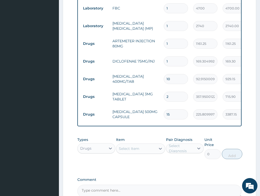
scroll to position [204, 0]
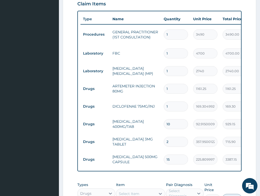
type input "10"
drag, startPoint x: 176, startPoint y: 78, endPoint x: 131, endPoint y: 82, distance: 45.3
click at [131, 82] on tr "Drugs ARTEMETER INJECTION 80MG 1 1161.25 1161.25 [MEDICAL_DATA] due to [MEDICAL…" at bounding box center [205, 89] width 251 height 18
type input "6"
type input "6967.50"
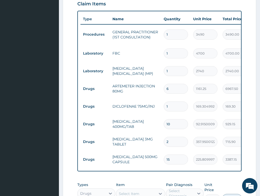
type input "6"
click at [118, 81] on td "ARTEMETER INJECTION 80MG" at bounding box center [135, 88] width 51 height 15
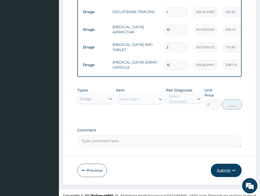
click at [223, 164] on button "Submit" at bounding box center [226, 170] width 31 height 13
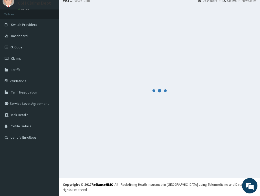
scroll to position [15, 0]
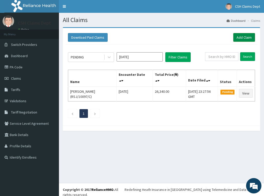
click at [245, 36] on link "Add Claim" at bounding box center [244, 37] width 22 height 9
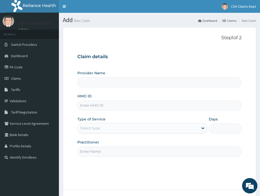
type input "Crystal Specialist Hospital"
click at [119, 106] on input "HMO ID" at bounding box center [159, 105] width 164 height 10
paste input "PRN/10172/B"
type input "PRN/10172/B"
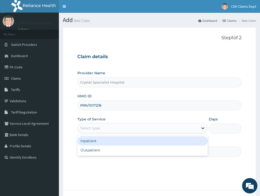
click at [113, 129] on div "Select type" at bounding box center [138, 128] width 121 height 8
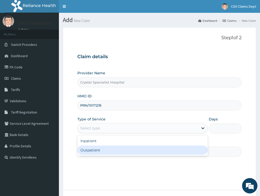
click at [112, 149] on div "Outpatient" at bounding box center [142, 149] width 130 height 9
type input "1"
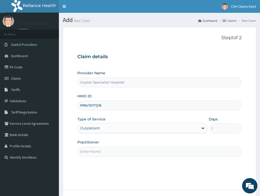
click at [94, 155] on input "Practitioner" at bounding box center [159, 151] width 164 height 10
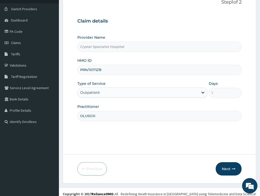
scroll to position [40, 0]
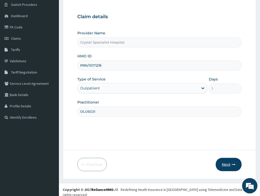
type input "OLUSOJI"
click at [231, 164] on button "Next" at bounding box center [229, 164] width 26 height 13
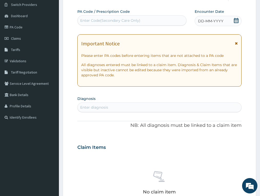
click at [142, 18] on div "Enter Code(Secondary Care Only)" at bounding box center [132, 20] width 109 height 8
paste input "PA/CB2DEC"
type input "PA/CB2DEC"
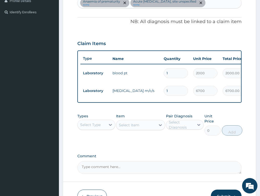
scroll to position [147, 0]
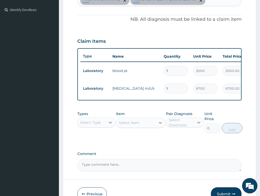
click at [95, 125] on div "Select Type" at bounding box center [90, 122] width 20 height 5
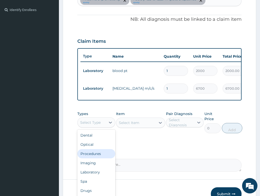
click at [96, 158] on div "Procedures" at bounding box center [96, 153] width 38 height 9
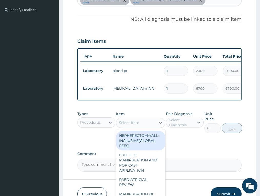
click at [138, 121] on div "Select Item" at bounding box center [140, 123] width 49 height 10
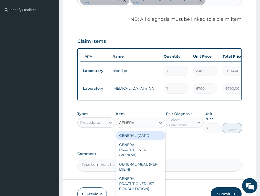
type input "GENERAL"
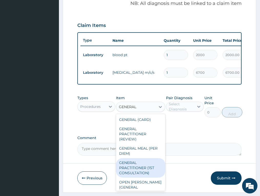
scroll to position [181, 0]
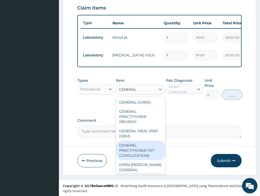
drag, startPoint x: 143, startPoint y: 161, endPoint x: 160, endPoint y: 135, distance: 30.6
click at [143, 160] on div "GENERAL PRACTITIONER (1ST CONSULTATION)" at bounding box center [140, 150] width 49 height 19
type input "3490"
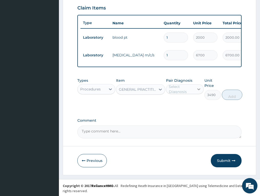
click at [195, 94] on div at bounding box center [198, 89] width 9 height 9
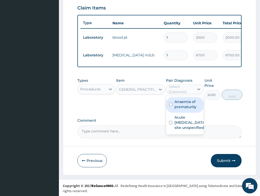
click at [182, 109] on label "Anaemia of prematurity" at bounding box center [187, 104] width 26 height 10
checkbox input "true"
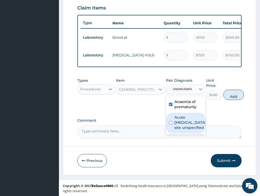
click at [186, 130] on label "Acute upper respiratory infection, site unspecified" at bounding box center [190, 122] width 33 height 15
checkbox input "true"
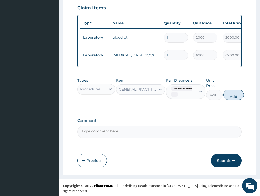
click at [237, 100] on button "Add" at bounding box center [233, 95] width 20 height 10
type input "0"
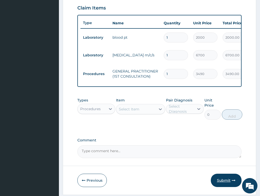
click at [227, 184] on button "Submit" at bounding box center [226, 180] width 31 height 13
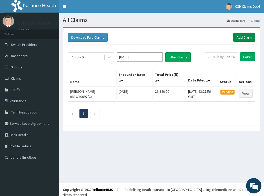
click at [249, 37] on link "Add Claim" at bounding box center [244, 37] width 22 height 9
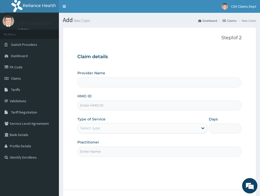
type input "Crystal Specialist Hospital"
click at [99, 106] on input "HMO ID" at bounding box center [159, 105] width 164 height 10
paste input "CYU/10111/A"
type input "CYU/10111/A"
click at [98, 127] on div "Select type" at bounding box center [90, 127] width 20 height 5
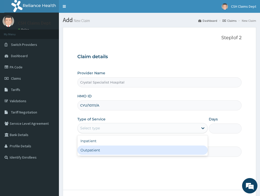
click at [101, 151] on div "Outpatient" at bounding box center [142, 149] width 130 height 9
type input "1"
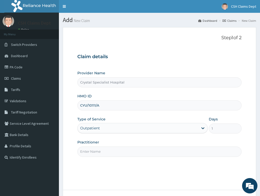
click at [99, 151] on input "Practitioner" at bounding box center [159, 151] width 164 height 10
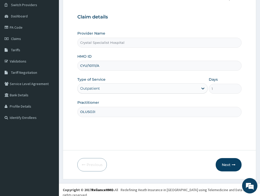
scroll to position [40, 0]
type input "OLUSOJI"
click at [228, 165] on button "Next" at bounding box center [229, 164] width 26 height 13
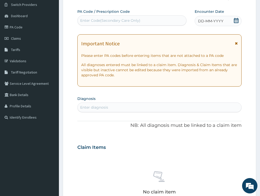
click at [144, 22] on div "Enter Code(Secondary Care Only)" at bounding box center [132, 20] width 109 height 8
paste input "PA/B0599C V"
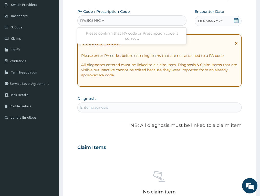
type input "PA/B0599C V"
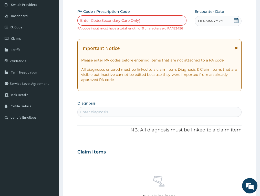
click at [137, 21] on div "Enter Code(Secondary Care Only)" at bounding box center [110, 20] width 60 height 5
paste input "PA/B0599C V"
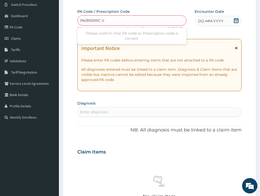
type input "PA/B0599C"
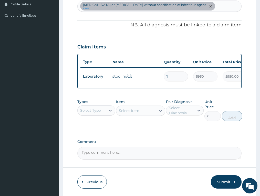
scroll to position [142, 0]
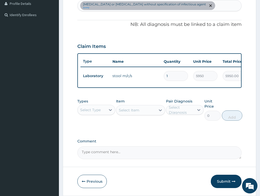
click at [94, 114] on div "Select Type" at bounding box center [92, 110] width 28 height 8
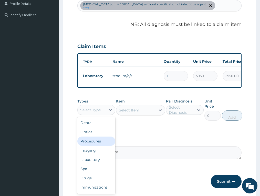
click at [94, 146] on div "Procedures" at bounding box center [96, 140] width 38 height 9
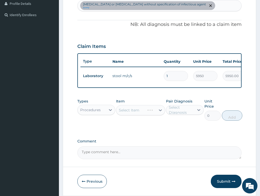
click at [214, 10] on div "Infectious gastroenteritis or colitis without specification of infectious agent…" at bounding box center [159, 5] width 163 height 11
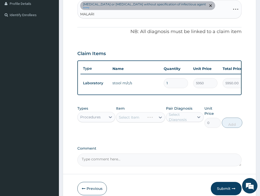
type input "MALARIA"
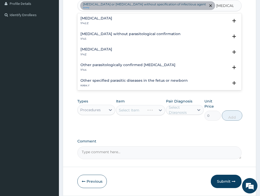
scroll to position [26, 0]
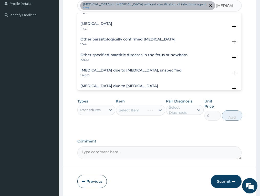
click at [125, 71] on h4 "Malaria due to Plasmodium falciparum, unspecified" at bounding box center [130, 70] width 101 height 4
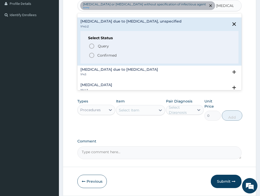
scroll to position [77, 0]
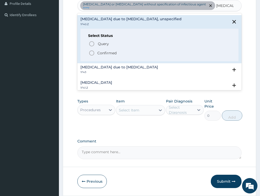
click at [107, 52] on p "Confirmed" at bounding box center [106, 52] width 19 height 5
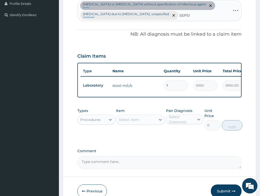
type input "SEPSIS"
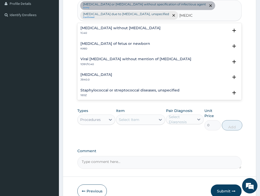
click at [99, 30] on div "Sepsis without septic shock 1G40" at bounding box center [120, 30] width 80 height 9
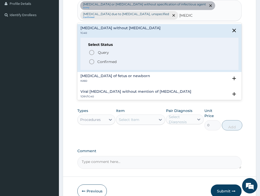
click at [99, 61] on p "Confirmed" at bounding box center [106, 61] width 19 height 5
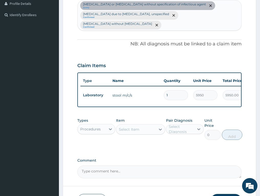
scroll to position [117, 0]
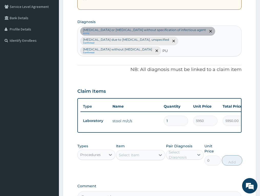
type input "PUD"
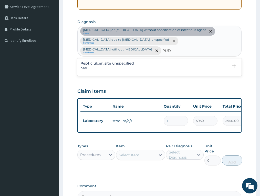
click at [104, 61] on h4 "Peptic ulcer, site unspecified" at bounding box center [107, 63] width 54 height 4
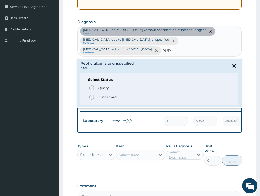
click at [101, 94] on p "Confirmed" at bounding box center [106, 96] width 19 height 5
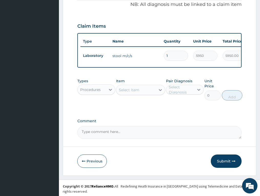
scroll to position [182, 0]
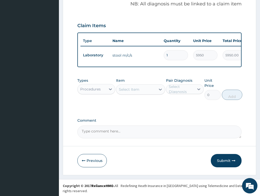
click at [133, 92] on div "Select Item" at bounding box center [129, 89] width 20 height 5
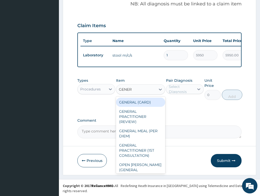
type input "GENERA"
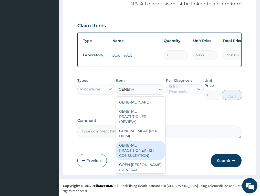
click at [144, 160] on div "GENERAL PRACTITIONER (1ST CONSULTATION)" at bounding box center [140, 150] width 49 height 19
type input "3490"
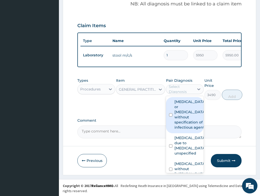
click at [186, 94] on div "Select Diagnosis" at bounding box center [181, 89] width 25 height 10
click at [187, 122] on label "Infectious gastroenteritis or colitis without specification of infectious agent" at bounding box center [189, 114] width 31 height 31
checkbox input "true"
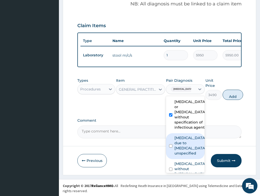
click at [181, 140] on label "Malaria due to Plasmodium falciparum, unspecified" at bounding box center [190, 145] width 33 height 20
checkbox input "true"
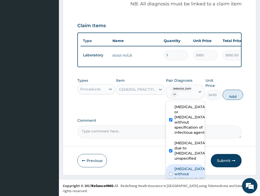
click at [184, 169] on label "Sepsis without septic shock" at bounding box center [190, 173] width 32 height 15
checkbox input "true"
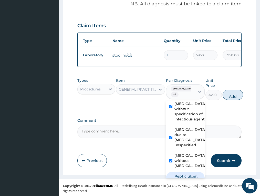
drag, startPoint x: 187, startPoint y: 175, endPoint x: 188, endPoint y: 171, distance: 4.2
click at [187, 174] on label "Peptic ulcer, site unspecified" at bounding box center [187, 181] width 27 height 15
checkbox input "true"
click at [239, 99] on button "Add" at bounding box center [233, 95] width 20 height 10
type input "0"
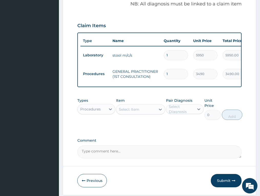
click at [85, 111] on div "Procedures" at bounding box center [90, 109] width 20 height 5
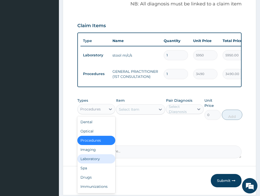
click at [92, 163] on div "Laboratory" at bounding box center [96, 158] width 38 height 9
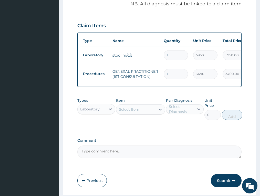
click at [143, 114] on div "Select Item" at bounding box center [140, 109] width 49 height 10
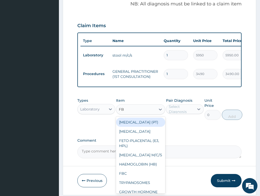
type input "FBC"
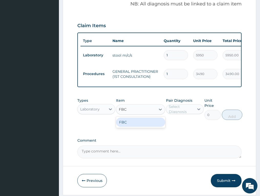
click at [151, 127] on div "FBC" at bounding box center [140, 122] width 49 height 9
type input "4700"
click at [187, 114] on div "Select Diagnosis" at bounding box center [181, 109] width 25 height 10
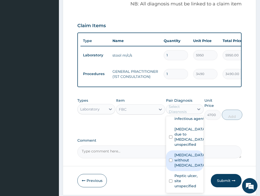
click at [182, 155] on label "Sepsis without septic shock" at bounding box center [189, 159] width 31 height 15
checkbox input "true"
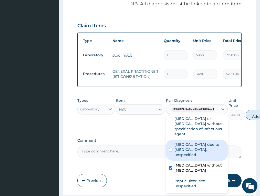
click at [246, 118] on button "Add" at bounding box center [256, 115] width 20 height 10
type input "0"
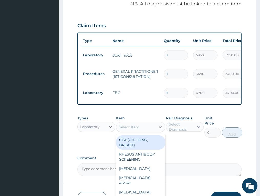
click at [141, 131] on div "Select Item" at bounding box center [135, 127] width 39 height 8
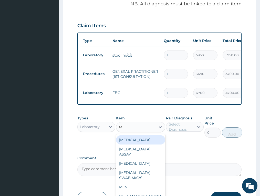
type input "MP"
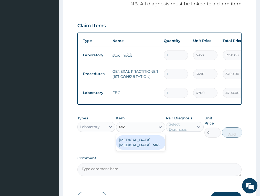
click at [140, 142] on div "MALARIA PARASITE (MP)" at bounding box center [140, 142] width 49 height 14
type input "2740"
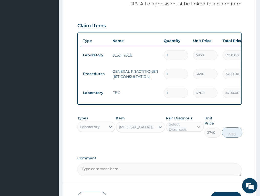
click at [195, 129] on div at bounding box center [198, 126] width 9 height 9
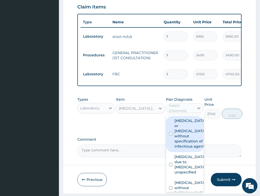
scroll to position [220, 0]
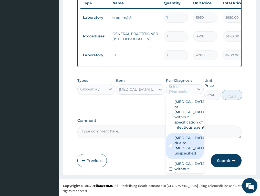
click at [186, 156] on label "Malaria due to Plasmodium falciparum, unspecified" at bounding box center [189, 145] width 31 height 20
checkbox input "true"
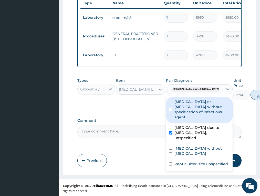
click at [250, 97] on button "Add" at bounding box center [260, 95] width 20 height 10
type input "0"
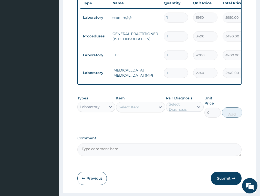
click at [91, 109] on div "Laboratory" at bounding box center [89, 106] width 19 height 5
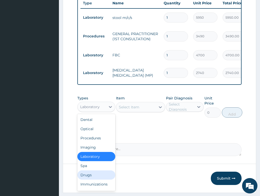
click at [89, 178] on div "Drugs" at bounding box center [96, 174] width 38 height 9
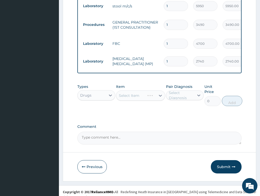
scroll to position [238, 0]
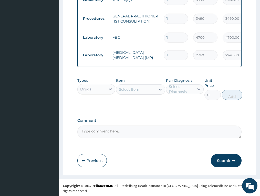
click at [128, 92] on div "Select Item" at bounding box center [129, 89] width 20 height 5
click at [129, 92] on div "Select Item" at bounding box center [129, 89] width 20 height 5
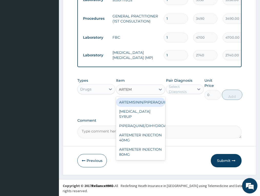
type input "ARTEME"
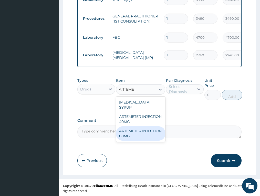
click at [141, 133] on div "ARTEMETER INJECTION 80MG" at bounding box center [140, 133] width 49 height 14
type input "1161.25"
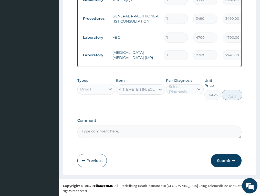
click at [177, 93] on div "Select Diagnosis" at bounding box center [181, 89] width 25 height 10
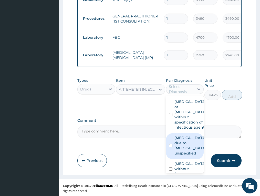
click at [191, 151] on label "Malaria due to Plasmodium falciparum, unspecified" at bounding box center [189, 145] width 31 height 20
checkbox input "true"
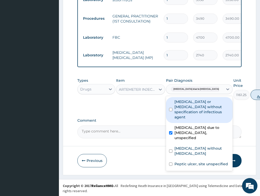
click at [250, 100] on button "Add" at bounding box center [260, 95] width 20 height 10
type input "0"
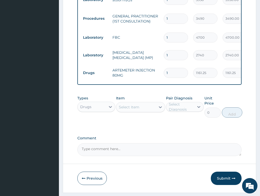
click at [150, 109] on div "Select Item" at bounding box center [135, 107] width 39 height 8
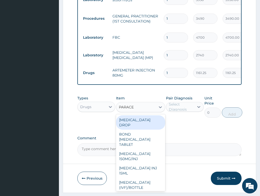
type input "PARACET"
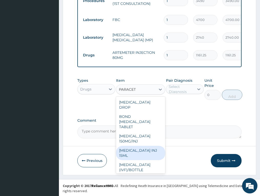
scroll to position [51, 0]
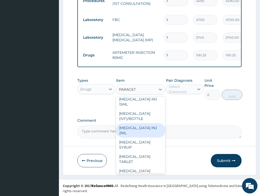
click at [131, 134] on div "PARACETAMOL INJ 2ML" at bounding box center [140, 130] width 49 height 14
type input "1191"
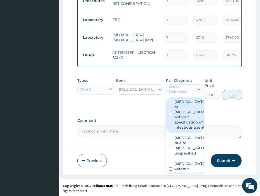
click at [191, 92] on div "Select Diagnosis" at bounding box center [181, 89] width 25 height 10
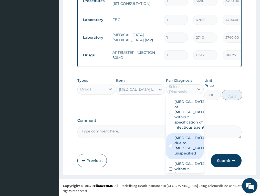
click at [185, 155] on label "Malaria due to Plasmodium falciparum, unspecified" at bounding box center [189, 145] width 31 height 20
checkbox input "true"
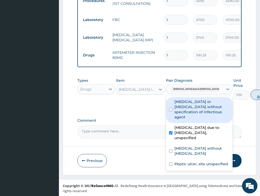
click at [250, 100] on button "Add" at bounding box center [260, 95] width 20 height 10
type input "0"
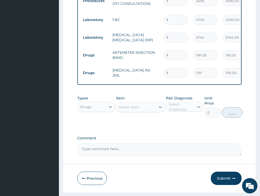
click at [149, 110] on div "Select Item" at bounding box center [135, 107] width 39 height 8
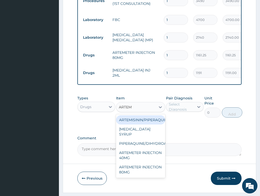
click at [126, 110] on input "ARTEM" at bounding box center [126, 106] width 14 height 5
type input "ARTHEM"
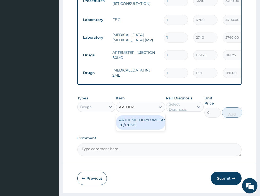
click at [133, 124] on div "ARTHEMETHER/LUMEFANTRINE/TAB 20/120MG" at bounding box center [140, 122] width 49 height 14
type input "130"
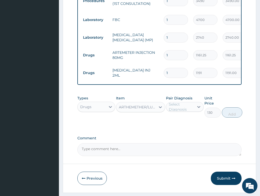
click at [185, 108] on div "Select Diagnosis" at bounding box center [181, 107] width 25 height 10
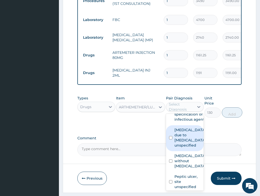
click at [185, 148] on label "Malaria due to Plasmodium falciparum, unspecified" at bounding box center [189, 137] width 31 height 20
checkbox input "true"
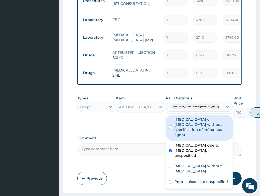
click at [250, 114] on button "Add" at bounding box center [260, 112] width 20 height 10
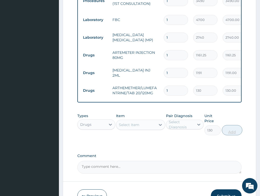
type input "0"
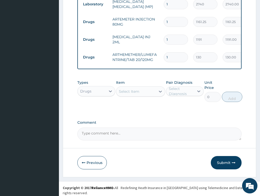
scroll to position [291, 0]
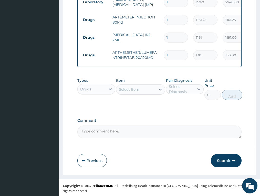
click at [129, 92] on div "Select Item" at bounding box center [129, 89] width 20 height 5
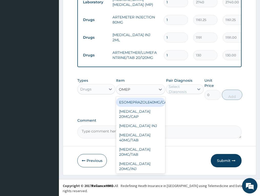
type input "OMEPR"
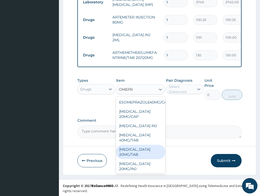
click at [138, 154] on div "OMEPRAZOLE 20MG/TAB" at bounding box center [140, 152] width 49 height 14
type input "305.7799987792969"
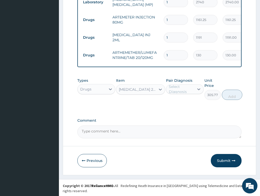
click at [186, 93] on div "Select Diagnosis" at bounding box center [181, 89] width 25 height 10
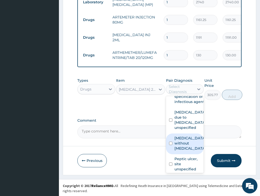
click at [184, 151] on label "Sepsis without septic shock" at bounding box center [189, 142] width 31 height 15
checkbox input "true"
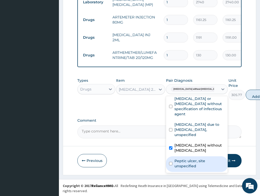
drag, startPoint x: 189, startPoint y: 167, endPoint x: 187, endPoint y: 164, distance: 3.7
click at [189, 167] on label "Peptic ulcer, site unspecified" at bounding box center [199, 163] width 50 height 10
checkbox input "true"
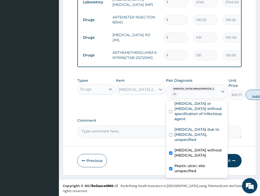
click at [185, 155] on label "Sepsis without septic shock" at bounding box center [199, 152] width 50 height 10
checkbox input "false"
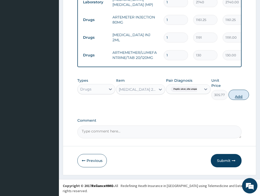
click at [237, 96] on button "Add" at bounding box center [238, 95] width 20 height 10
type input "0"
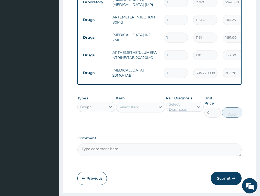
click at [139, 111] on div "Select Item" at bounding box center [135, 107] width 39 height 8
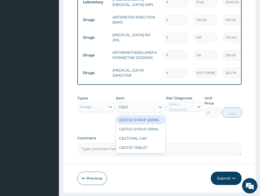
type input "GESTI"
click at [148, 124] on div "GESTID SYRUP 200ML" at bounding box center [140, 119] width 49 height 9
type input "1403.405029296875"
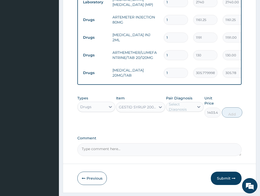
click at [187, 112] on div "Select Diagnosis" at bounding box center [181, 107] width 25 height 10
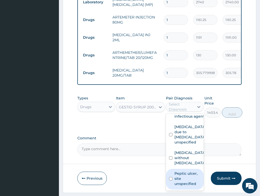
click at [183, 182] on label "Peptic ulcer, site unspecified" at bounding box center [187, 178] width 26 height 15
checkbox input "true"
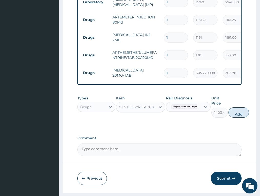
click at [237, 118] on button "Add" at bounding box center [238, 112] width 20 height 10
type input "0"
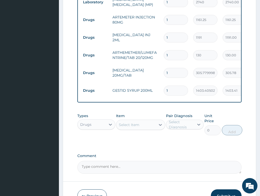
click at [170, 70] on input "1" at bounding box center [176, 73] width 24 height 10
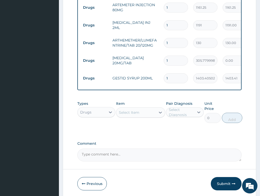
type input "0"
type input "0.00"
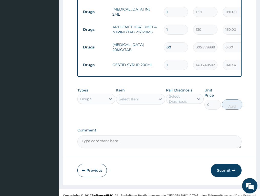
drag, startPoint x: 176, startPoint y: 48, endPoint x: 133, endPoint y: 46, distance: 43.0
click at [133, 46] on tr "Drugs OMEPRAZOLE 20MG/TAB 00 305.7799987792969 0.00 Peptic ulcer, site unspecif…" at bounding box center [205, 47] width 251 height 18
type input "1"
type input "305.78"
type input "10"
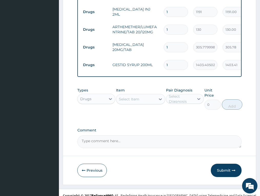
type input "3057.80"
type input "10"
drag, startPoint x: 169, startPoint y: 30, endPoint x: 145, endPoint y: 30, distance: 24.1
click at [145, 30] on tr "Drugs ARTHEMETHER/LUMEFANTRINE/TAB 20/120MG 1 130 130.00 Malaria due to Plasmod…" at bounding box center [205, 30] width 251 height 18
type input "2"
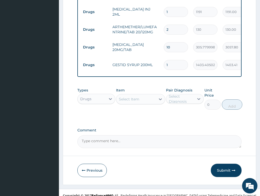
type input "260.00"
type input "24"
type input "3120.00"
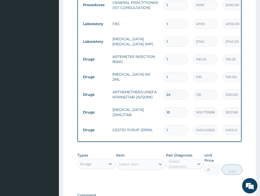
scroll to position [239, 0]
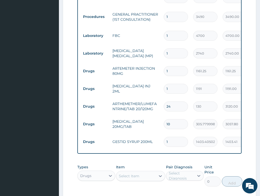
type input "24"
drag, startPoint x: 173, startPoint y: 71, endPoint x: 146, endPoint y: 73, distance: 27.2
click at [146, 73] on tr "Drugs ARTEMETER INJECTION 80MG 1 1161.25 1161.25 Malaria due to Plasmodium falc…" at bounding box center [205, 71] width 251 height 18
type input "6"
type input "6967.50"
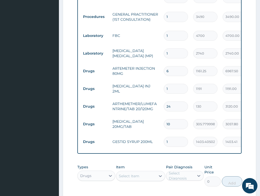
type input "6"
drag, startPoint x: 154, startPoint y: 90, endPoint x: 135, endPoint y: 91, distance: 19.5
click at [135, 91] on tr "Drugs PARACETAMOL INJ 2ML 1 1191 1191.00 Malaria due to Plasmodium falc... Dele…" at bounding box center [205, 89] width 251 height 18
type input "2"
type input "2382.00"
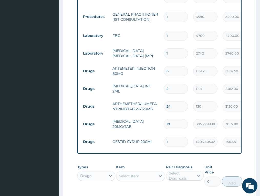
type input "2"
click at [128, 93] on td "PARACETAMOL INJ 2ML" at bounding box center [135, 88] width 51 height 15
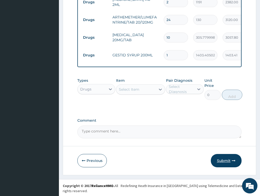
click at [233, 162] on icon "button" at bounding box center [234, 161] width 4 height 4
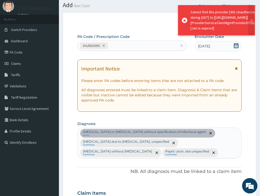
scroll to position [326, 0]
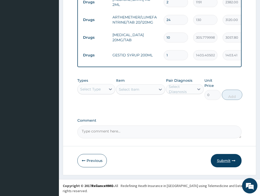
click at [222, 165] on button "Submit" at bounding box center [226, 160] width 31 height 13
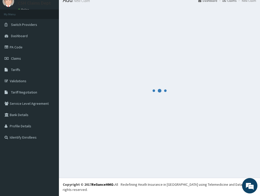
scroll to position [15, 0]
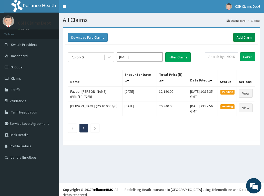
click at [245, 39] on link "Add Claim" at bounding box center [244, 37] width 22 height 9
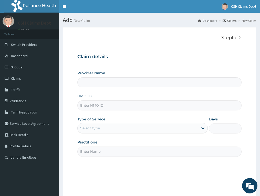
type input "Crystal Specialist Hospital"
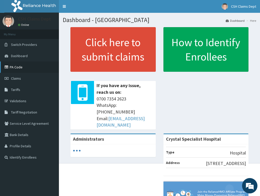
click at [15, 65] on link "PA Code" at bounding box center [29, 66] width 59 height 11
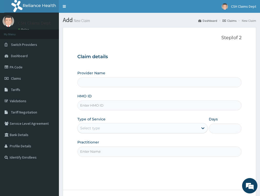
type input "Crystal Specialist Hospital"
click at [112, 105] on input "HMO ID" at bounding box center [159, 105] width 164 height 10
paste input "CMG/10004/A"
type input "CMG/10004/A"
click at [111, 129] on div "Select type" at bounding box center [138, 128] width 121 height 8
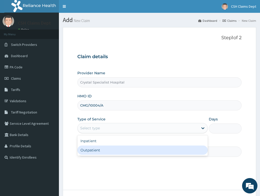
click at [106, 149] on div "Outpatient" at bounding box center [142, 149] width 130 height 9
type input "1"
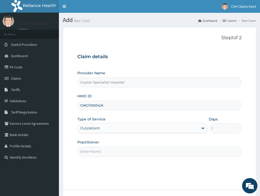
click at [100, 152] on input "Practitioner" at bounding box center [159, 151] width 164 height 10
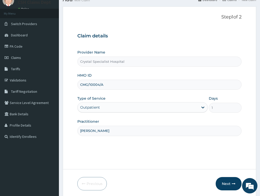
scroll to position [40, 0]
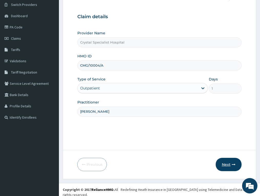
type input "SAM"
click at [224, 166] on button "Next" at bounding box center [229, 164] width 26 height 13
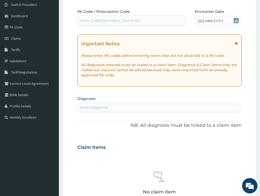
click at [235, 21] on icon at bounding box center [236, 20] width 5 height 5
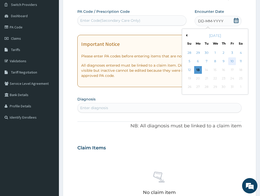
click at [232, 60] on div "10" at bounding box center [232, 62] width 8 height 8
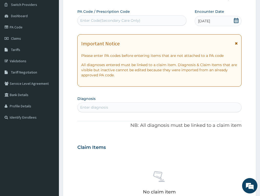
click at [110, 103] on div "Enter diagnosis" at bounding box center [159, 107] width 163 height 8
type input "U"
type input "URTI"
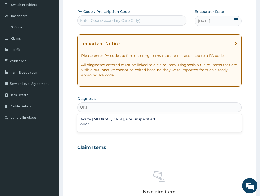
click at [100, 122] on div "Acute upper respiratory infection, site unspecified CA07.0" at bounding box center [117, 121] width 75 height 9
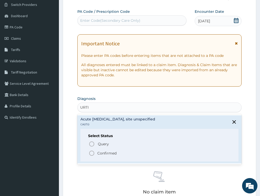
drag, startPoint x: 108, startPoint y: 153, endPoint x: 114, endPoint y: 115, distance: 38.4
click at [108, 154] on p "Confirmed" at bounding box center [106, 153] width 19 height 5
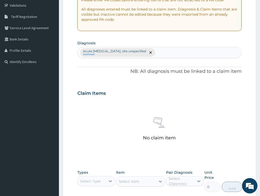
scroll to position [168, 0]
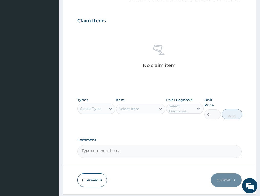
click at [95, 110] on div "Select Type" at bounding box center [90, 108] width 20 height 5
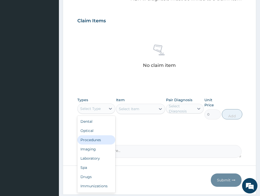
click at [96, 142] on div "Procedures" at bounding box center [96, 139] width 38 height 9
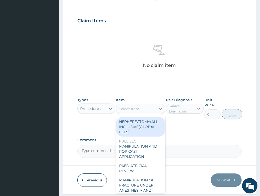
click at [138, 110] on div "Select Item" at bounding box center [129, 108] width 20 height 5
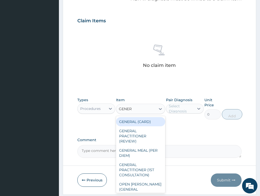
type input "GENERA"
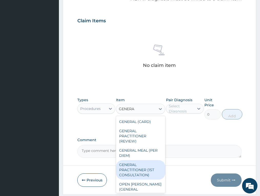
drag, startPoint x: 149, startPoint y: 168, endPoint x: 167, endPoint y: 125, distance: 46.7
click at [149, 166] on div "GENERAL PRACTITIONER (1ST CONSULTATION)" at bounding box center [140, 169] width 49 height 19
type input "3490"
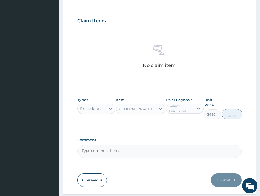
click at [181, 110] on div "Select Diagnosis" at bounding box center [181, 108] width 25 height 10
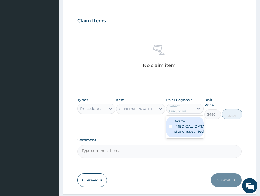
drag, startPoint x: 186, startPoint y: 127, endPoint x: 228, endPoint y: 120, distance: 41.8
click at [187, 128] on label "Acute upper respiratory infection, site unspecified" at bounding box center [189, 126] width 31 height 15
checkbox input "true"
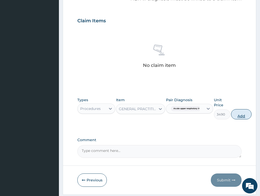
click at [236, 116] on button "Add" at bounding box center [241, 114] width 20 height 10
type input "0"
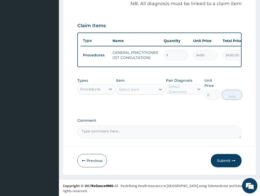
click at [98, 92] on div "Procedures" at bounding box center [90, 89] width 20 height 5
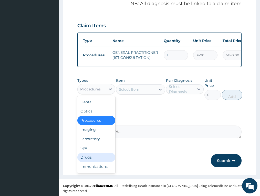
drag, startPoint x: 91, startPoint y: 163, endPoint x: 117, endPoint y: 75, distance: 92.0
click at [90, 162] on div "Drugs" at bounding box center [96, 157] width 38 height 9
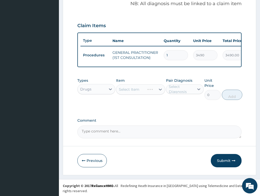
click at [134, 92] on div "Select Item" at bounding box center [140, 89] width 49 height 10
click at [135, 92] on div "Select Item" at bounding box center [129, 89] width 20 height 5
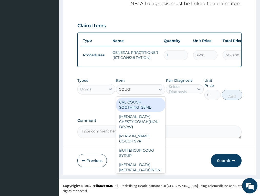
type input "COUGH"
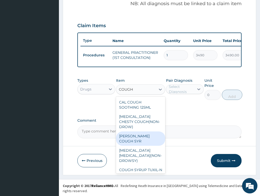
scroll to position [11, 0]
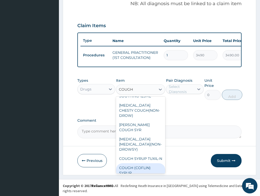
click at [144, 172] on div "COUGH (COFLIN) SYRUP" at bounding box center [140, 170] width 49 height 14
type input "1032.06005859375"
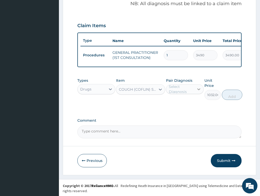
click at [195, 94] on div at bounding box center [198, 89] width 9 height 9
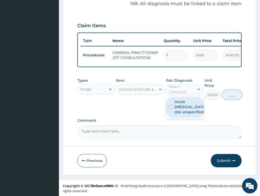
click at [193, 113] on label "Acute upper respiratory infection, site unspecified" at bounding box center [189, 106] width 31 height 15
checkbox input "true"
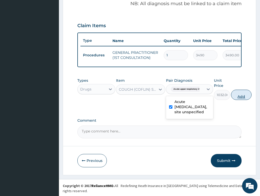
click at [244, 100] on button "Add" at bounding box center [241, 95] width 20 height 10
type input "0"
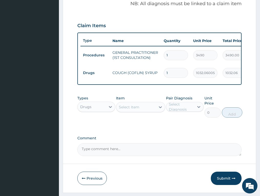
drag, startPoint x: 145, startPoint y: 109, endPoint x: 141, endPoint y: 109, distance: 3.9
click at [144, 109] on div "Select Item" at bounding box center [135, 107] width 39 height 8
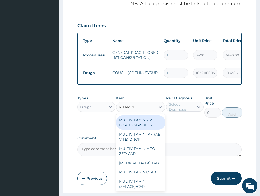
type input "VITAMIN C"
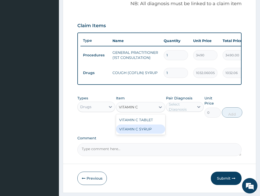
drag, startPoint x: 146, startPoint y: 133, endPoint x: 167, endPoint y: 115, distance: 27.6
click at [147, 132] on div "VITAMIN C SYRUP" at bounding box center [140, 128] width 49 height 9
type input "744.0499877929688"
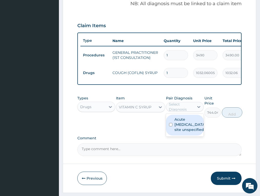
click at [175, 110] on div "Select Diagnosis" at bounding box center [181, 107] width 25 height 10
click at [193, 132] on label "Acute upper respiratory infection, site unspecified" at bounding box center [189, 124] width 31 height 15
checkbox input "true"
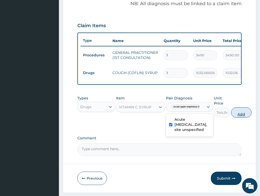
click at [243, 118] on button "Add" at bounding box center [241, 112] width 20 height 10
type input "0"
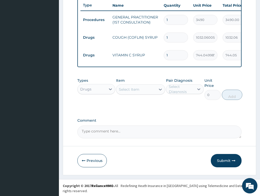
drag, startPoint x: 225, startPoint y: 166, endPoint x: 259, endPoint y: 114, distance: 62.2
click at [226, 166] on button "Submit" at bounding box center [226, 160] width 31 height 13
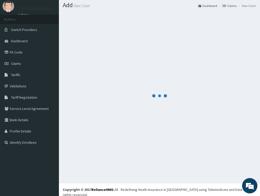
scroll to position [198, 0]
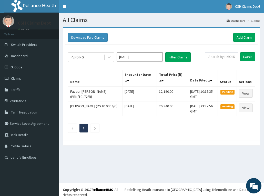
drag, startPoint x: 171, startPoint y: 128, endPoint x: 139, endPoint y: 34, distance: 98.8
click at [171, 128] on ul "1" at bounding box center [161, 128] width 187 height 9
